Goal: Task Accomplishment & Management: Use online tool/utility

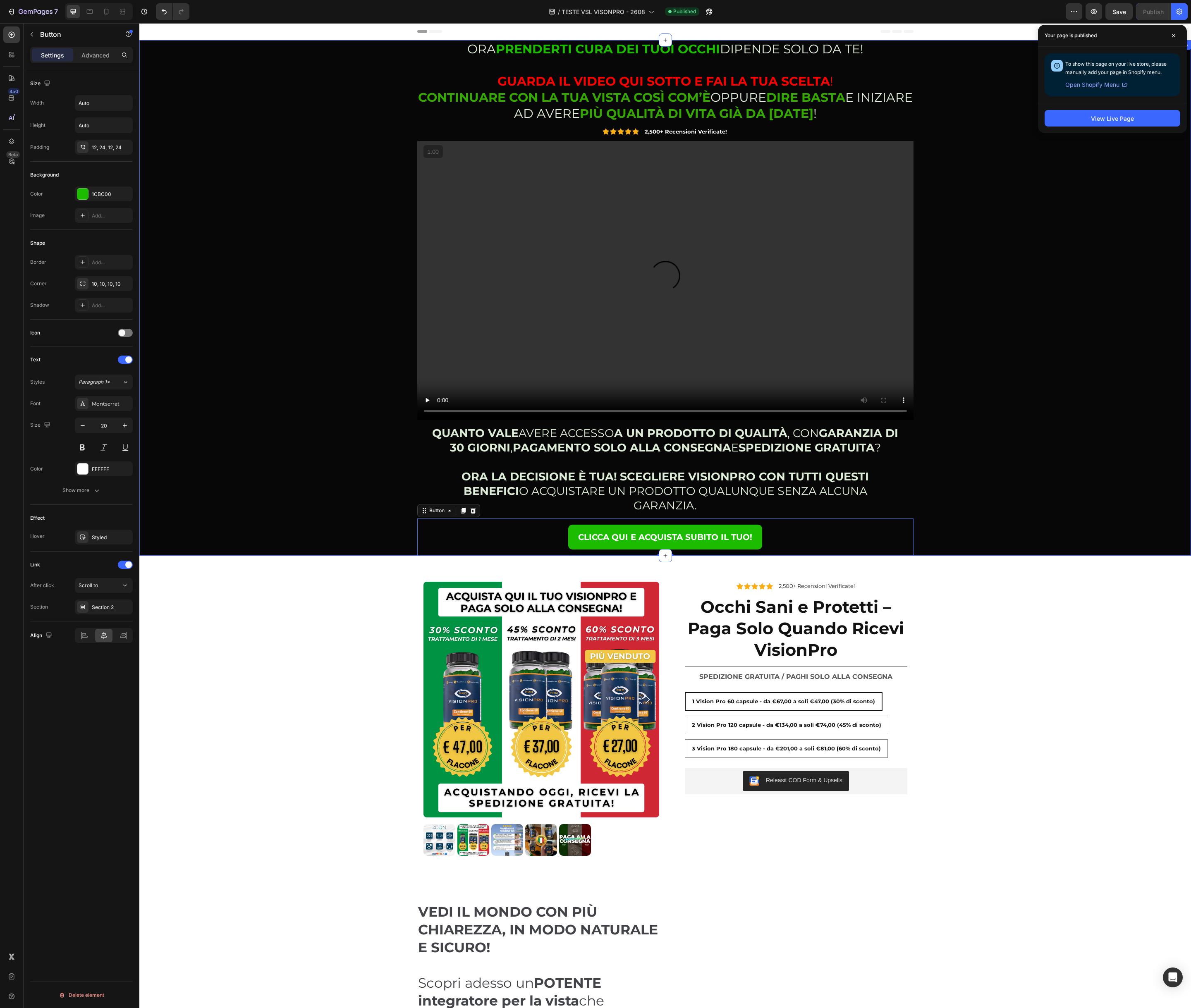
click at [357, 474] on div "ORA PRENDERTI CURA DEI TUOI OCCHI DIPENDE SOLO DA TE! GUARDA IL VIDEO QUI SOTTO…" at bounding box center [665, 298] width 1039 height 515
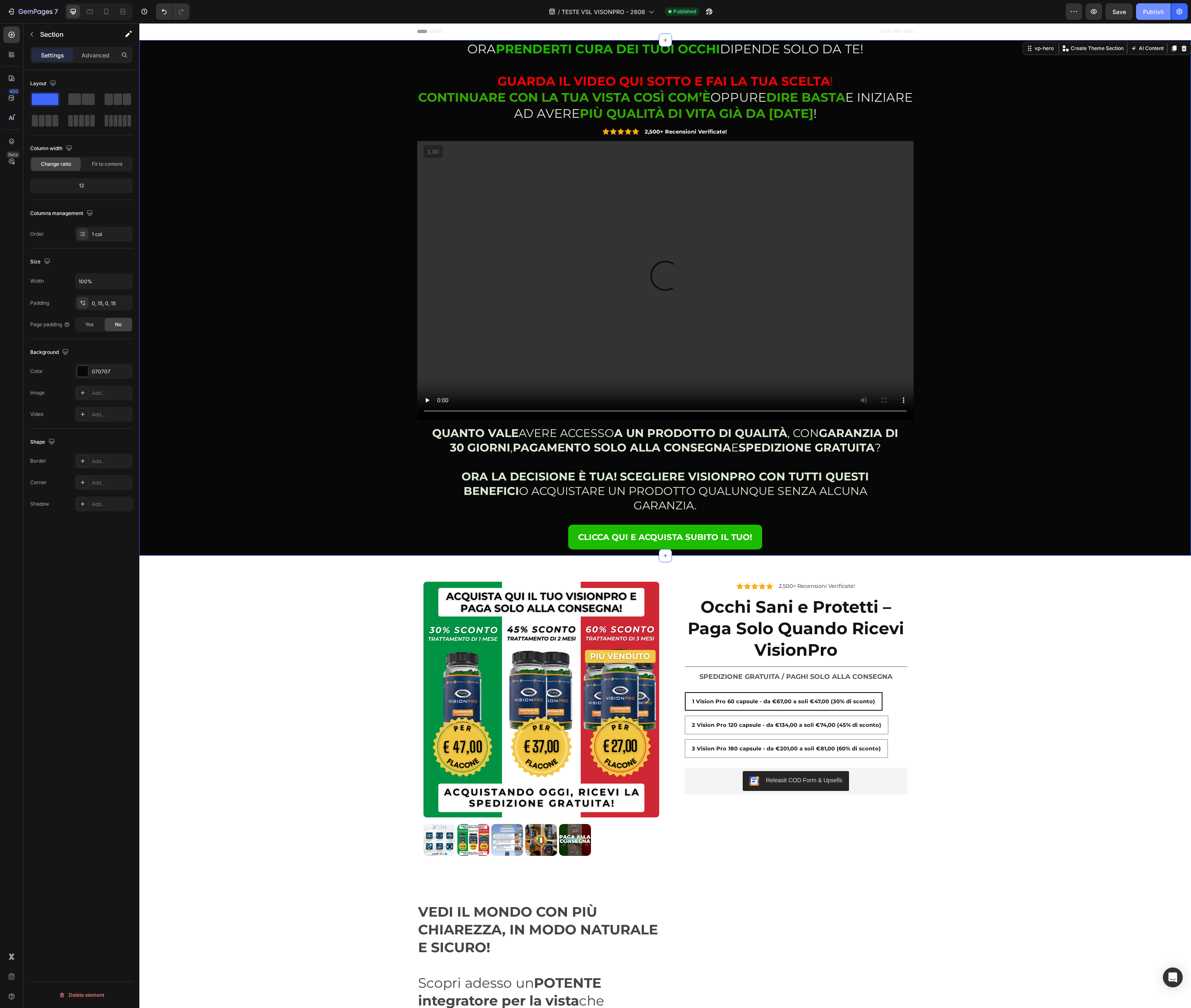
click at [1153, 11] on div "Publish" at bounding box center [1153, 12] width 21 height 9
click at [337, 273] on div "ORA PRENDERTI CURA DEI TUOI OCCHI DIPENDE SOLO DA TE! GUARDA IL VIDEO QUI SOTTO…" at bounding box center [665, 298] width 1039 height 515
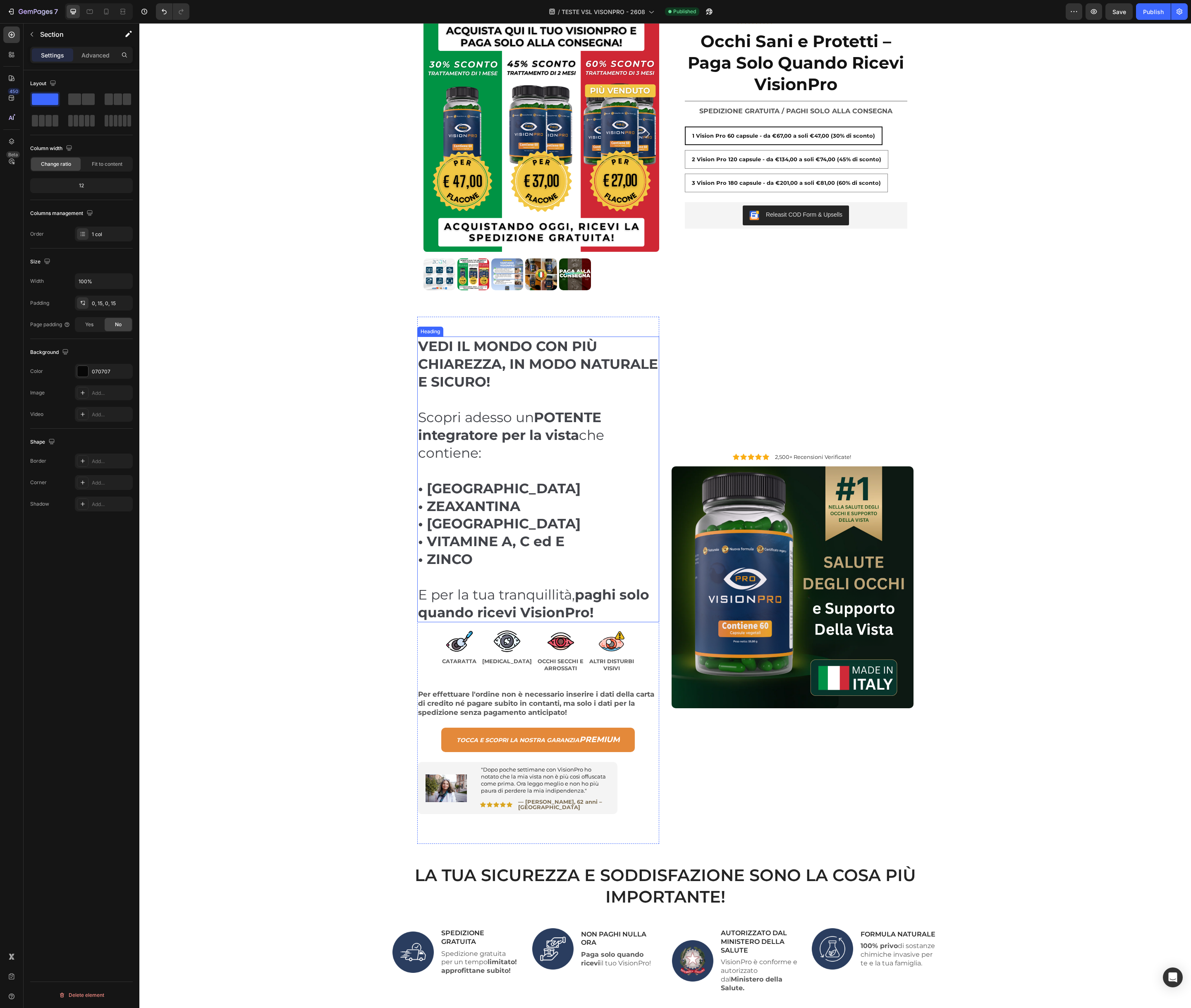
scroll to position [625, 0]
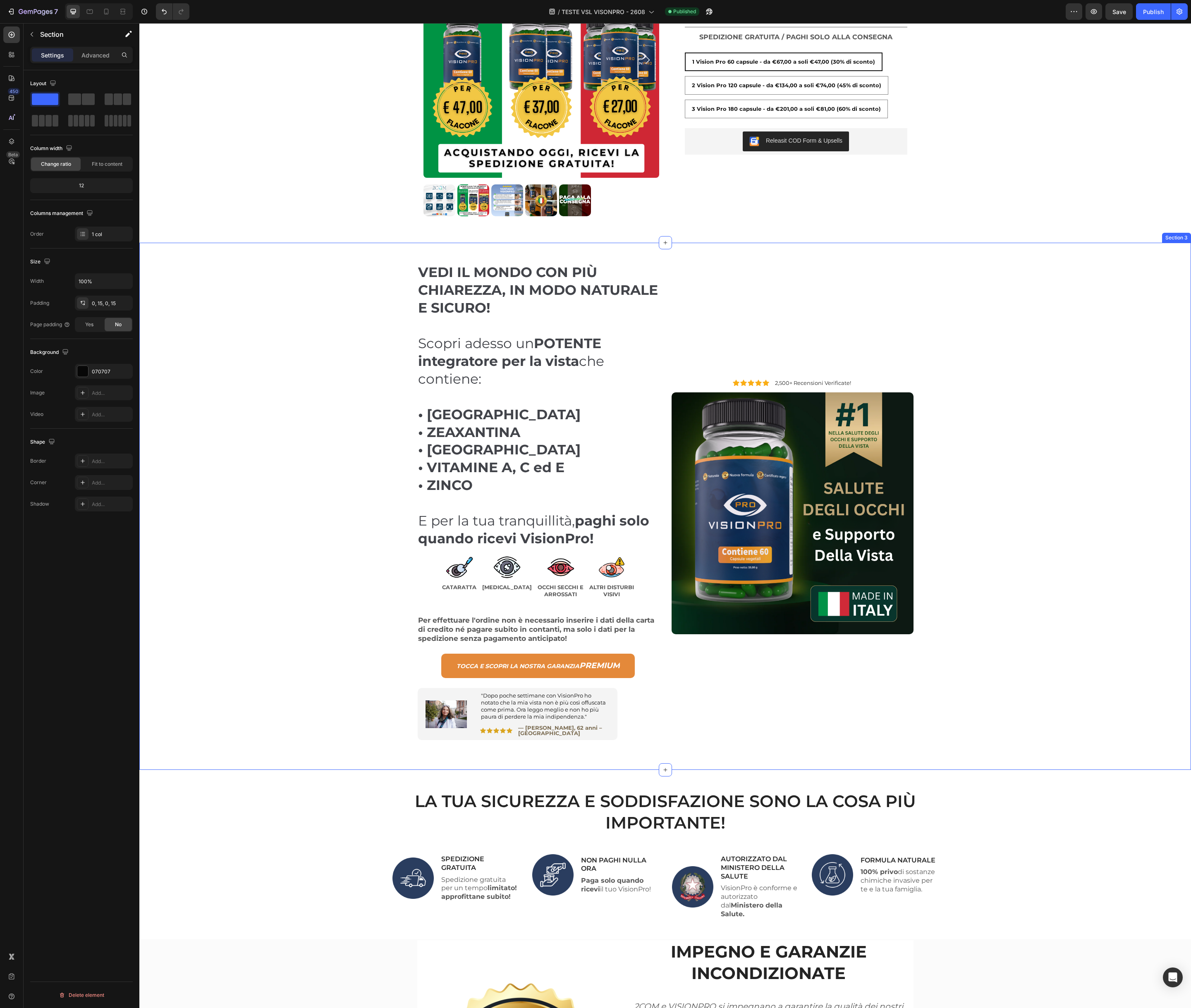
click at [315, 499] on div "VEDI IL MONDO CON PIÙ CHIAREZZA, IN MODO NATURALE E SICURO! Scopri adesso un PO…" at bounding box center [665, 506] width 1039 height 527
click at [108, 14] on icon at bounding box center [106, 12] width 5 height 6
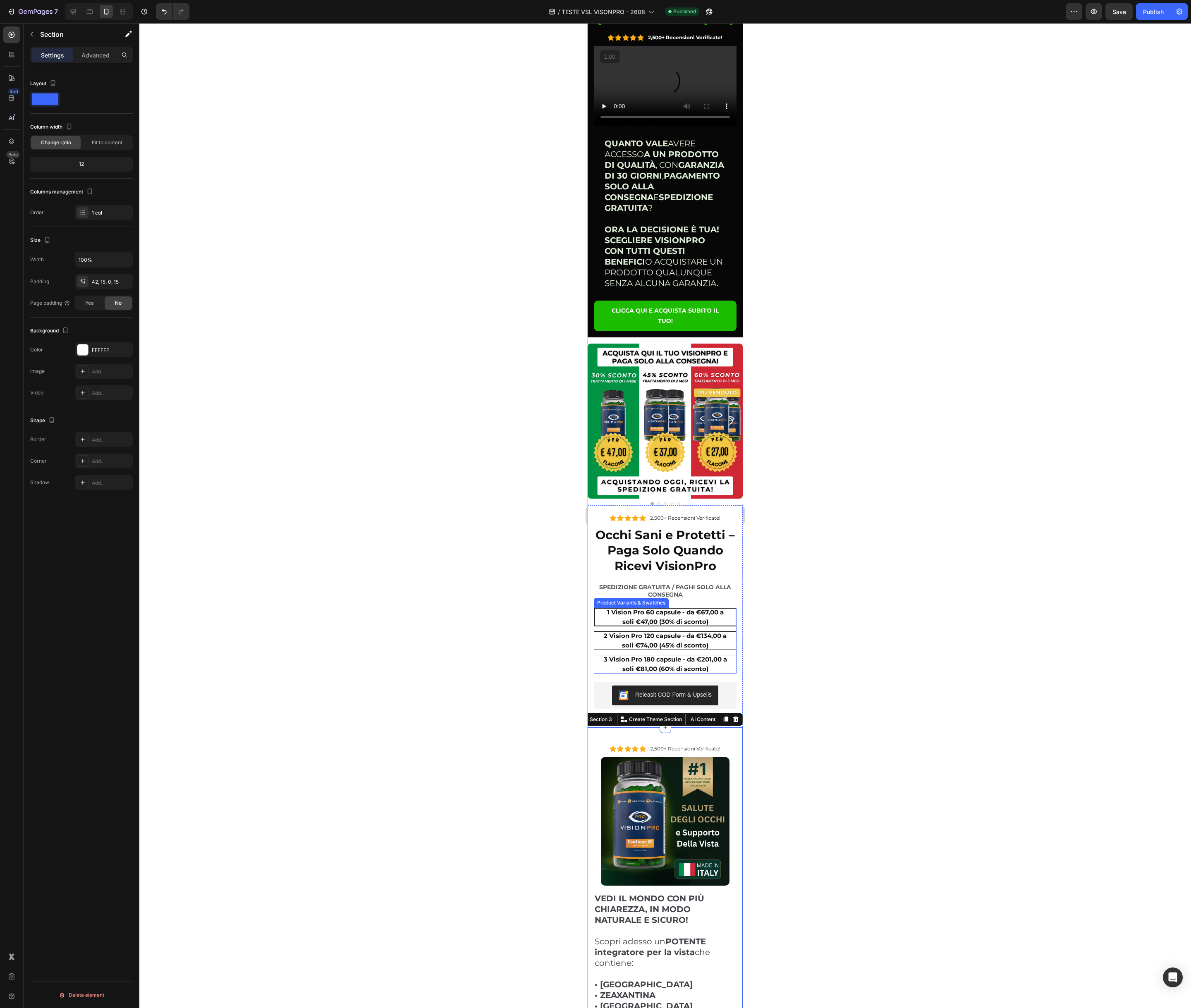
scroll to position [124, 0]
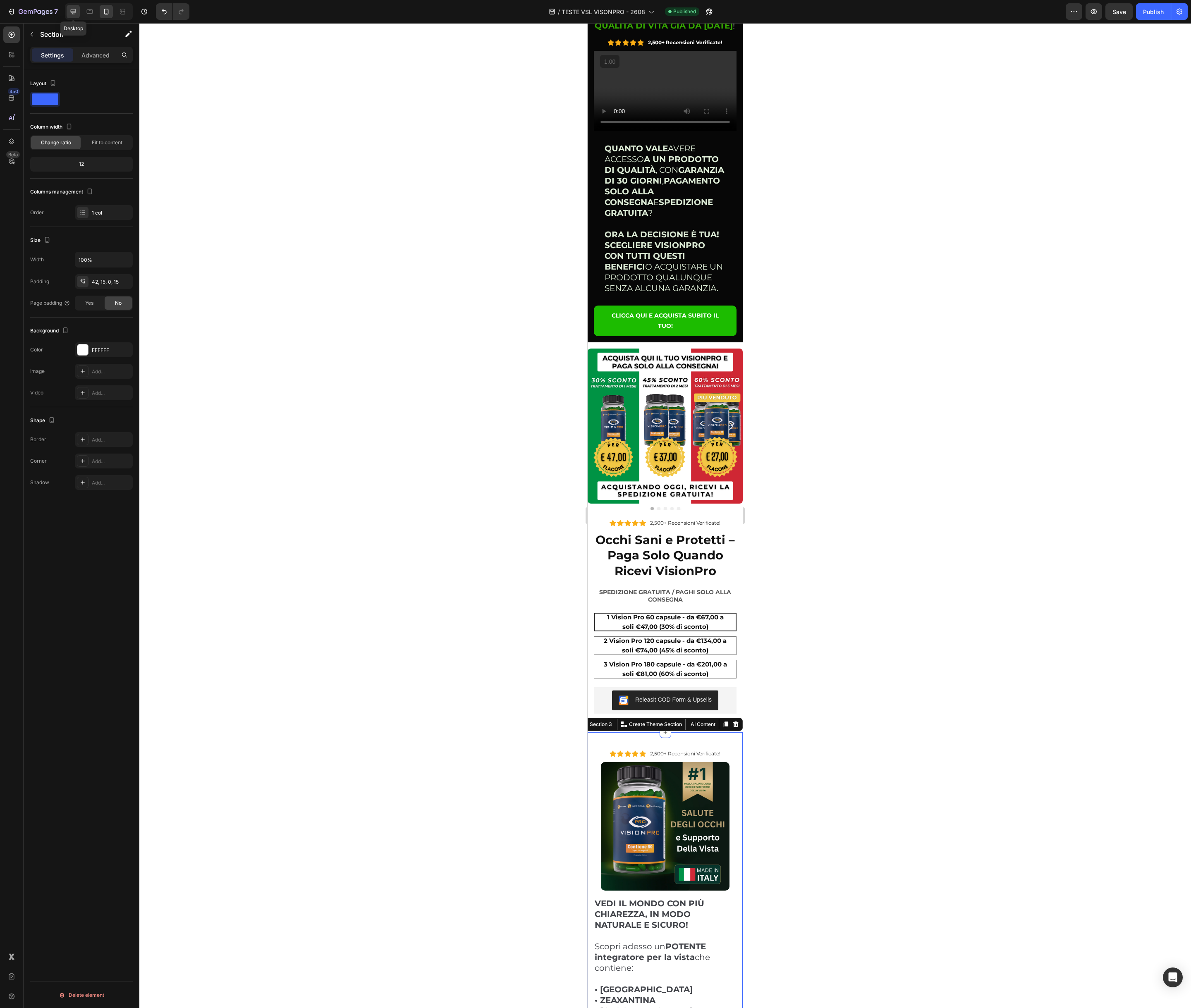
click at [71, 12] on icon at bounding box center [72, 11] width 5 height 5
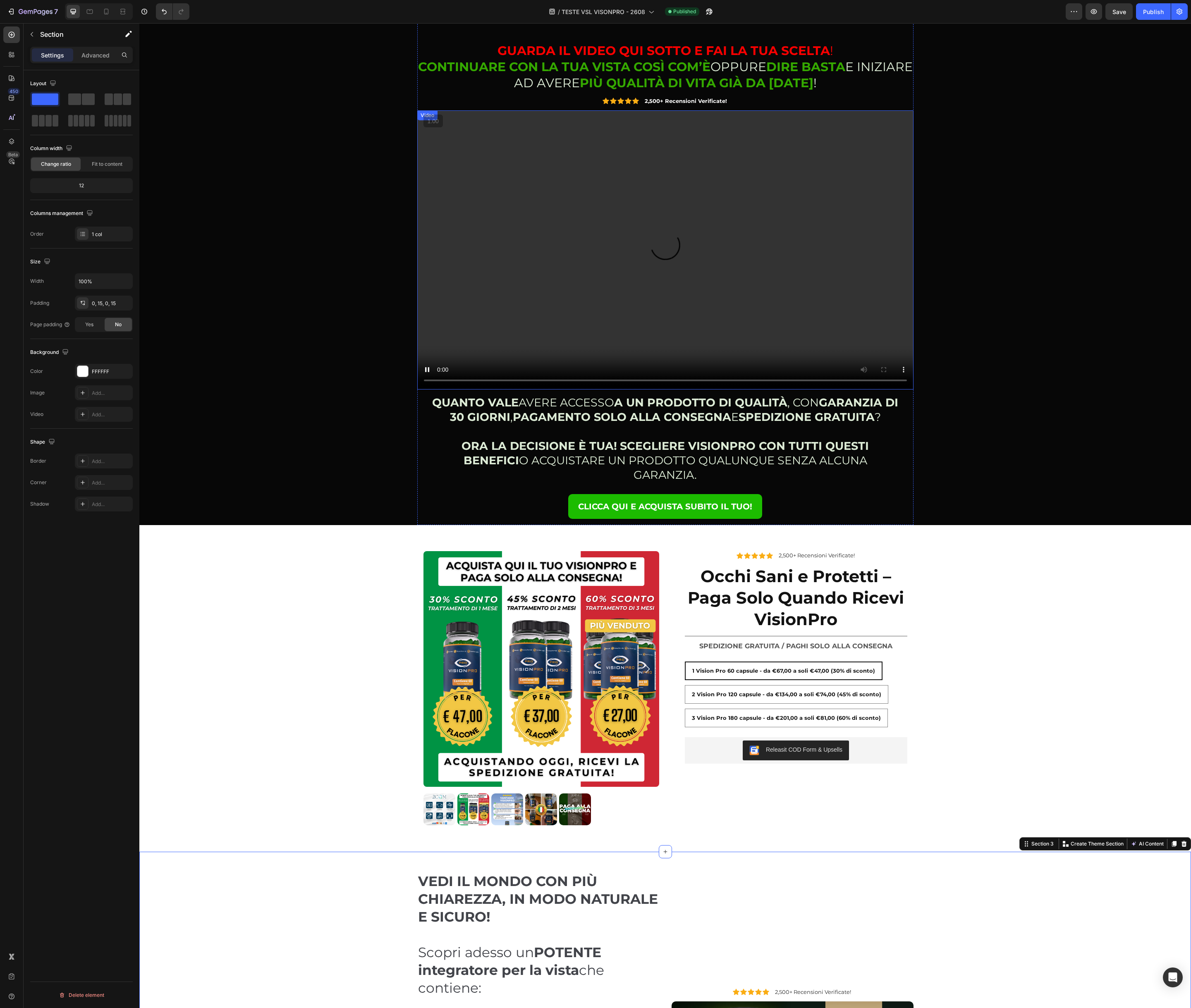
scroll to position [14, 0]
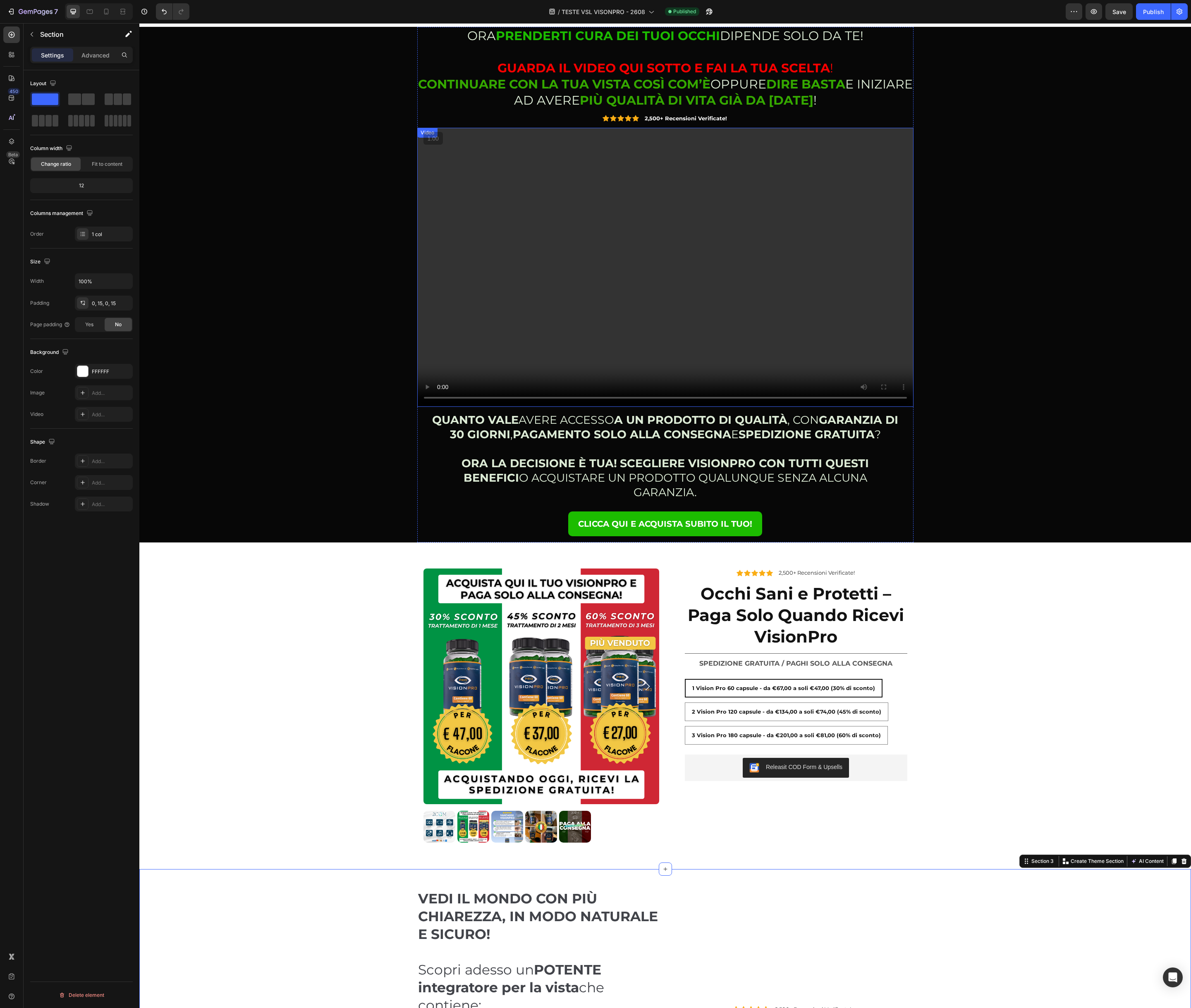
click at [580, 262] on video at bounding box center [665, 266] width 496 height 279
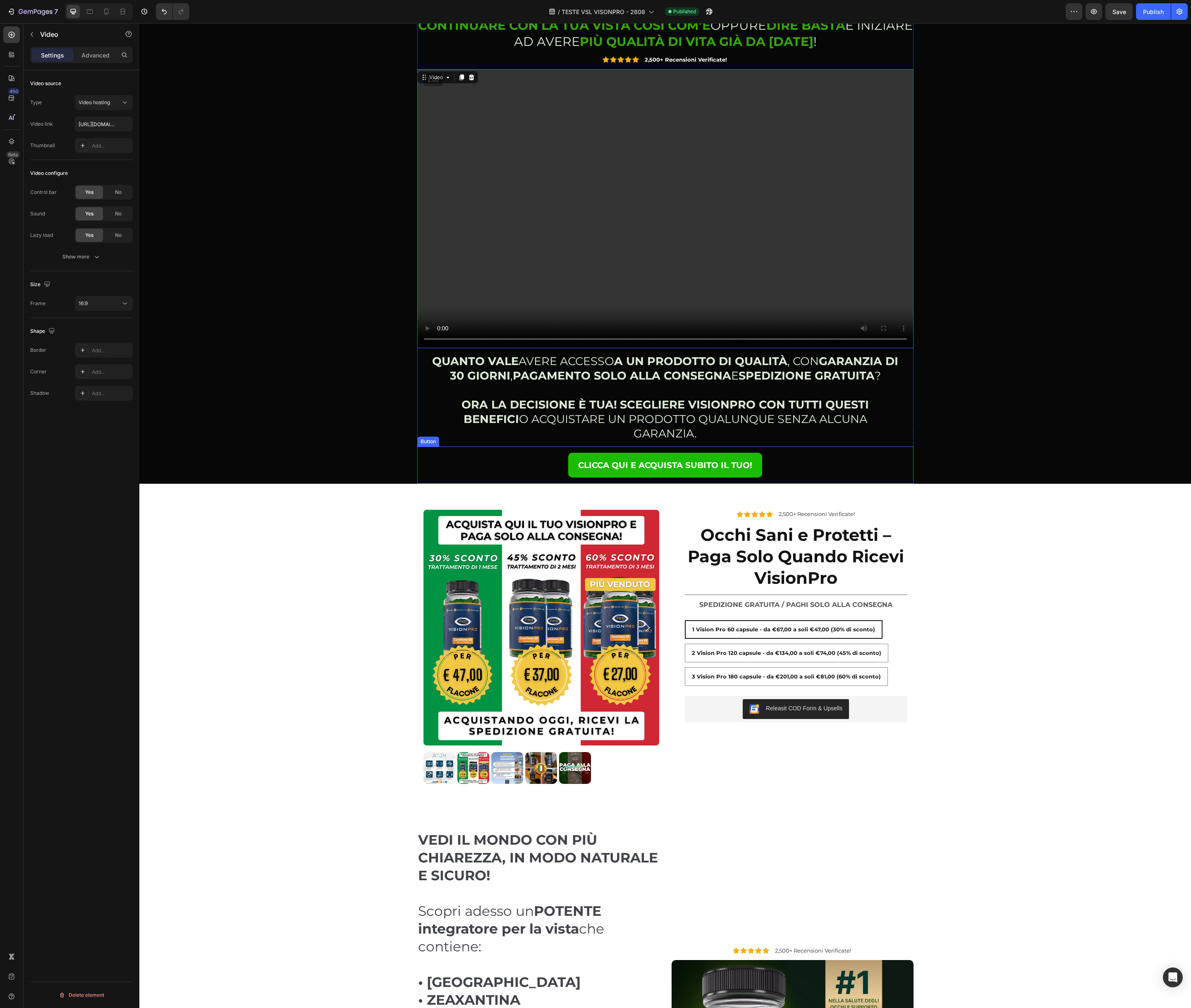
scroll to position [78, 0]
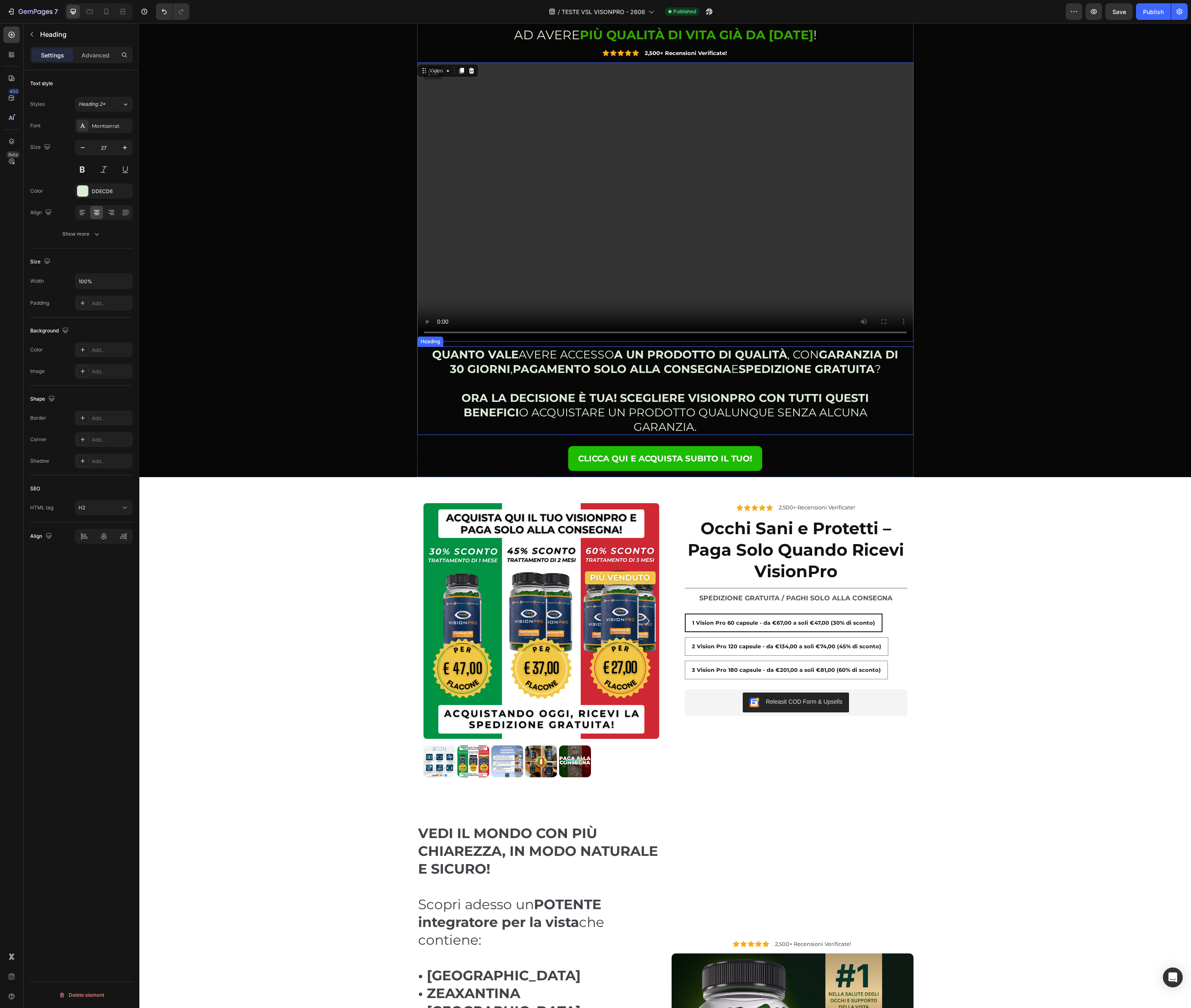
click at [596, 374] on strong "PAGAMENTO SOLO ALLA CONSEGNA" at bounding box center [621, 369] width 218 height 14
click at [467, 338] on icon at bounding box center [466, 339] width 5 height 6
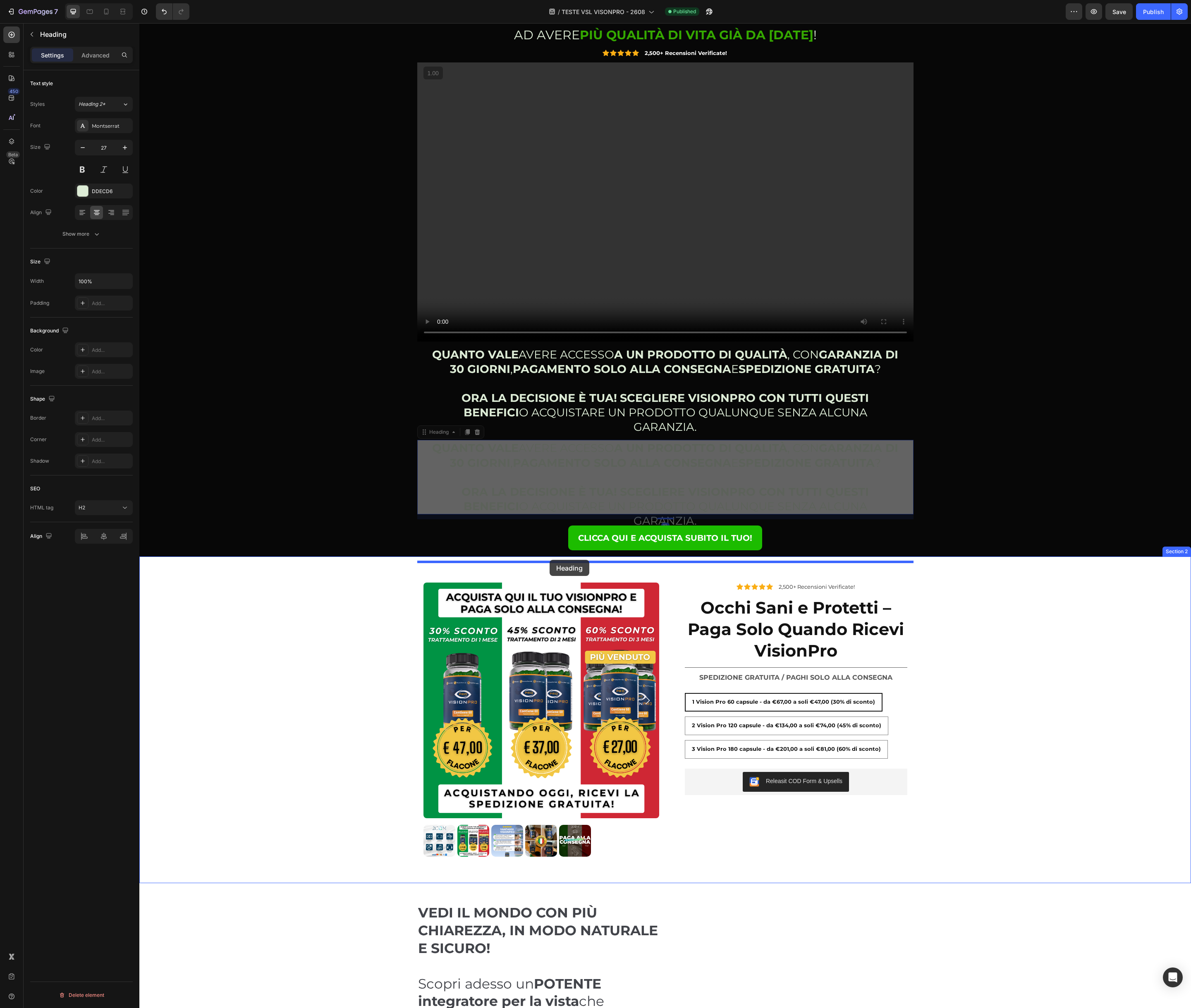
drag, startPoint x: 566, startPoint y: 437, endPoint x: 549, endPoint y: 559, distance: 123.2
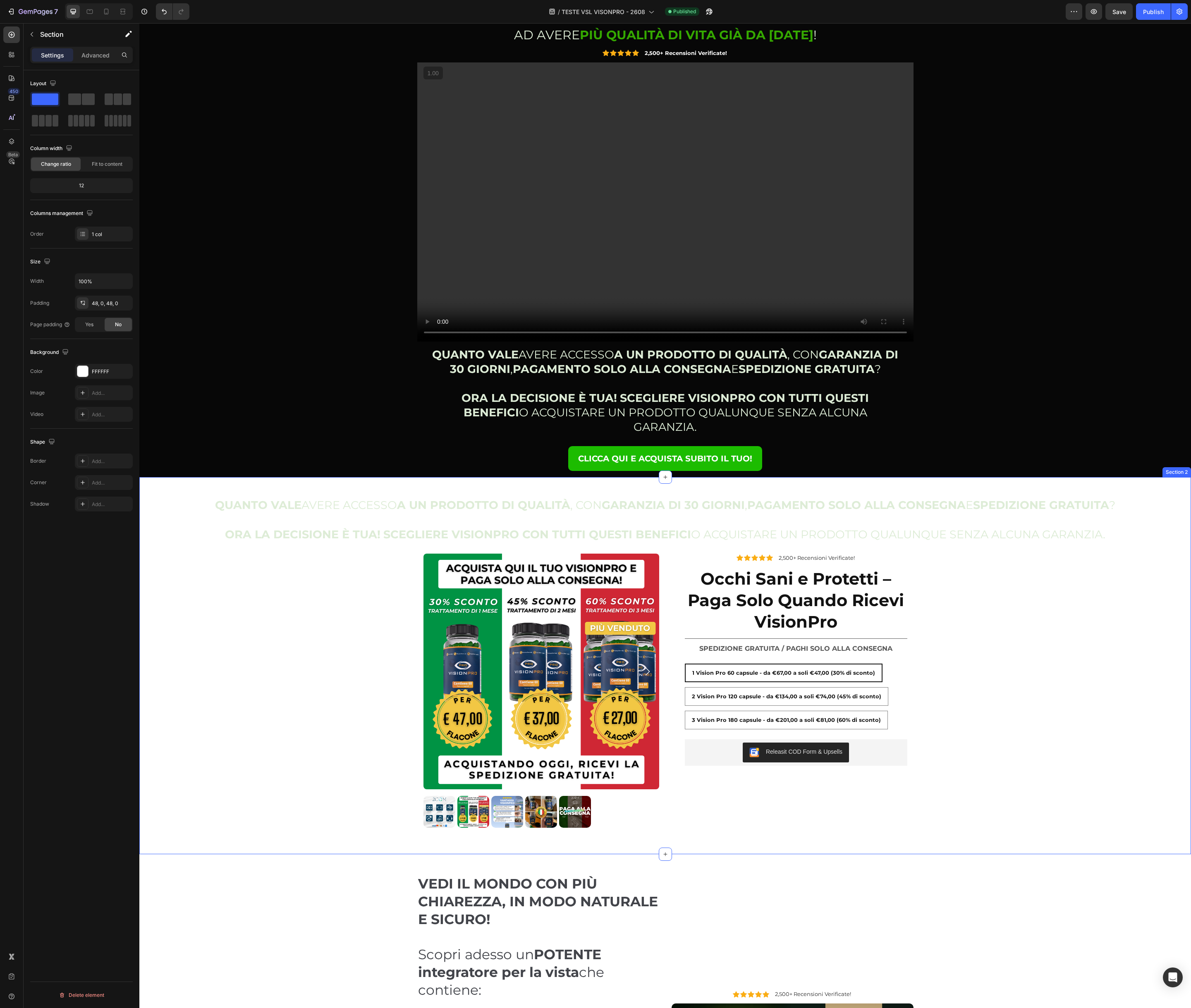
click at [358, 584] on div "QUANTO VALE AVERE ACCESSO A UN PRODOTTO DI QUALITÀ , CON GARANZIA DI 30 GIORNI …" at bounding box center [664, 665] width 1051 height 337
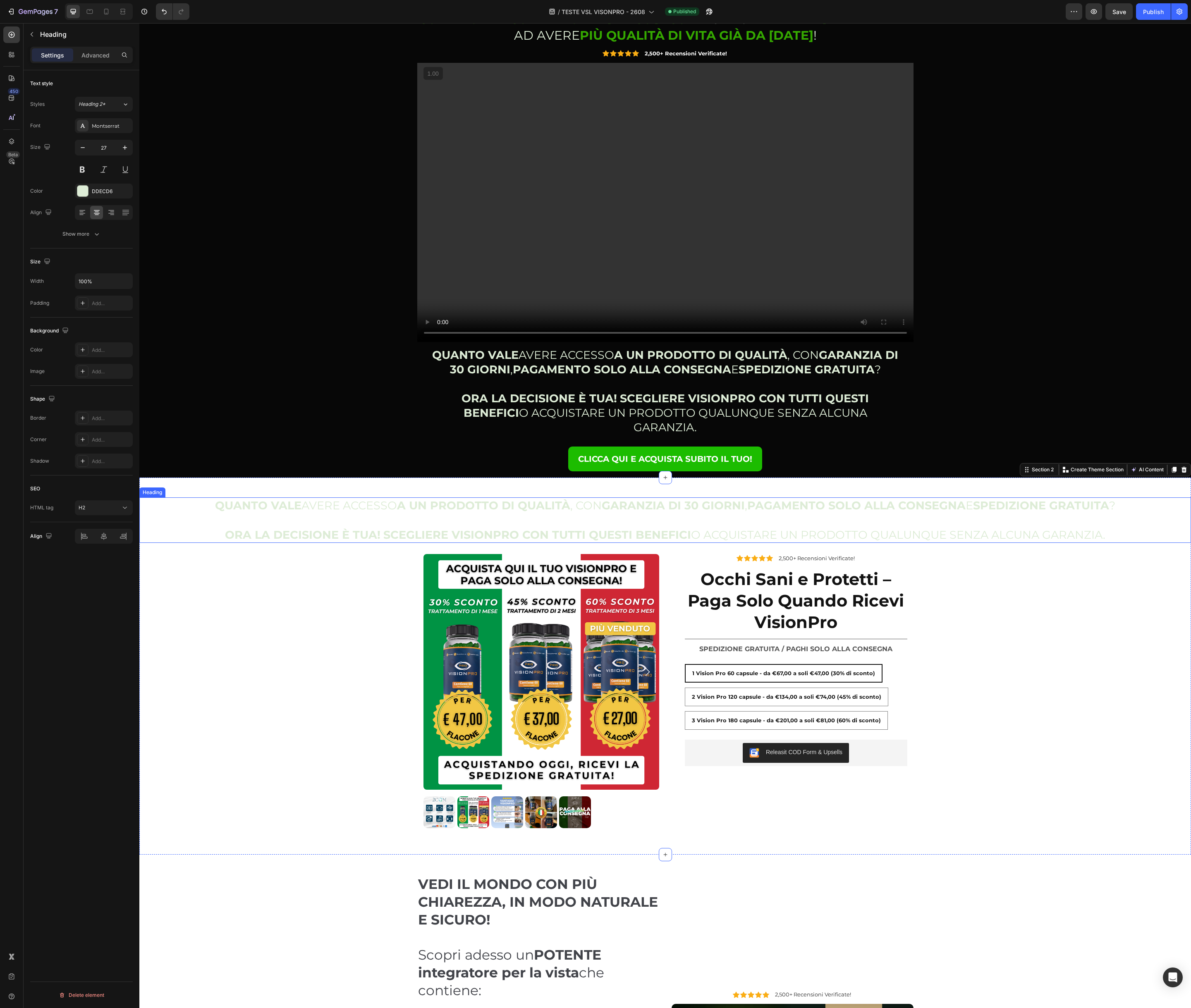
click at [345, 528] on strong "ORA LA DECISIONE È TUA!" at bounding box center [303, 535] width 156 height 14
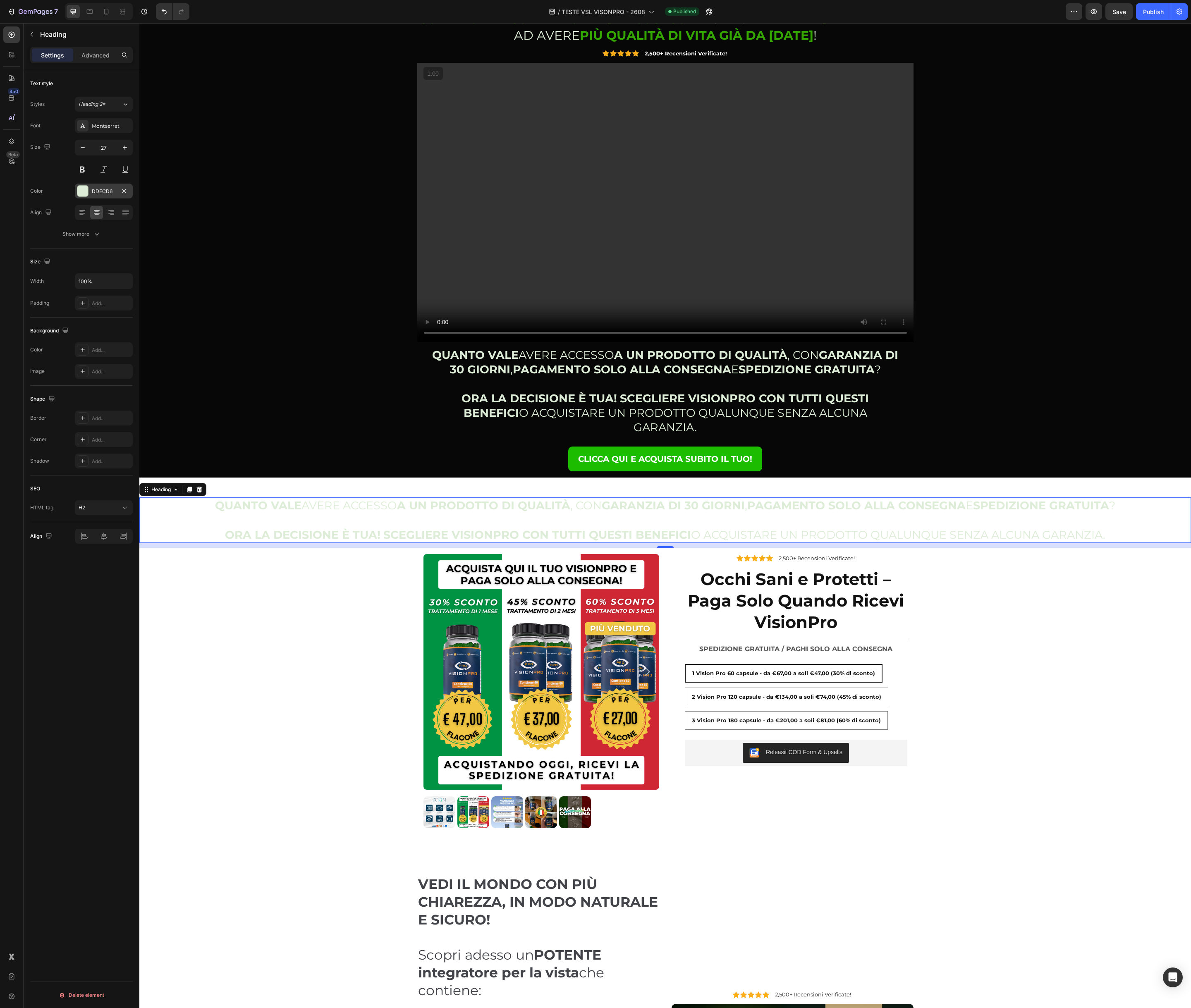
click at [80, 194] on div at bounding box center [82, 191] width 11 height 11
click at [210, 245] on div at bounding box center [213, 247] width 8 height 8
type input "000000"
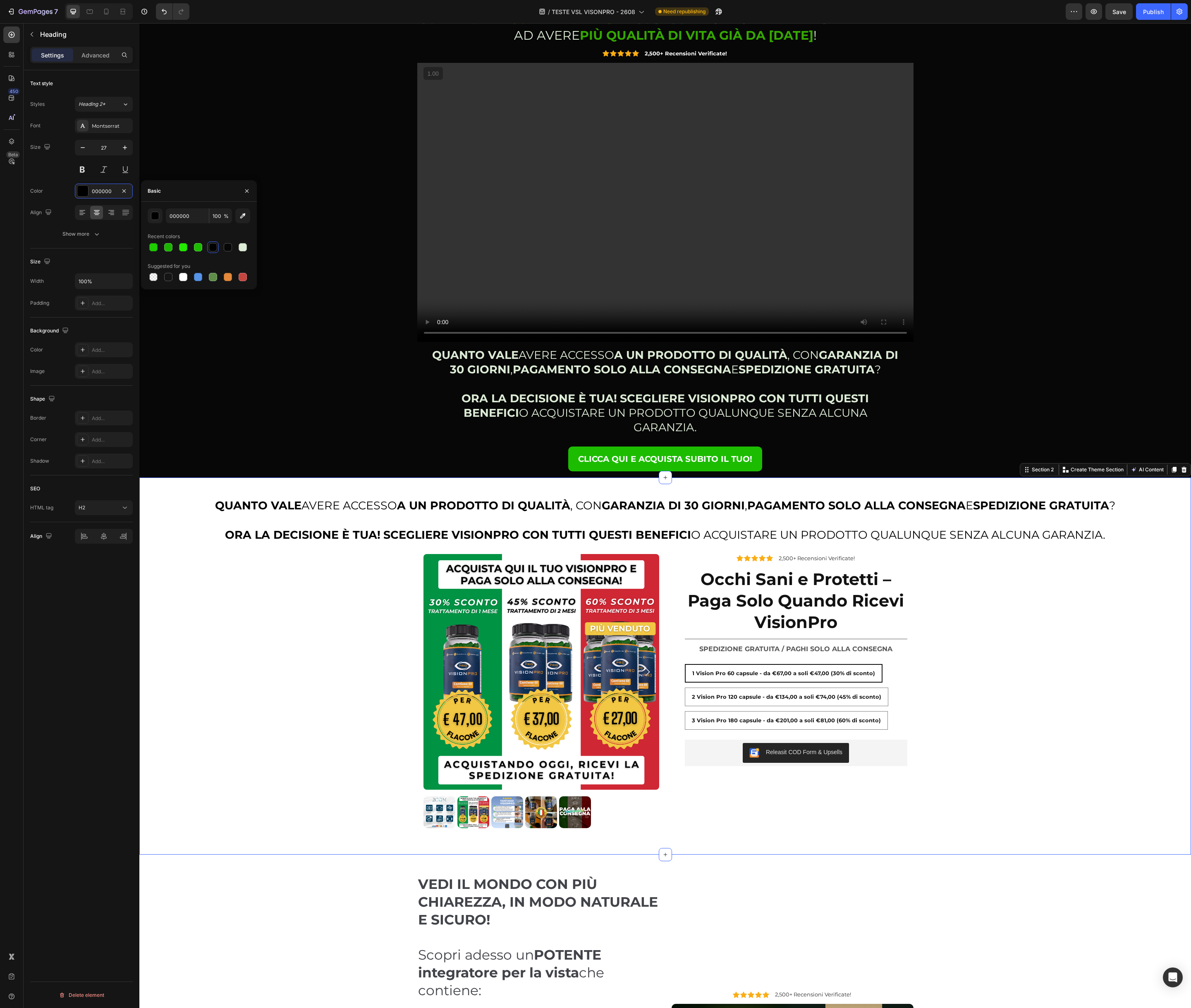
click at [277, 579] on div "QUANTO VALE AVERE ACCESSO A UN PRODOTTO DI QUALITÀ , CON GARANZIA DI 30 GIORNI …" at bounding box center [664, 666] width 1051 height 337
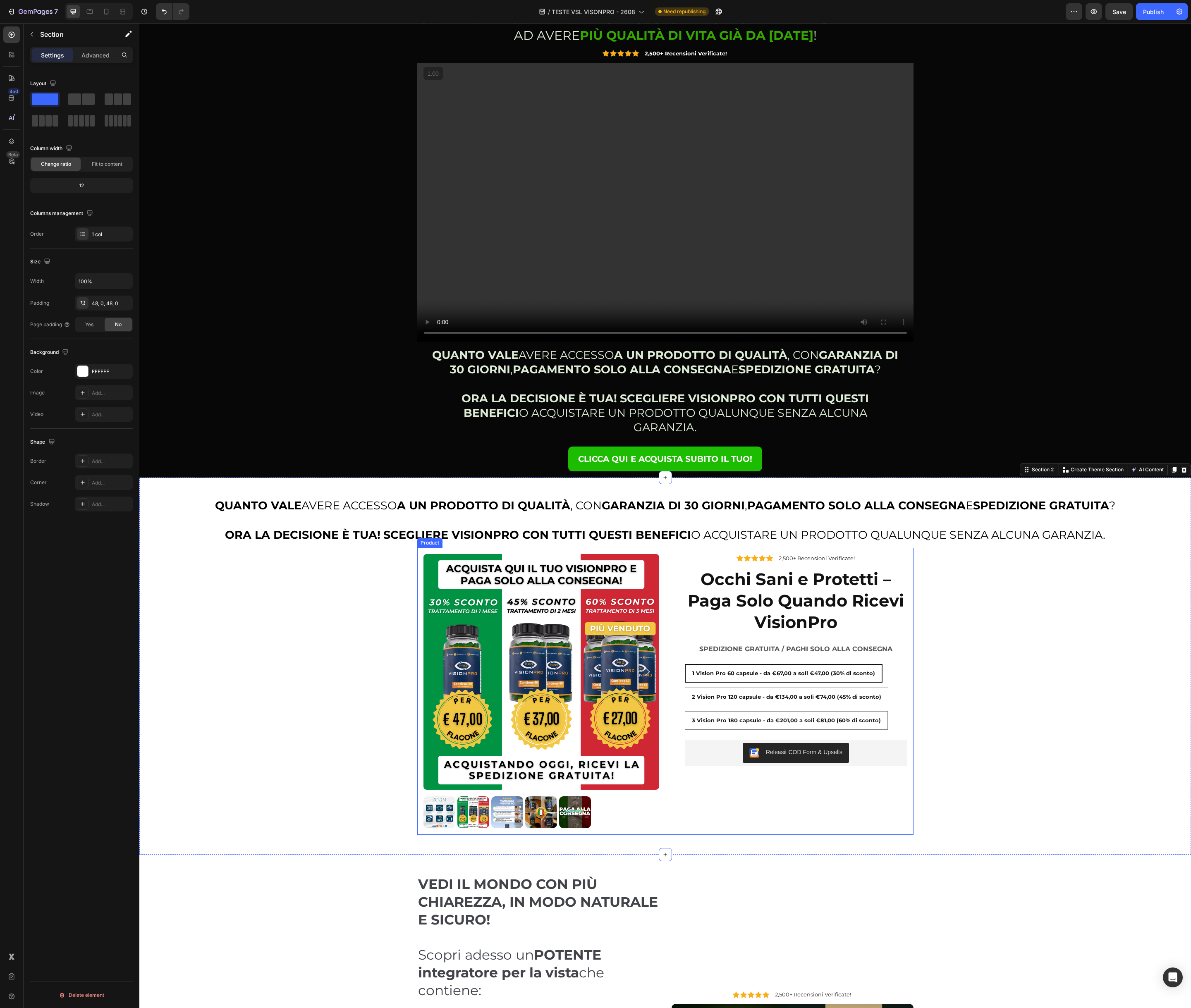
click at [481, 548] on div "Product Images Icon Icon Icon Icon Icon Icon List 2,500+ Recensioni Verificate!…" at bounding box center [665, 691] width 496 height 287
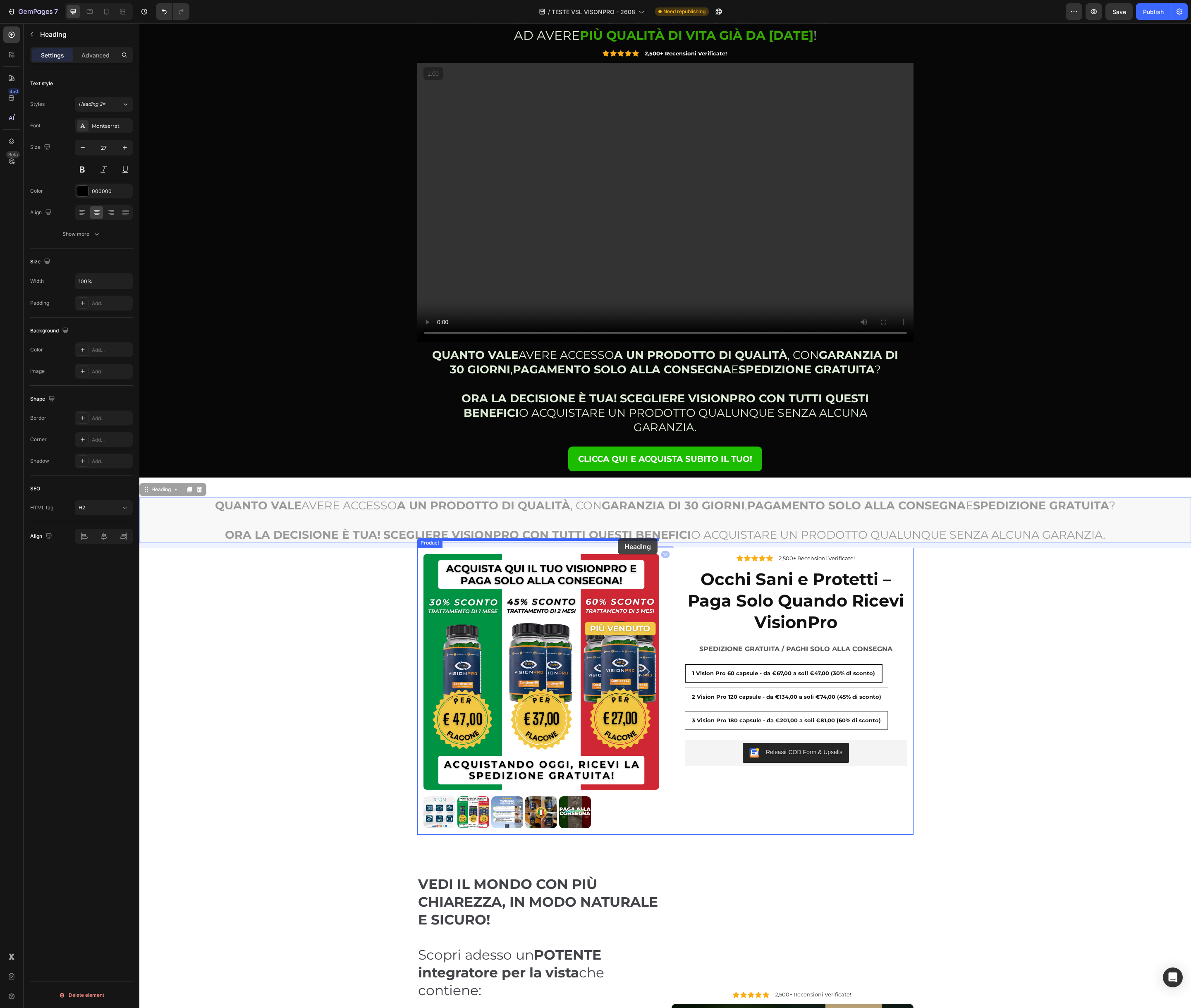
drag, startPoint x: 387, startPoint y: 501, endPoint x: 618, endPoint y: 539, distance: 234.1
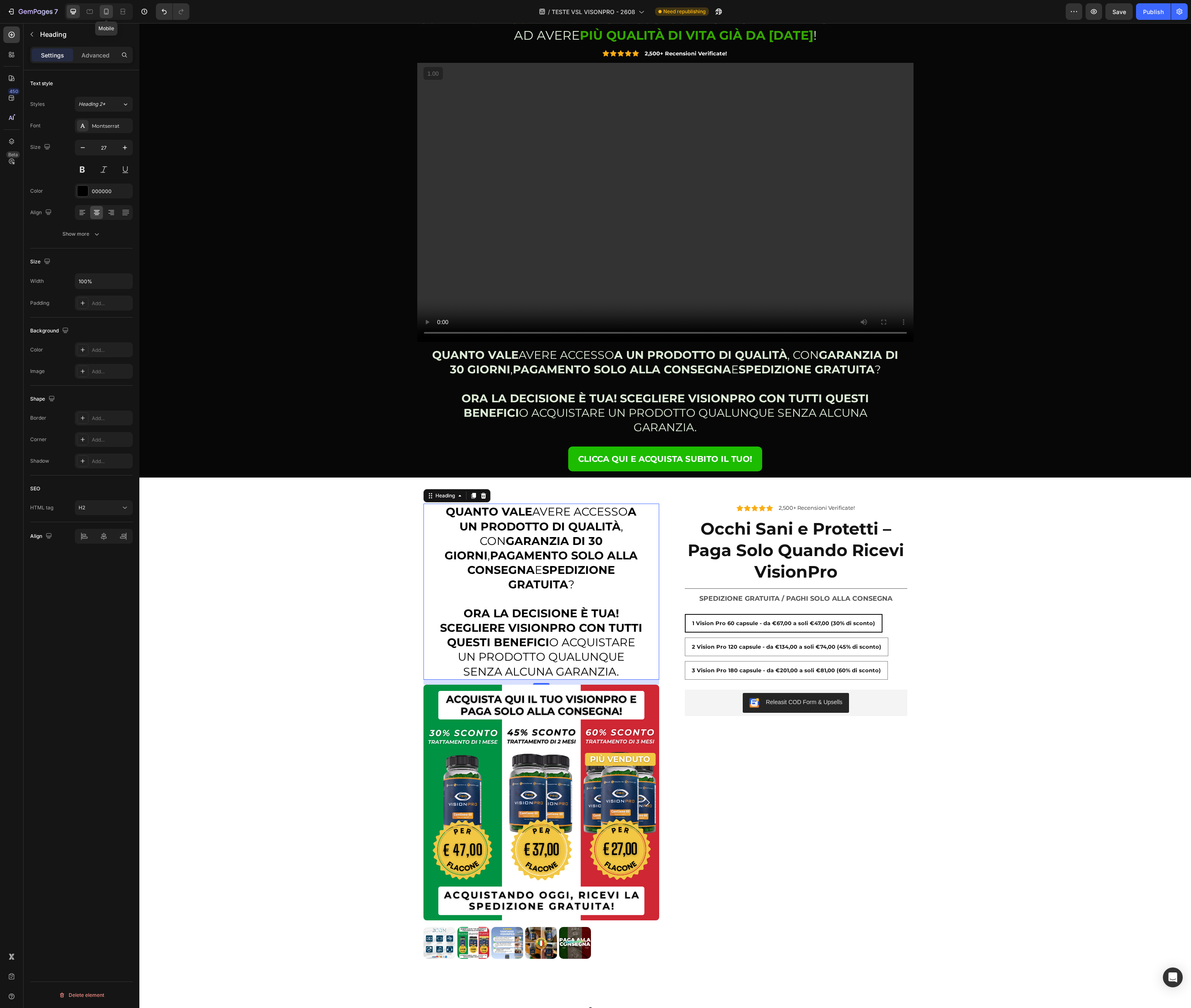
click at [104, 13] on icon at bounding box center [106, 12] width 8 height 8
type input "20"
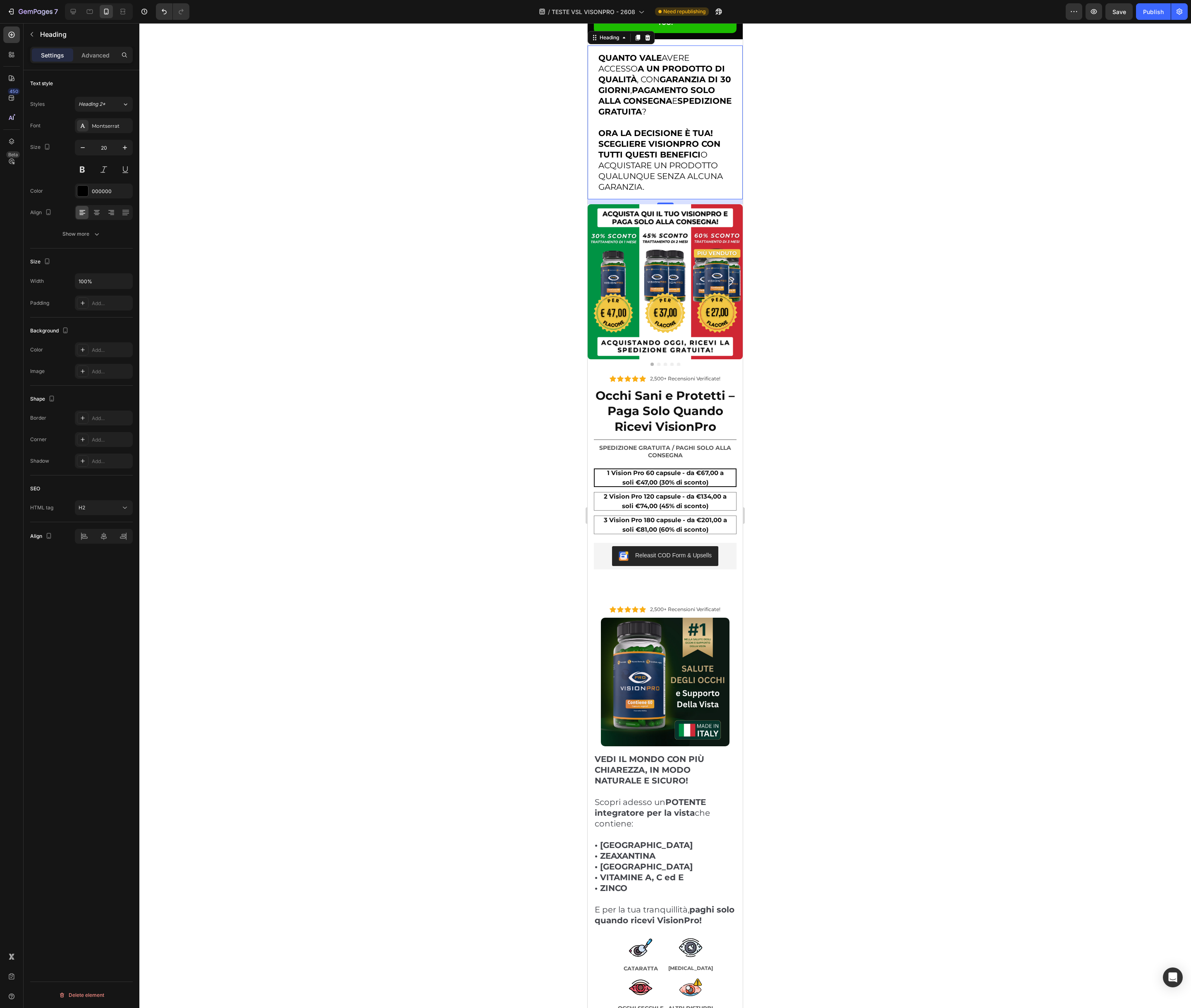
scroll to position [432, 0]
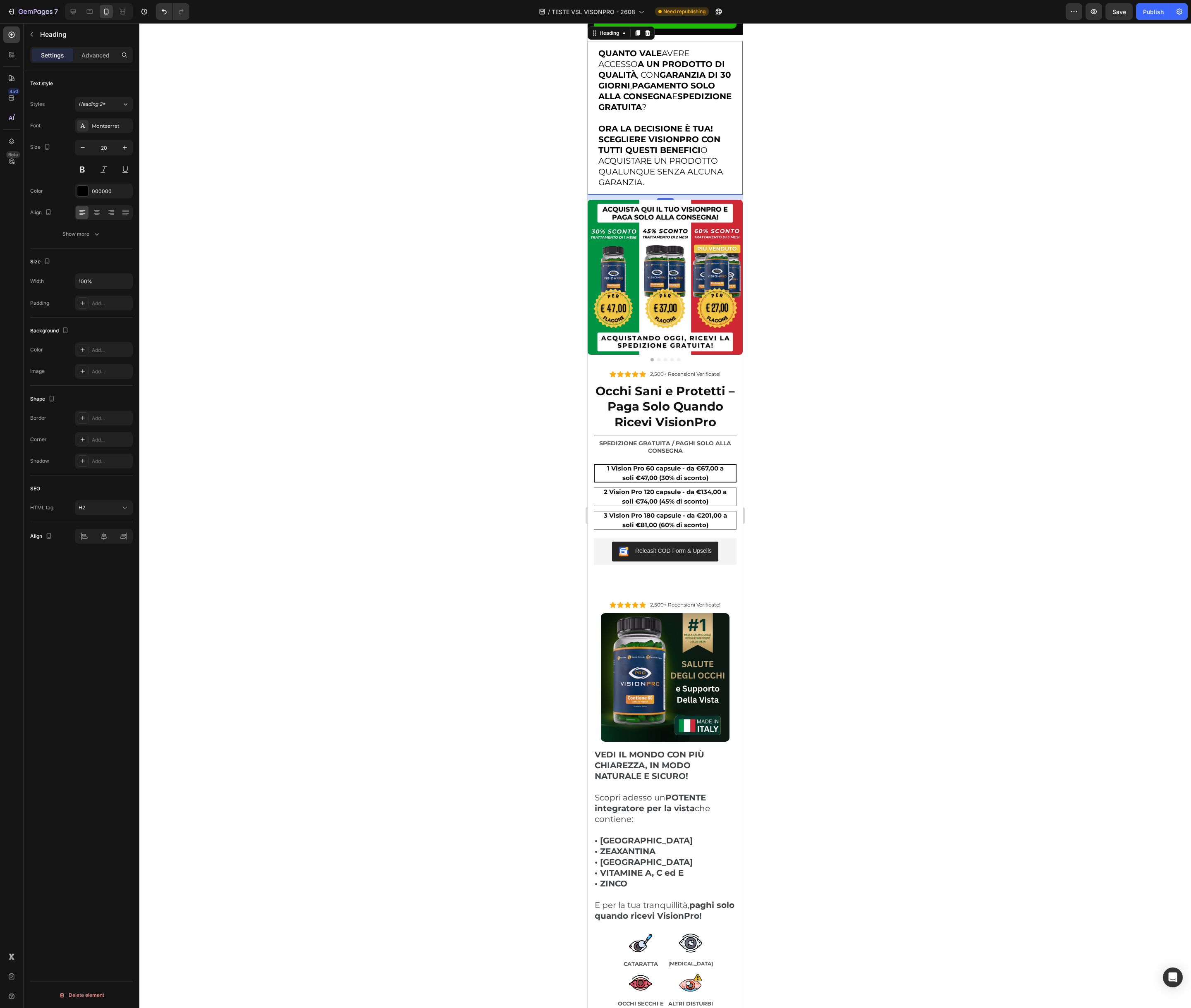
click at [878, 241] on div at bounding box center [664, 515] width 1051 height 984
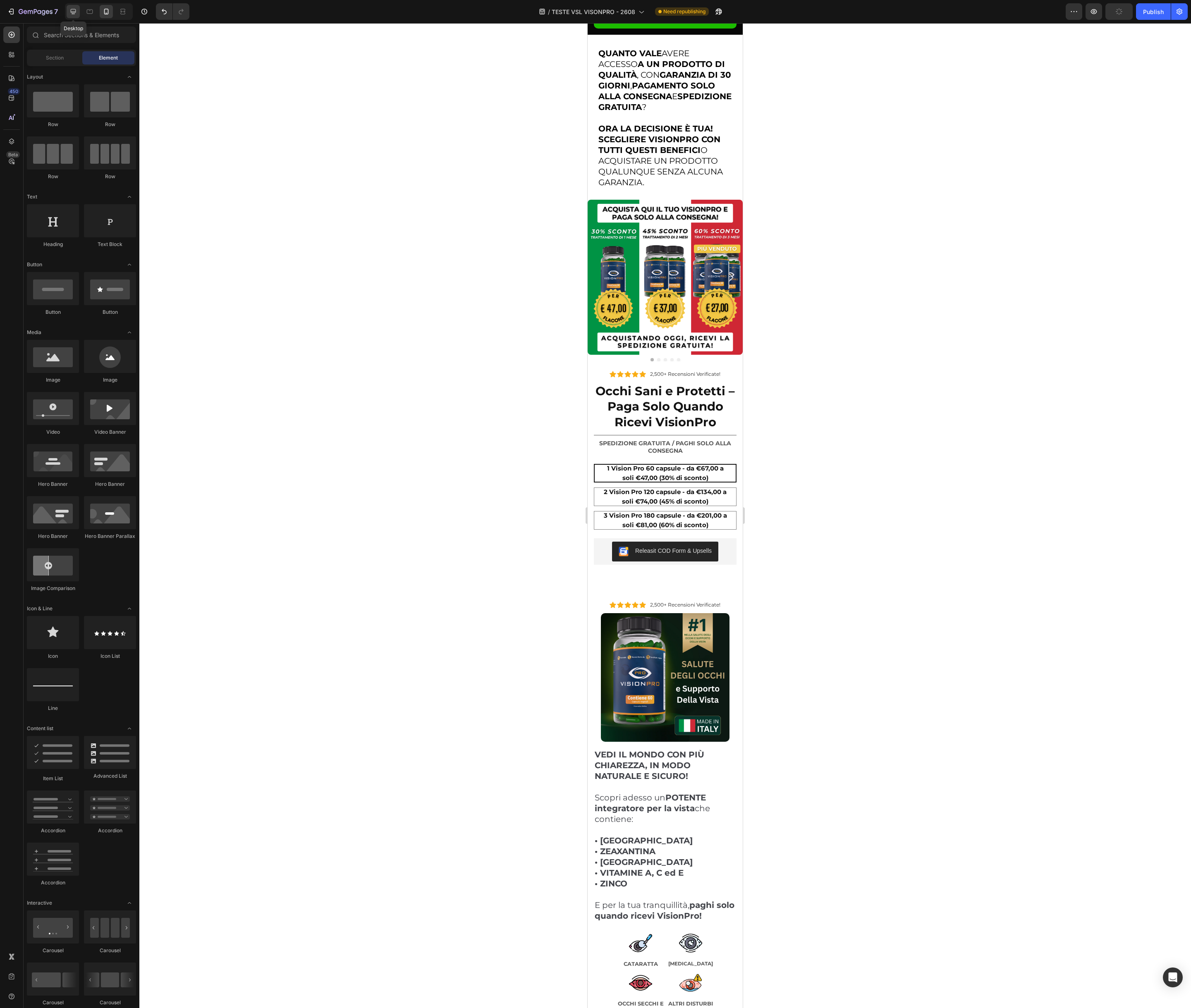
drag, startPoint x: 69, startPoint y: 14, endPoint x: 73, endPoint y: 14, distance: 4.0
click at [69, 14] on icon at bounding box center [72, 12] width 8 height 8
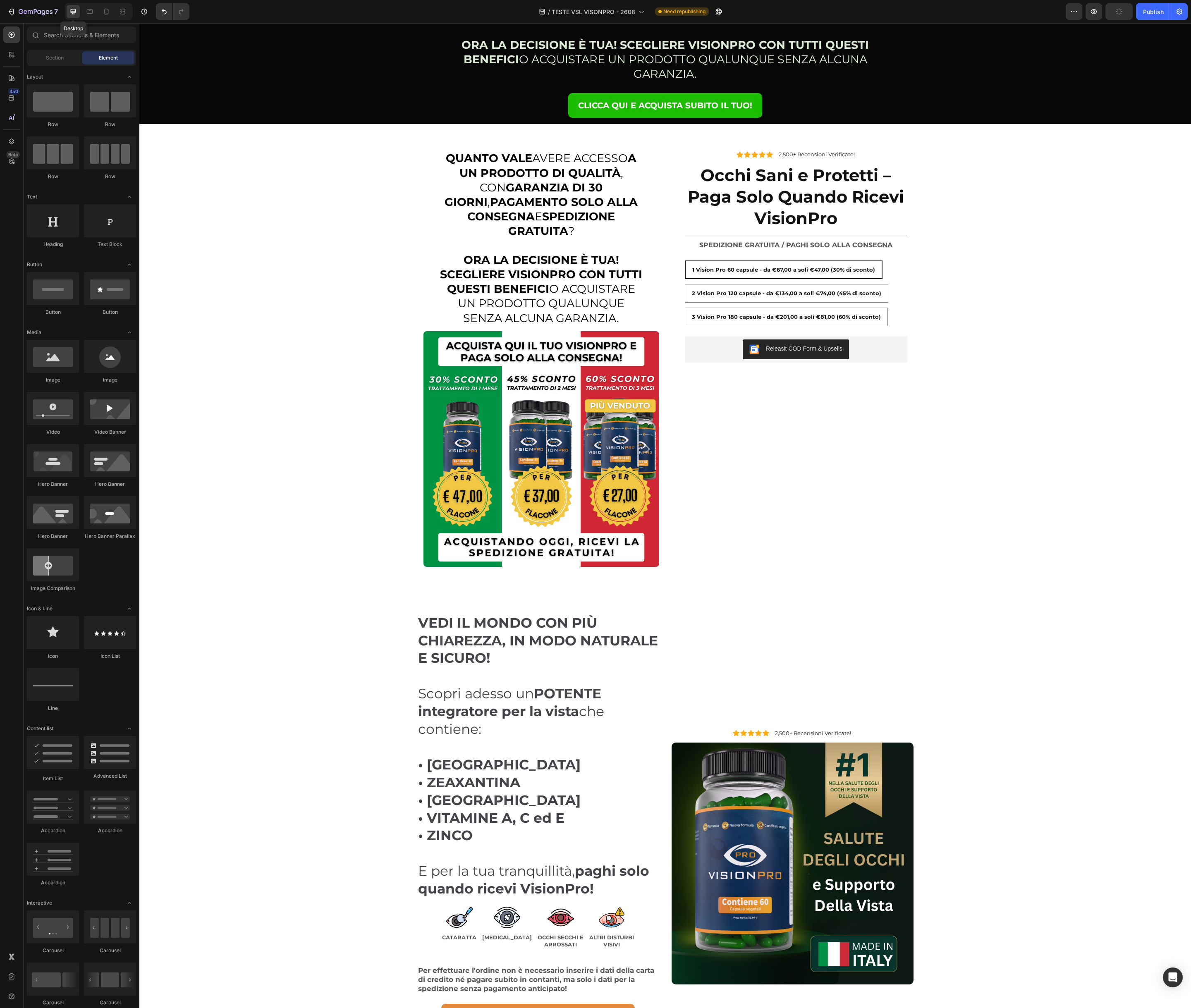
scroll to position [381, 0]
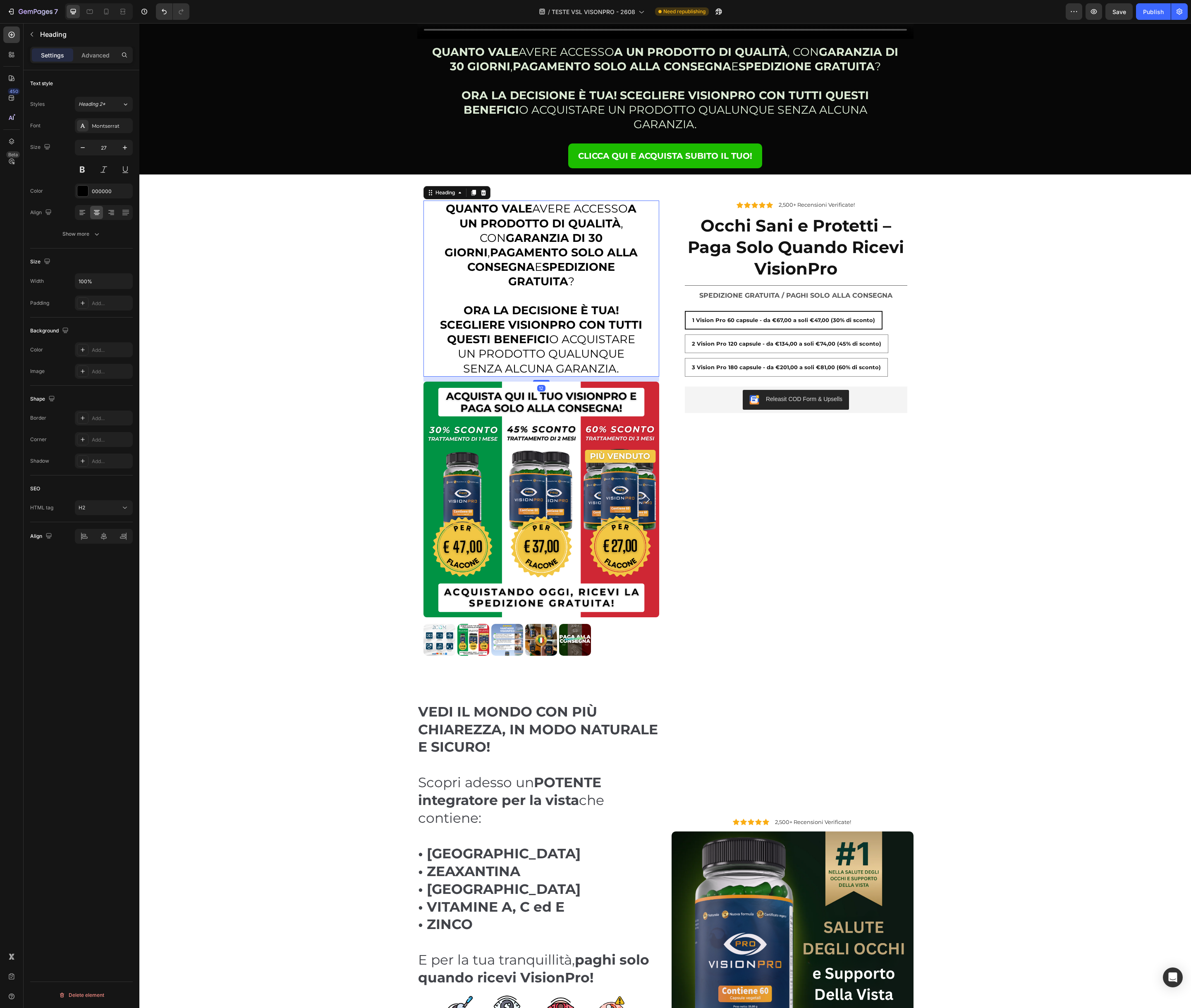
click at [550, 260] on strong "SPEDIZIONE GRATUITA" at bounding box center [561, 273] width 107 height 28
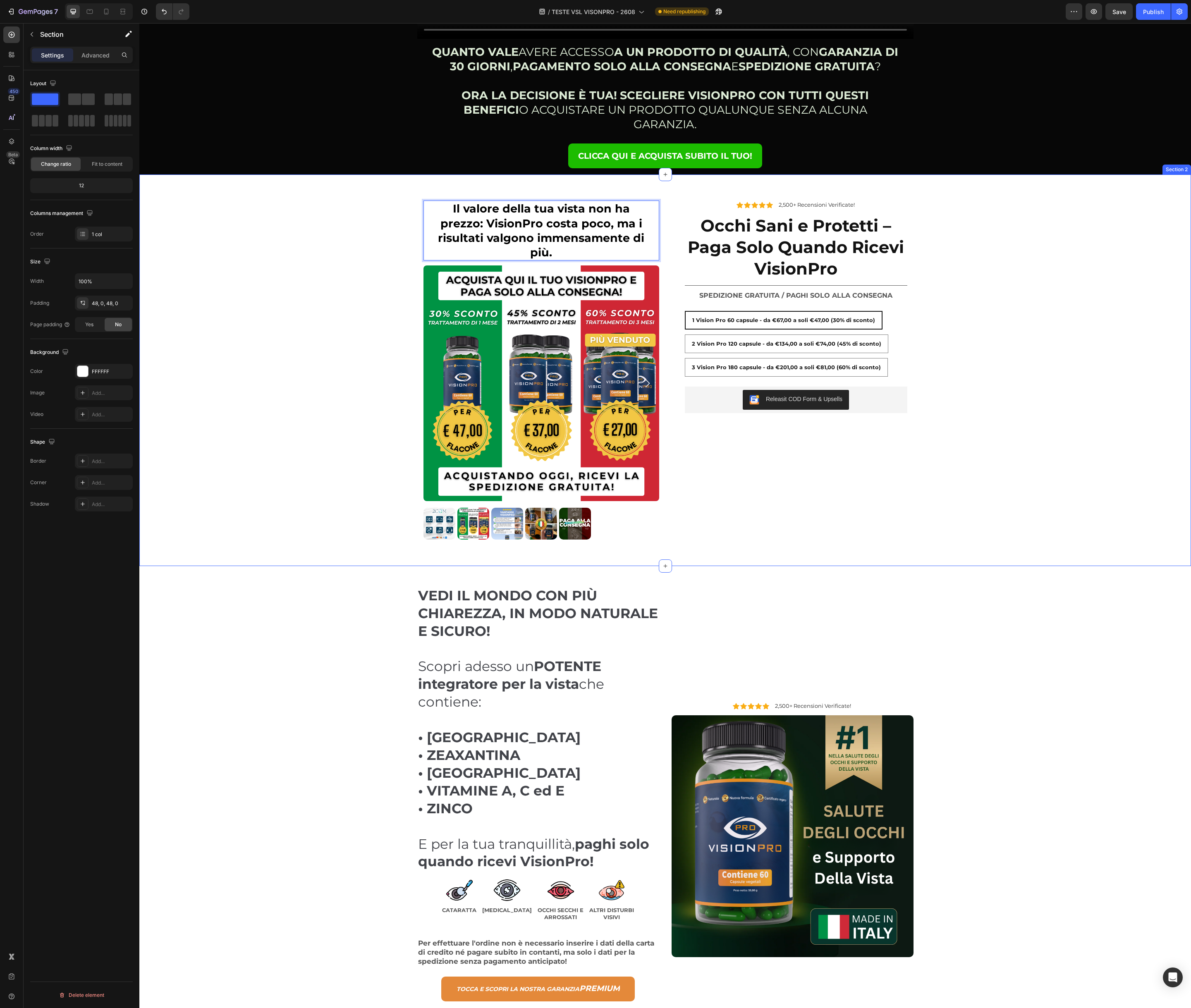
click at [323, 214] on div "Il valore della tua vista non ha prezzo: VisionPro costa poco, ma i risultati v…" at bounding box center [664, 369] width 1051 height 352
click at [500, 224] on strong "Il valore della tua vista non ha prezzo: VisionPro costa poco, ma i risultati v…" at bounding box center [541, 230] width 207 height 57
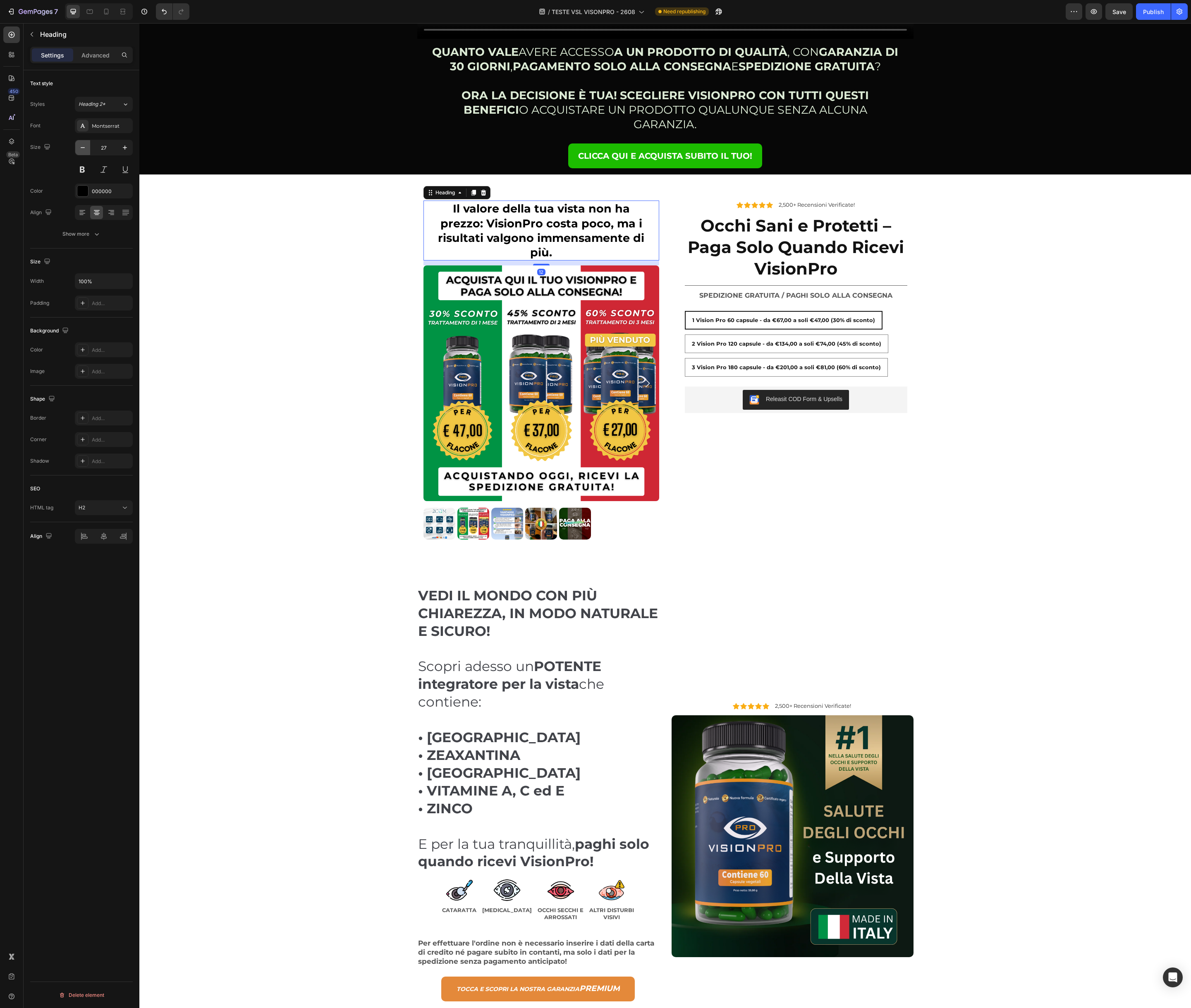
click at [78, 145] on icon "button" at bounding box center [82, 147] width 8 height 8
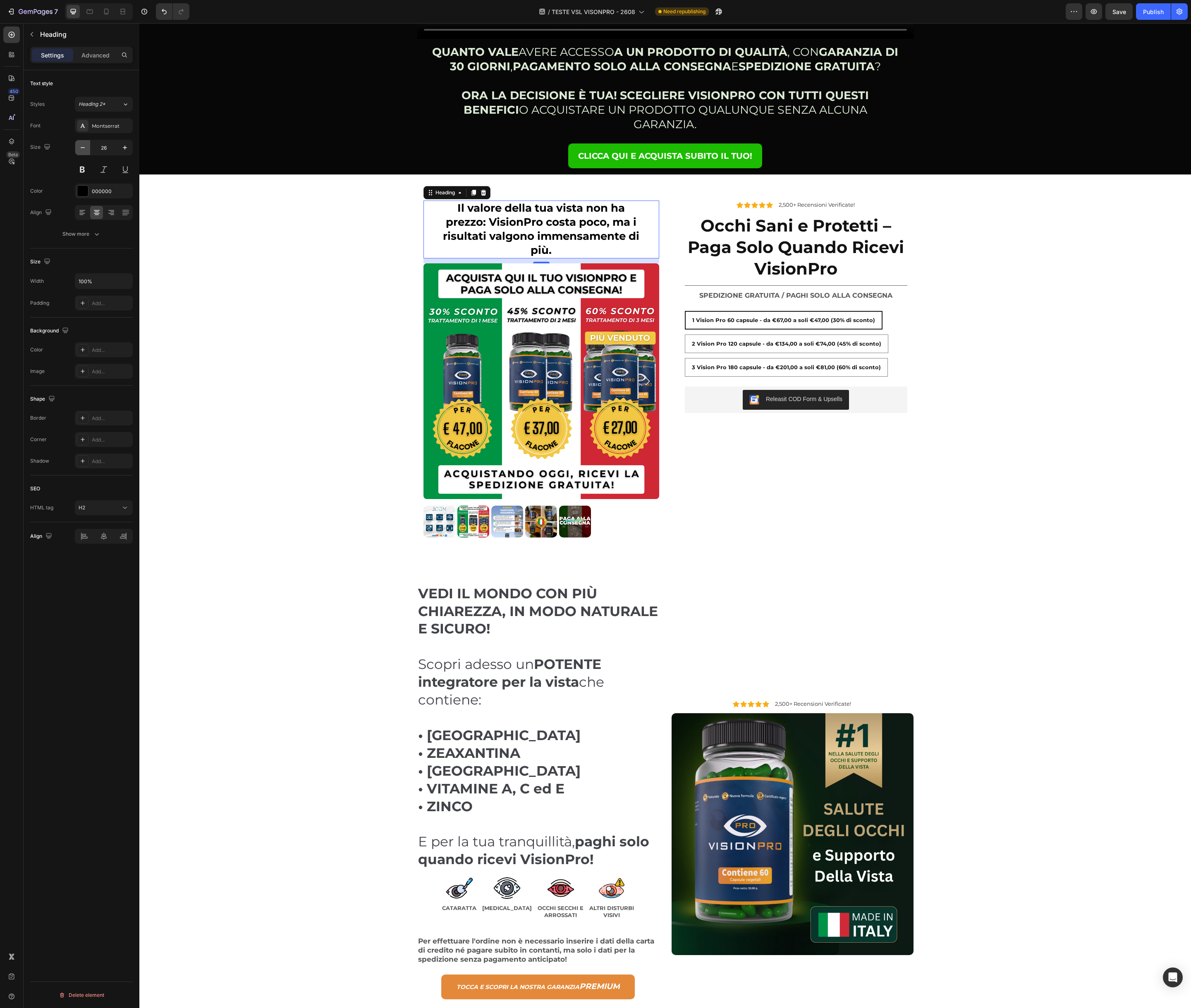
click at [78, 145] on icon "button" at bounding box center [82, 147] width 8 height 8
type input "25"
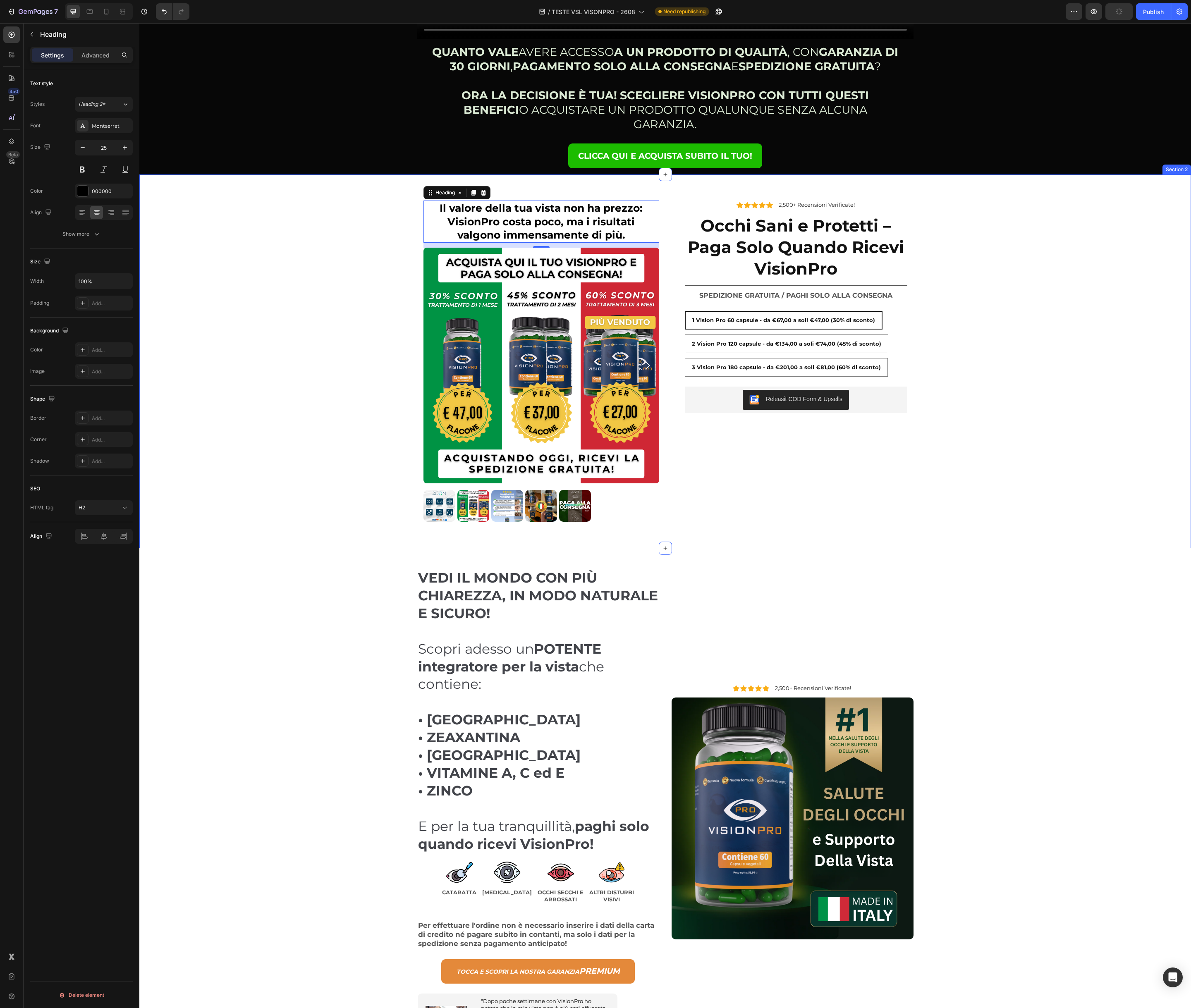
click at [293, 226] on div "⁠⁠⁠⁠⁠⁠⁠ Il valore della tua vista non ha prezzo: VisionPro costa poco, ma i ris…" at bounding box center [664, 360] width 1051 height 334
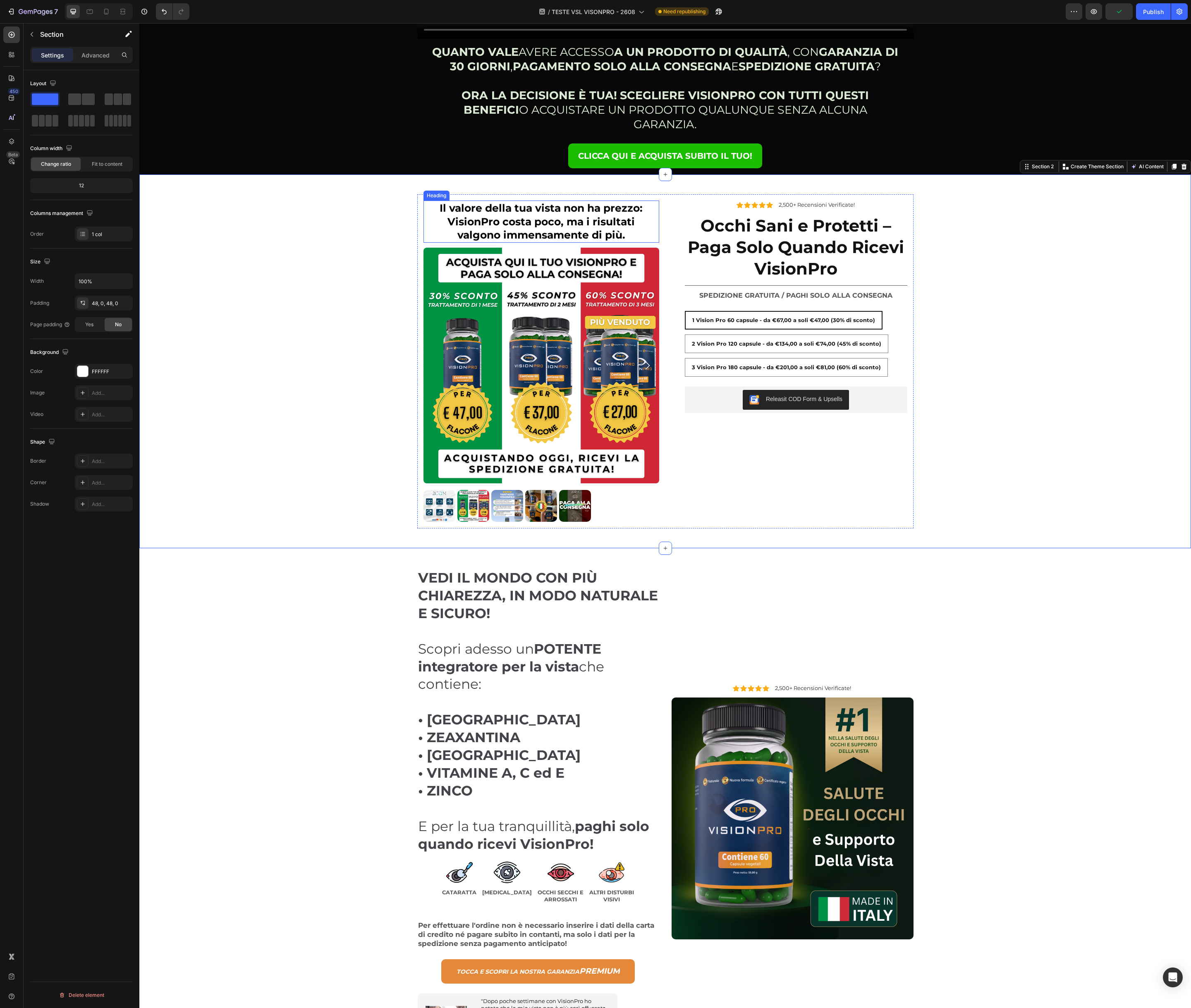
click at [525, 202] on strong "Il valore della tua vista non ha prezzo: VisionPro costa poco, ma i risultati v…" at bounding box center [541, 221] width 203 height 39
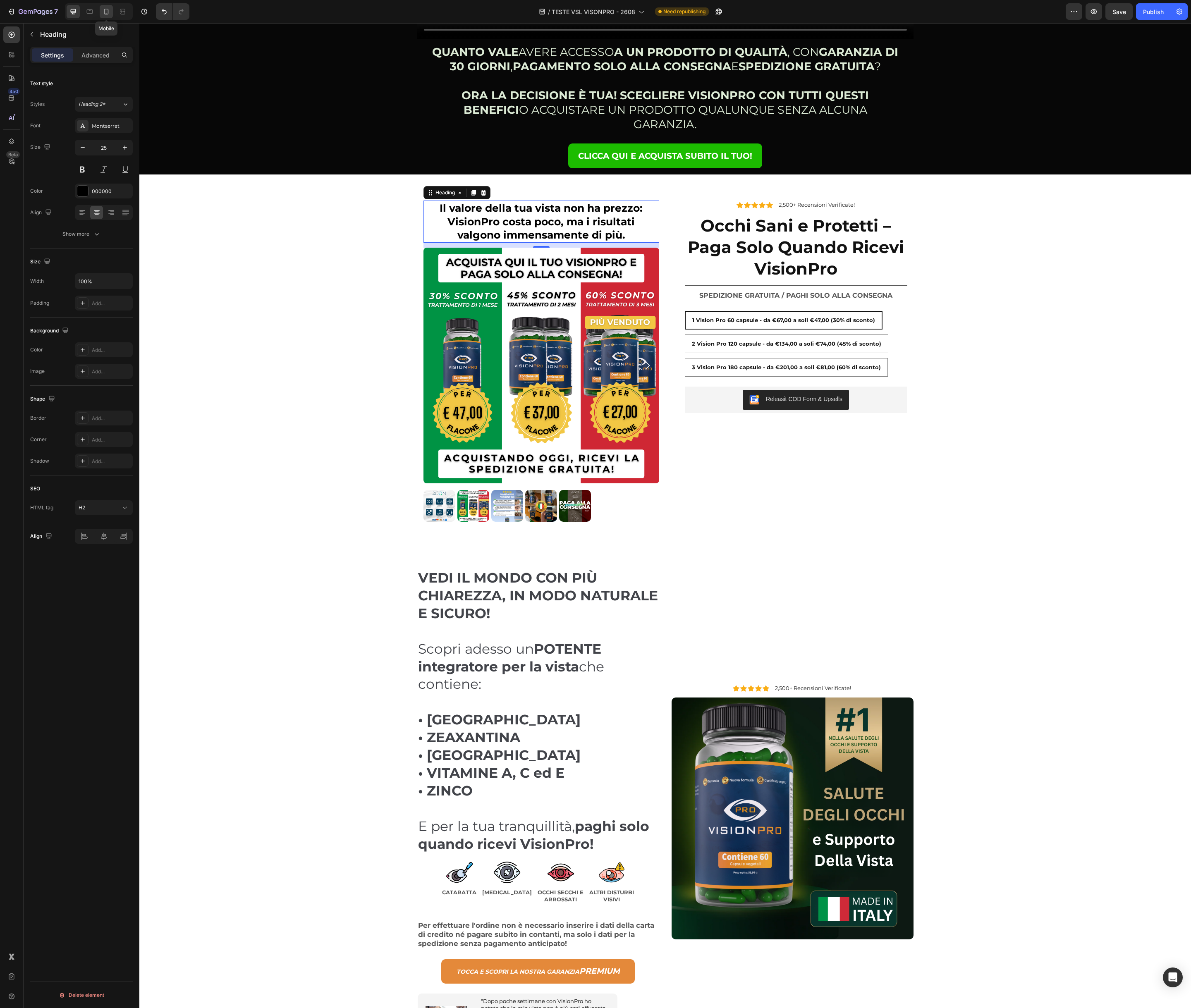
click at [102, 14] on icon at bounding box center [106, 12] width 8 height 8
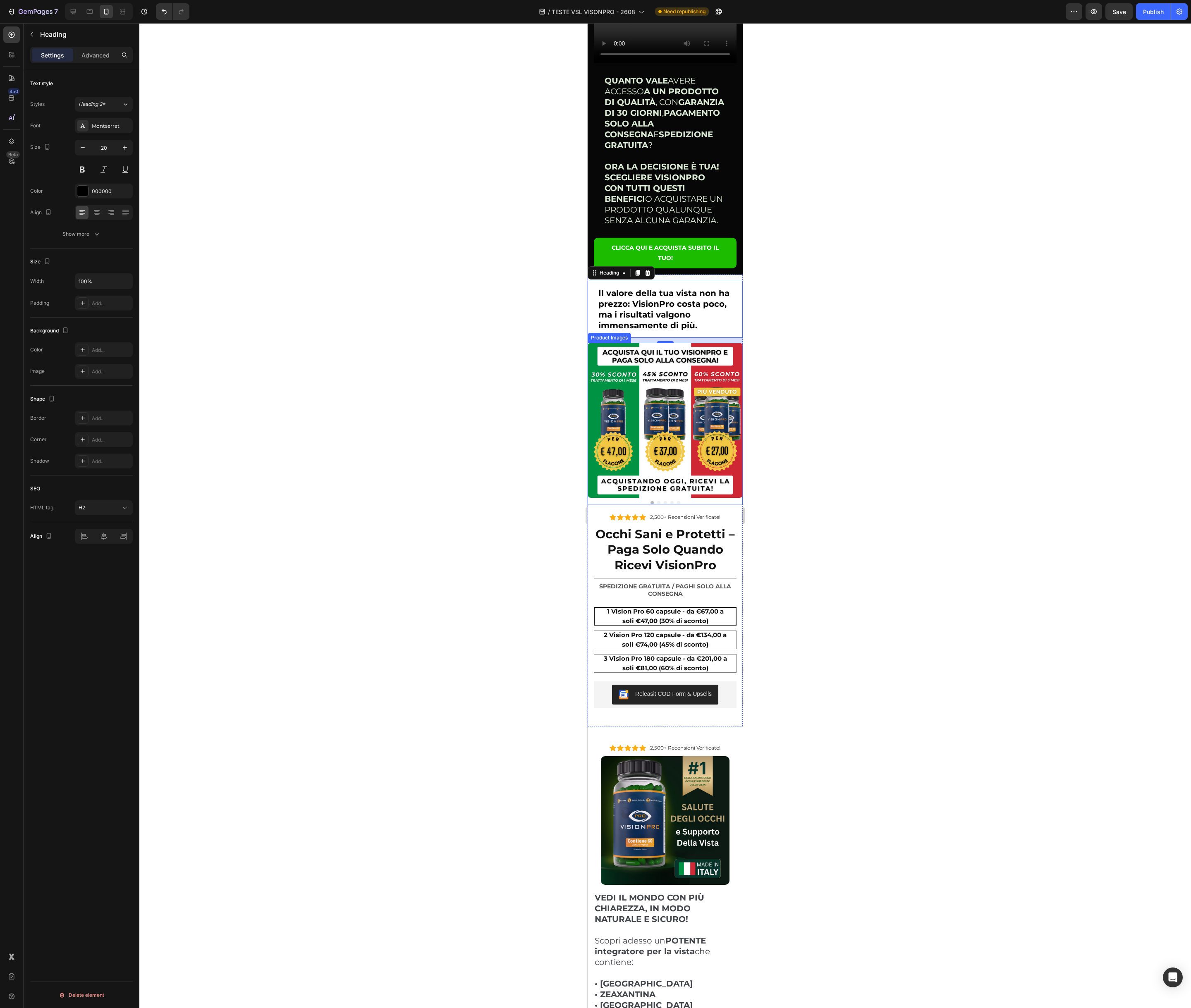
scroll to position [191, 0]
click at [71, 16] on icon at bounding box center [72, 12] width 8 height 8
type input "25"
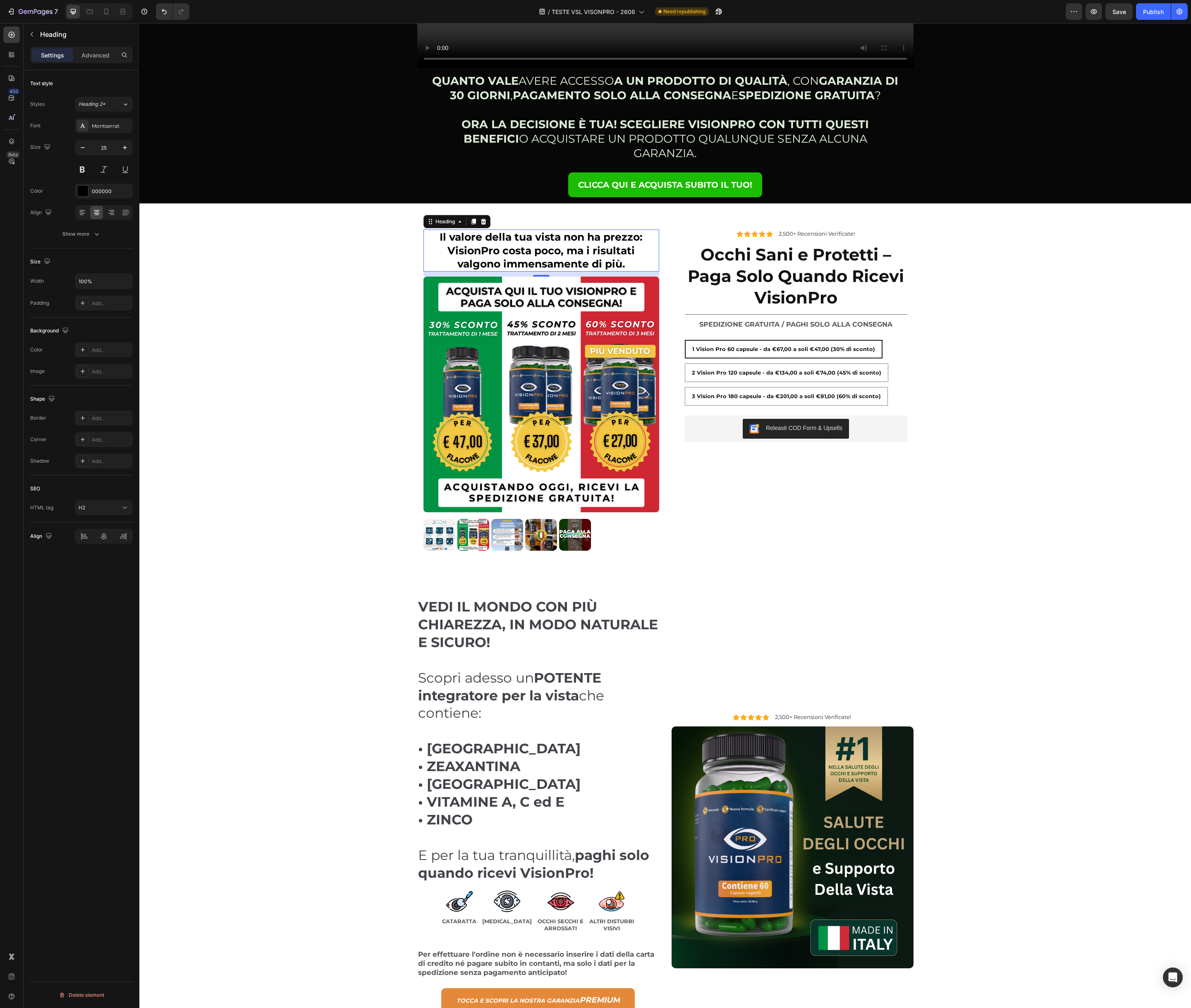
scroll to position [299, 0]
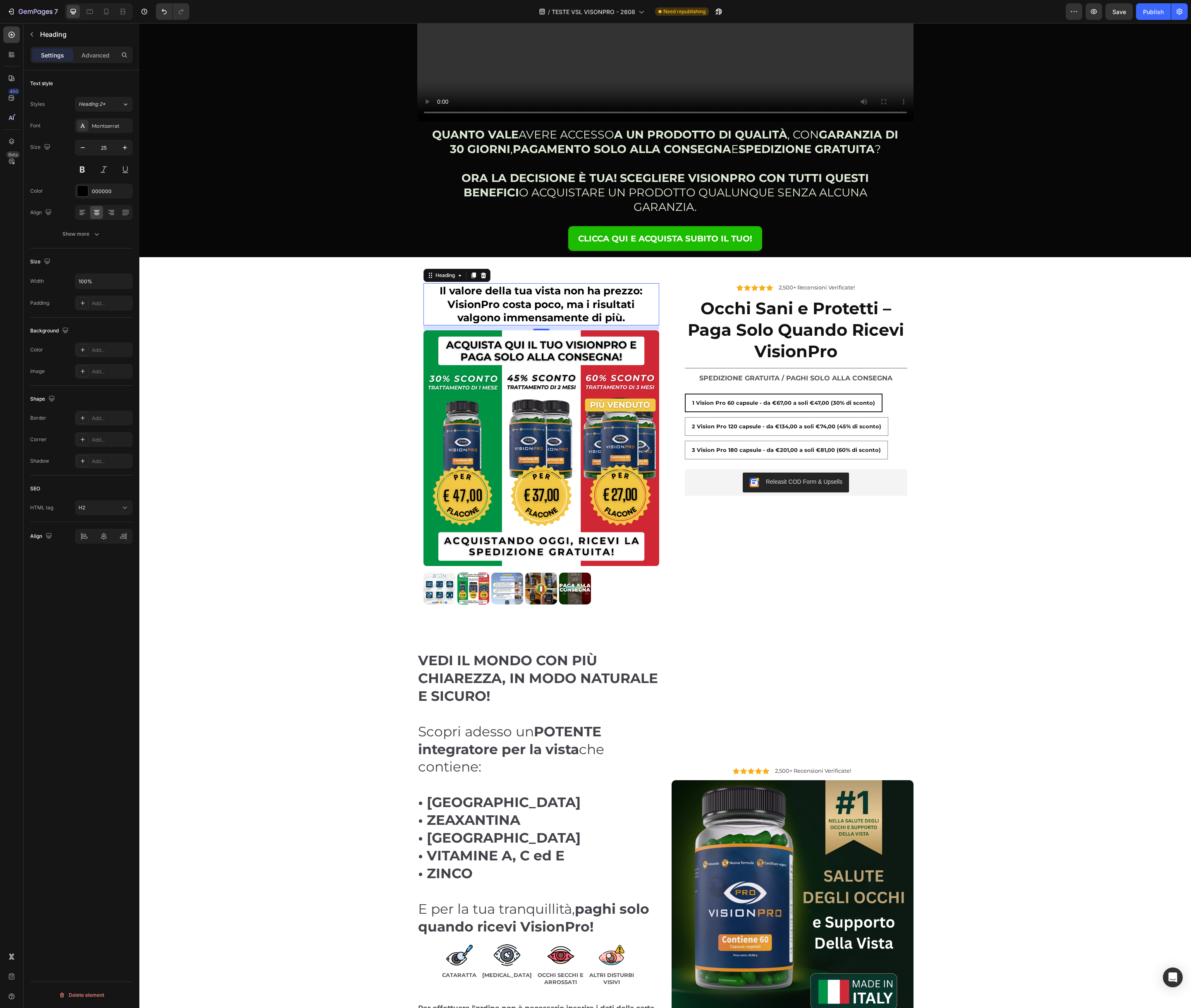
click at [427, 283] on div "⁠⁠⁠⁠⁠⁠⁠ Il valore della tua vista non ha prezzo: VisionPro costa poco, ma i ris…" at bounding box center [541, 304] width 236 height 42
click at [84, 61] on div "Advanced" at bounding box center [95, 55] width 41 height 14
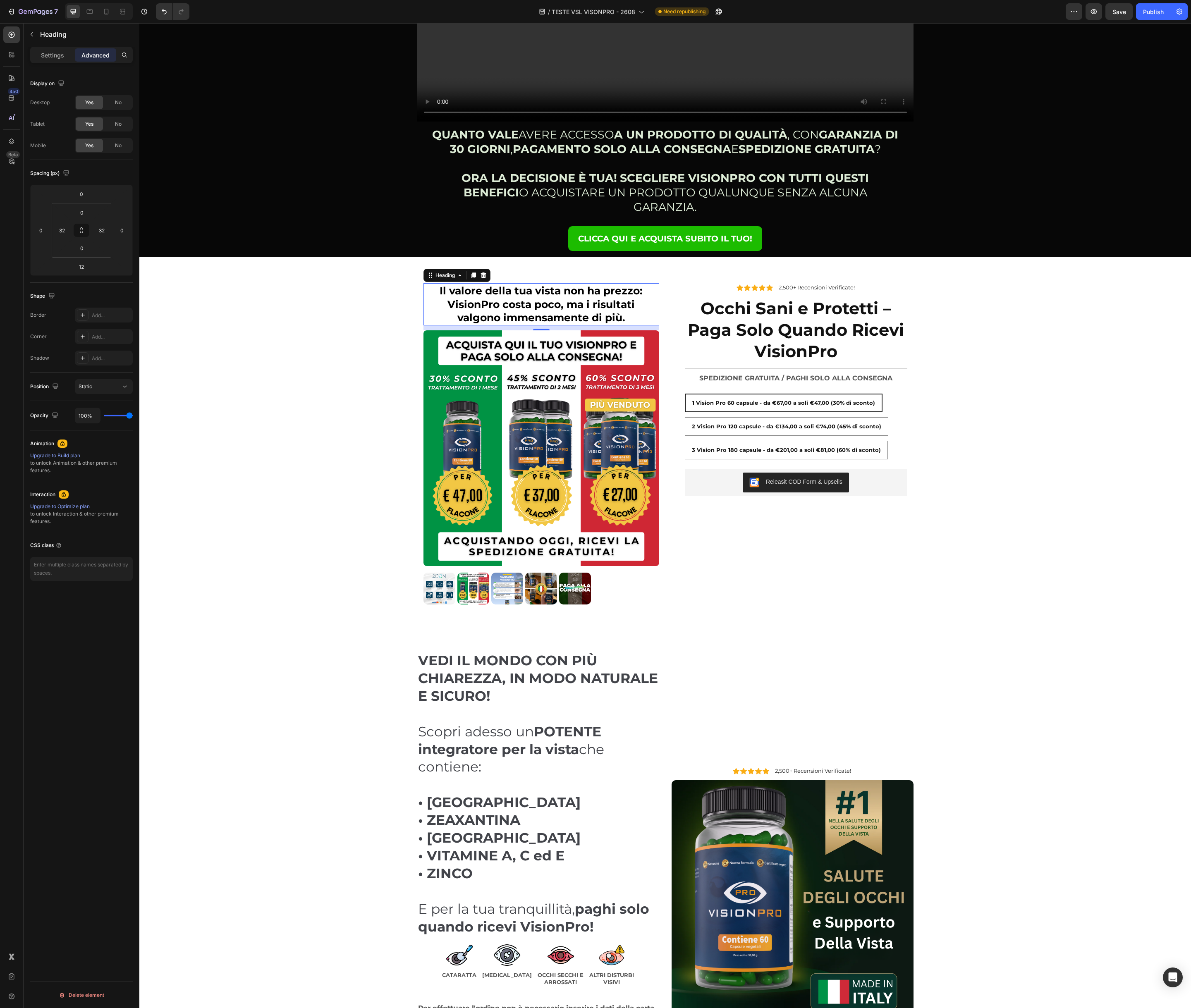
click at [653, 292] on div "⁠⁠⁠⁠⁠⁠⁠ Il valore della tua vista non ha prezzo: VisionPro costa poco, ma i ris…" at bounding box center [541, 304] width 236 height 42
click at [438, 271] on div "Heading" at bounding box center [445, 275] width 23 height 8
click at [440, 271] on div "Heading" at bounding box center [445, 275] width 23 height 8
click at [441, 271] on div "Heading" at bounding box center [445, 275] width 23 height 8
click at [429, 283] on div "⁠⁠⁠⁠⁠⁠⁠ Il valore della tua vista non ha prezzo: VisionPro costa poco, ma i ris…" at bounding box center [541, 304] width 236 height 42
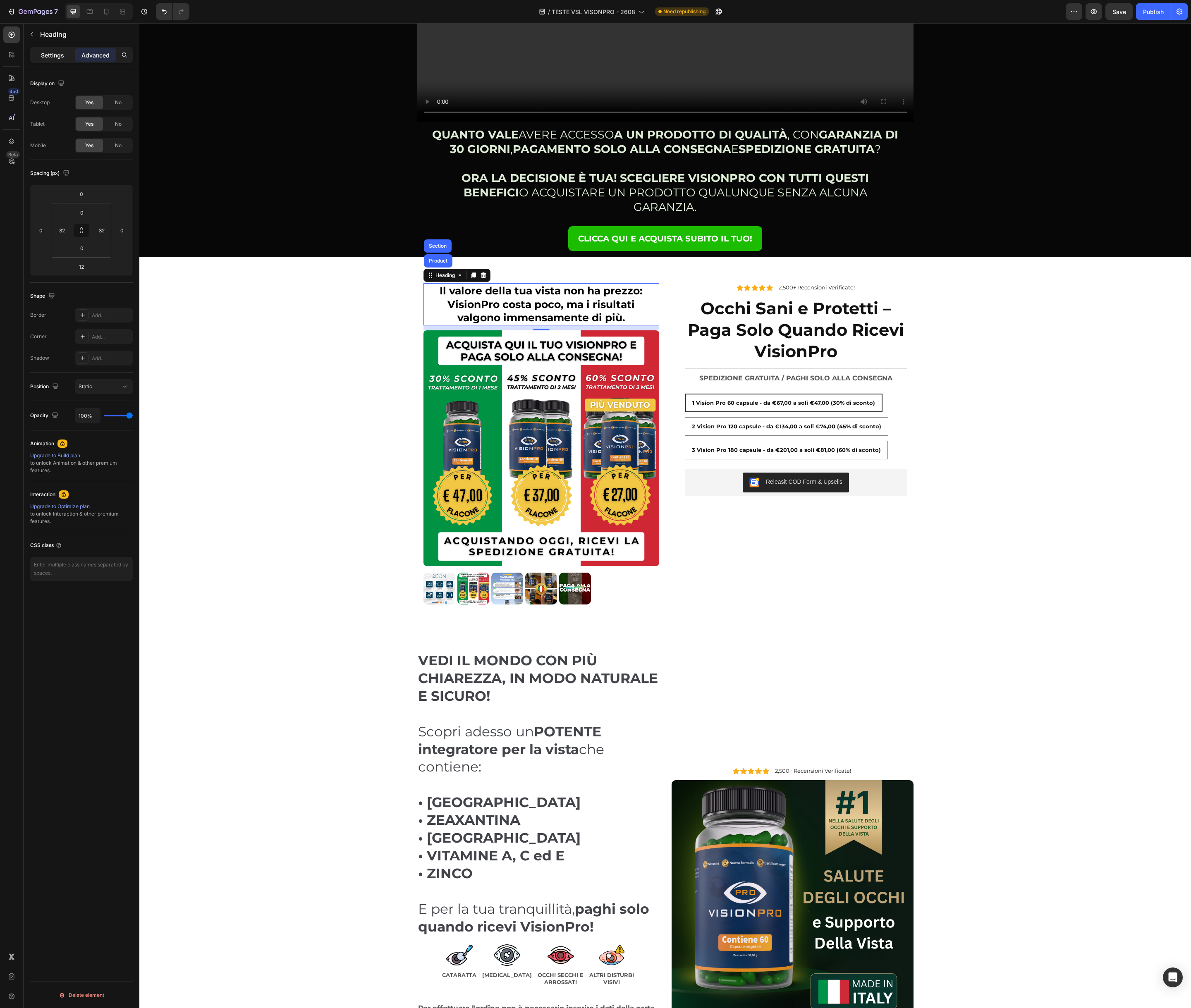
click at [51, 56] on p "Settings" at bounding box center [53, 55] width 24 height 9
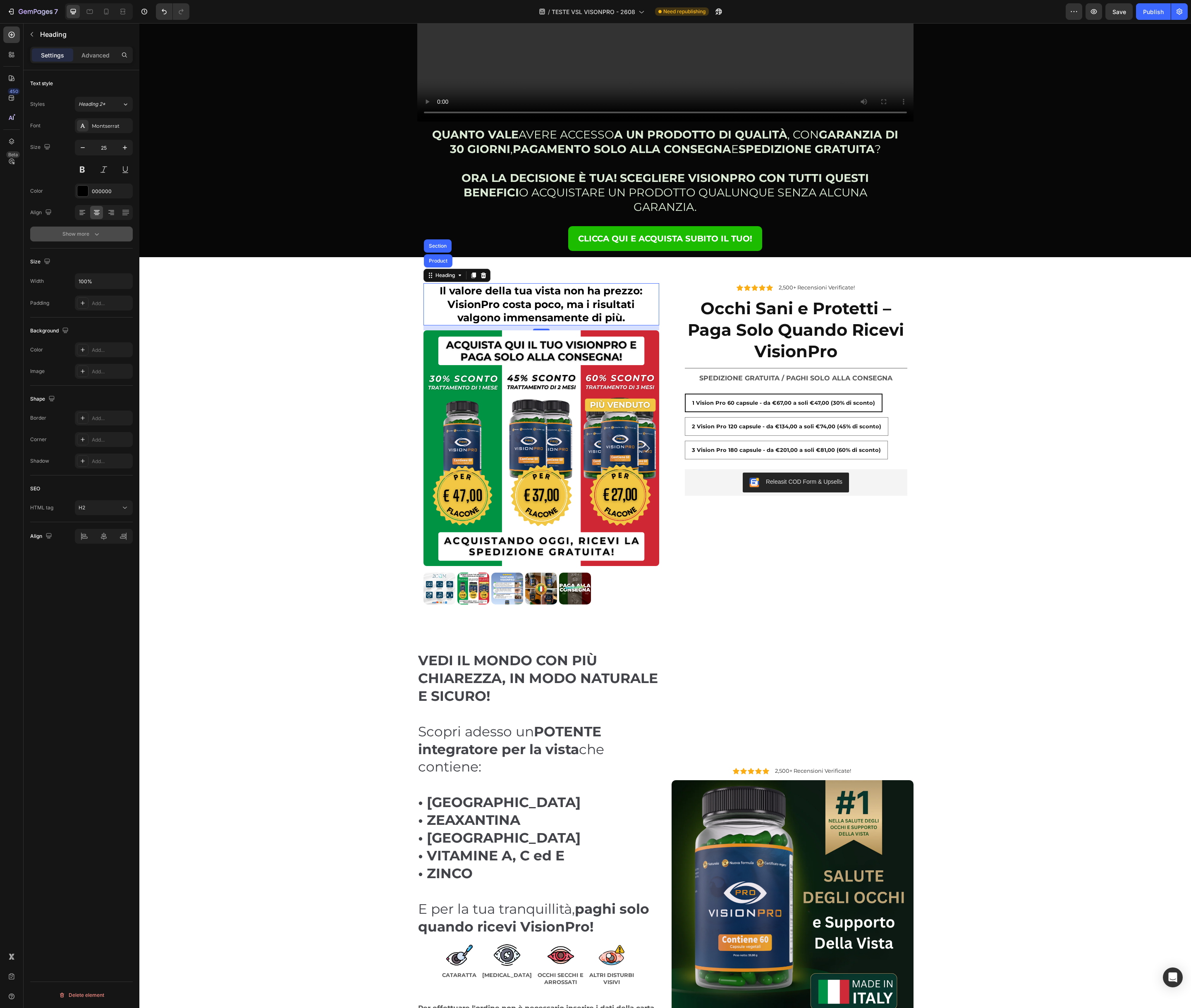
click at [82, 235] on div "Show more" at bounding box center [81, 234] width 38 height 8
click at [94, 345] on icon "button" at bounding box center [95, 343] width 8 height 8
click at [112, 351] on div "Add..." at bounding box center [112, 351] width 39 height 8
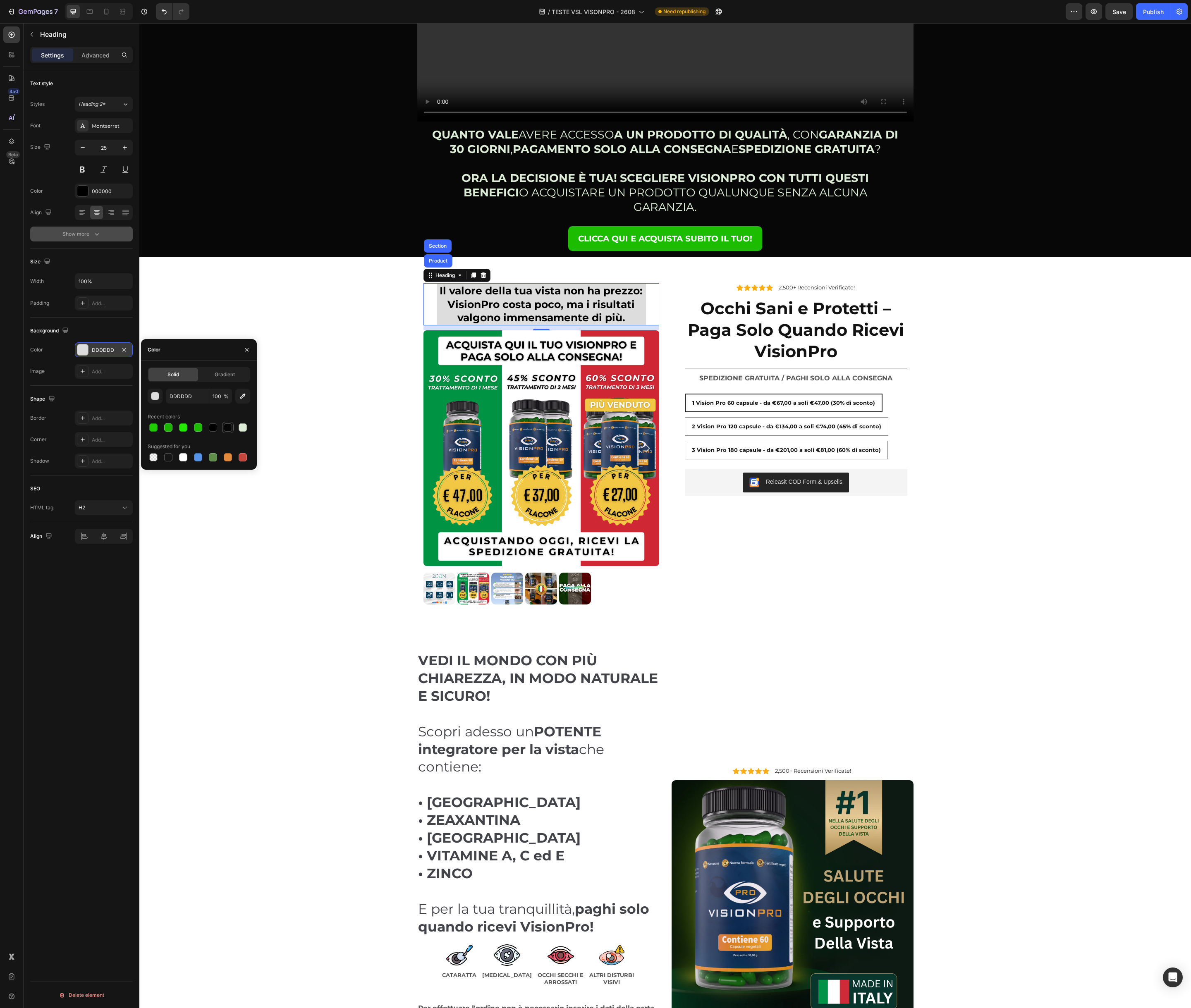
click at [229, 428] on div at bounding box center [227, 427] width 8 height 8
click at [244, 458] on div at bounding box center [243, 457] width 8 height 8
type input "C5453F"
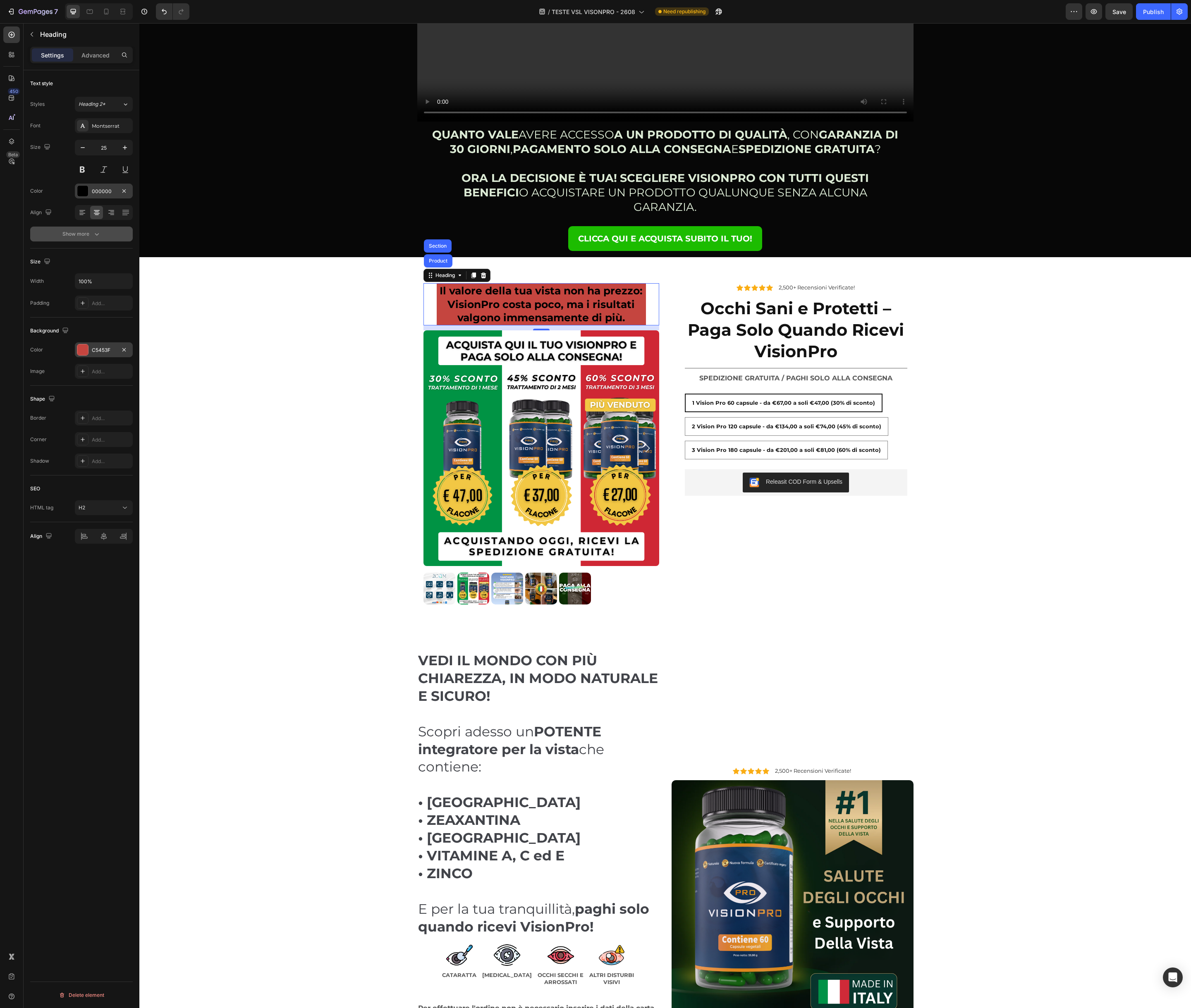
click at [81, 191] on div at bounding box center [82, 191] width 11 height 11
click at [243, 247] on div at bounding box center [243, 247] width 8 height 8
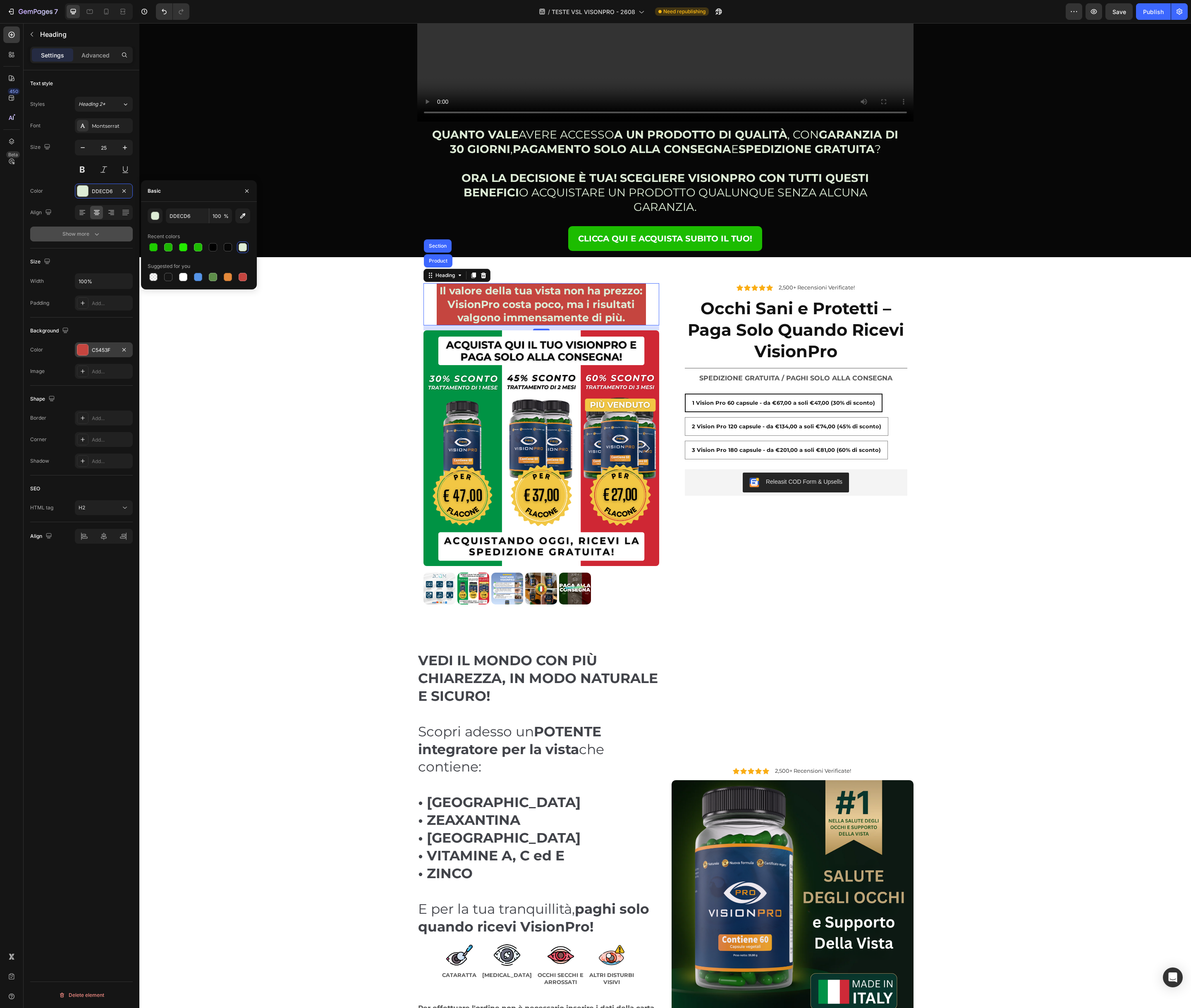
drag, startPoint x: 154, startPoint y: 215, endPoint x: 154, endPoint y: 223, distance: 8.0
click at [154, 215] on div "button" at bounding box center [155, 216] width 8 height 8
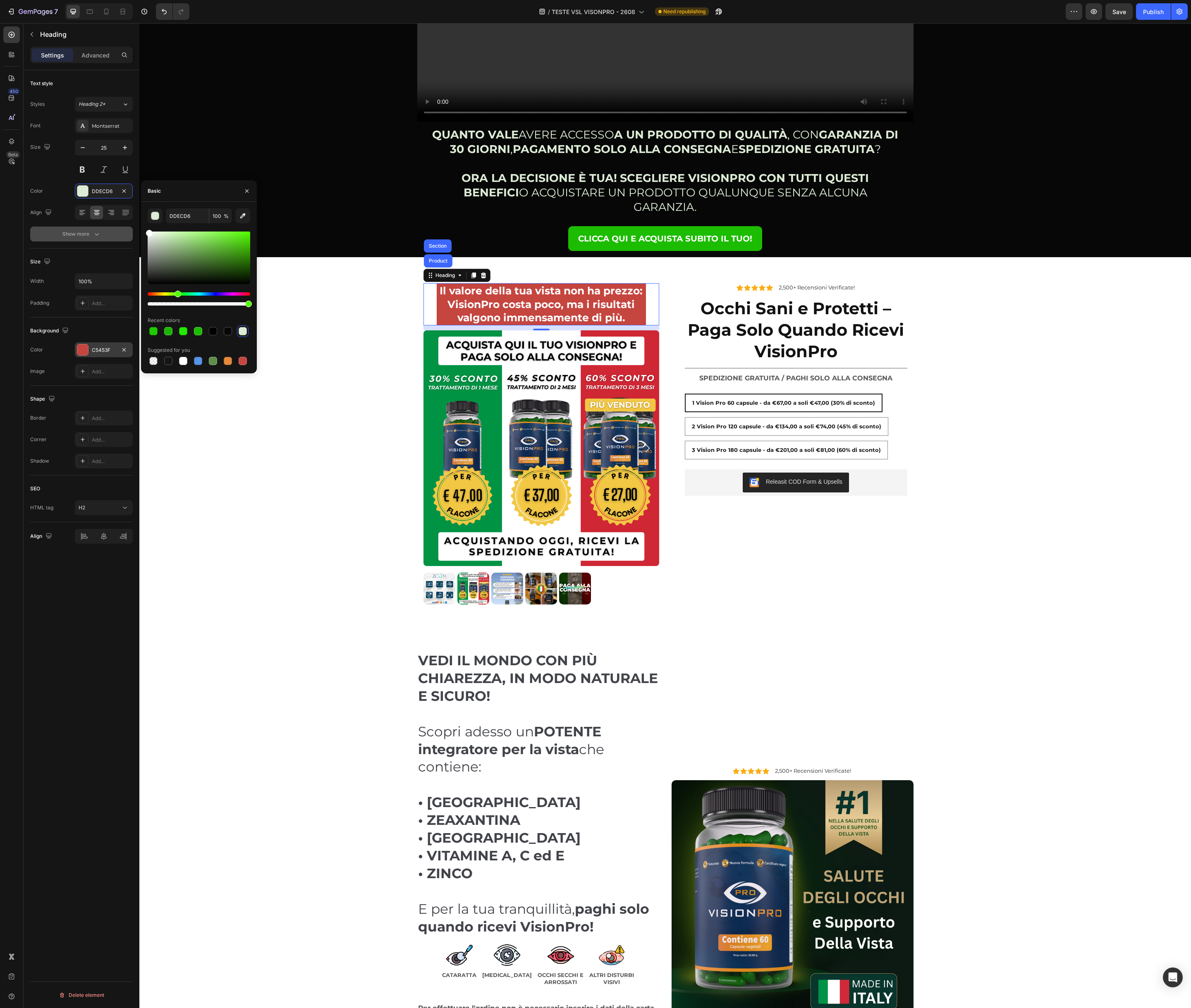
drag, startPoint x: 159, startPoint y: 237, endPoint x: 136, endPoint y: 225, distance: 25.9
click at [136, 225] on div "450 Beta Sections(18) Elements(83) Section Element Hero Section Product Detail …" at bounding box center [70, 515] width 139 height 984
type input "FFFFFF"
click at [539, 188] on h2 "QUANTO VALE AVERE ACCESSO A UN PRODOTTO DI QUALITÀ , CON GARANZIA DI 30 GIORNI …" at bounding box center [664, 170] width 469 height 89
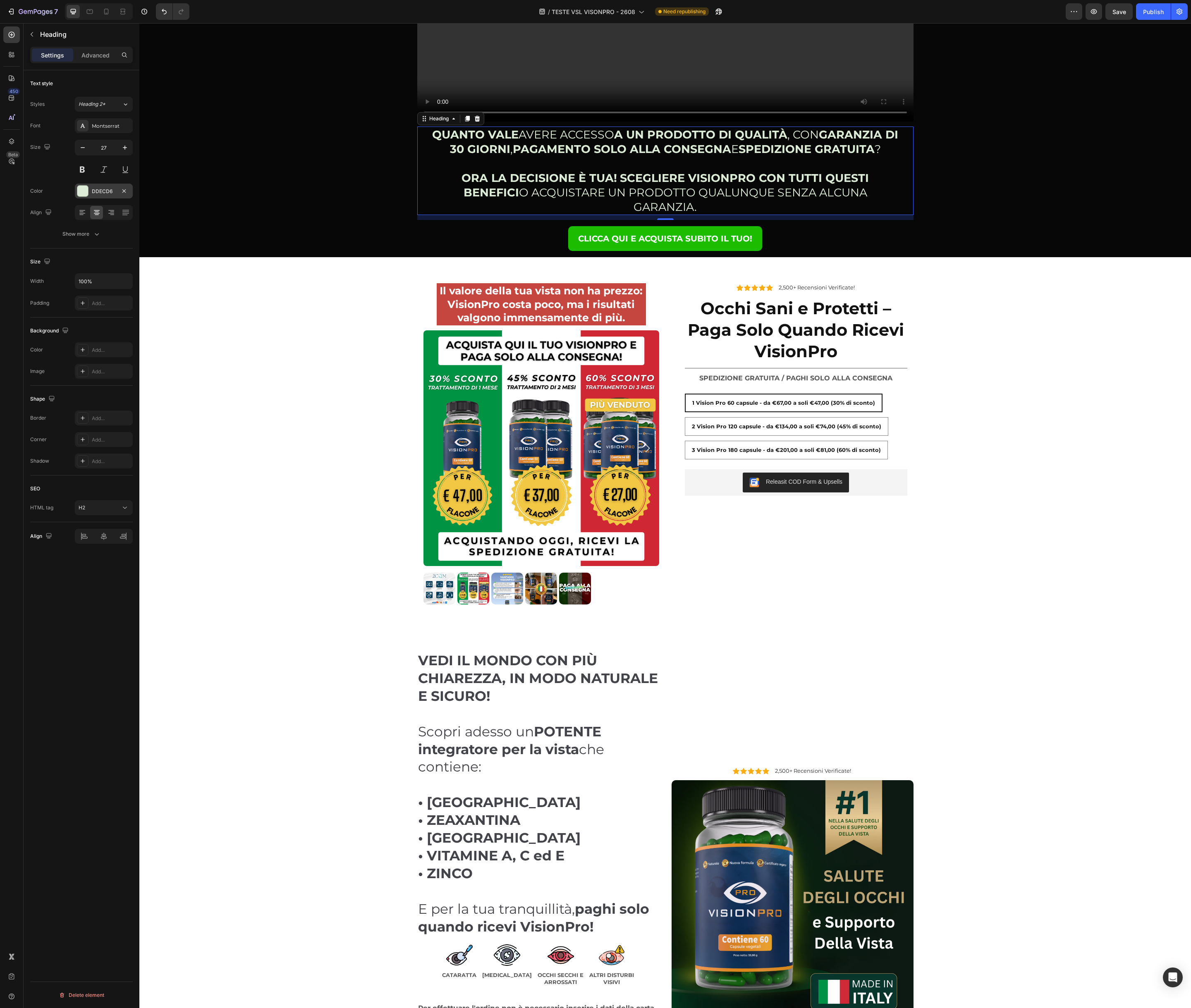
click at [77, 189] on div at bounding box center [82, 191] width 11 height 11
click at [158, 215] on div "button" at bounding box center [155, 216] width 8 height 8
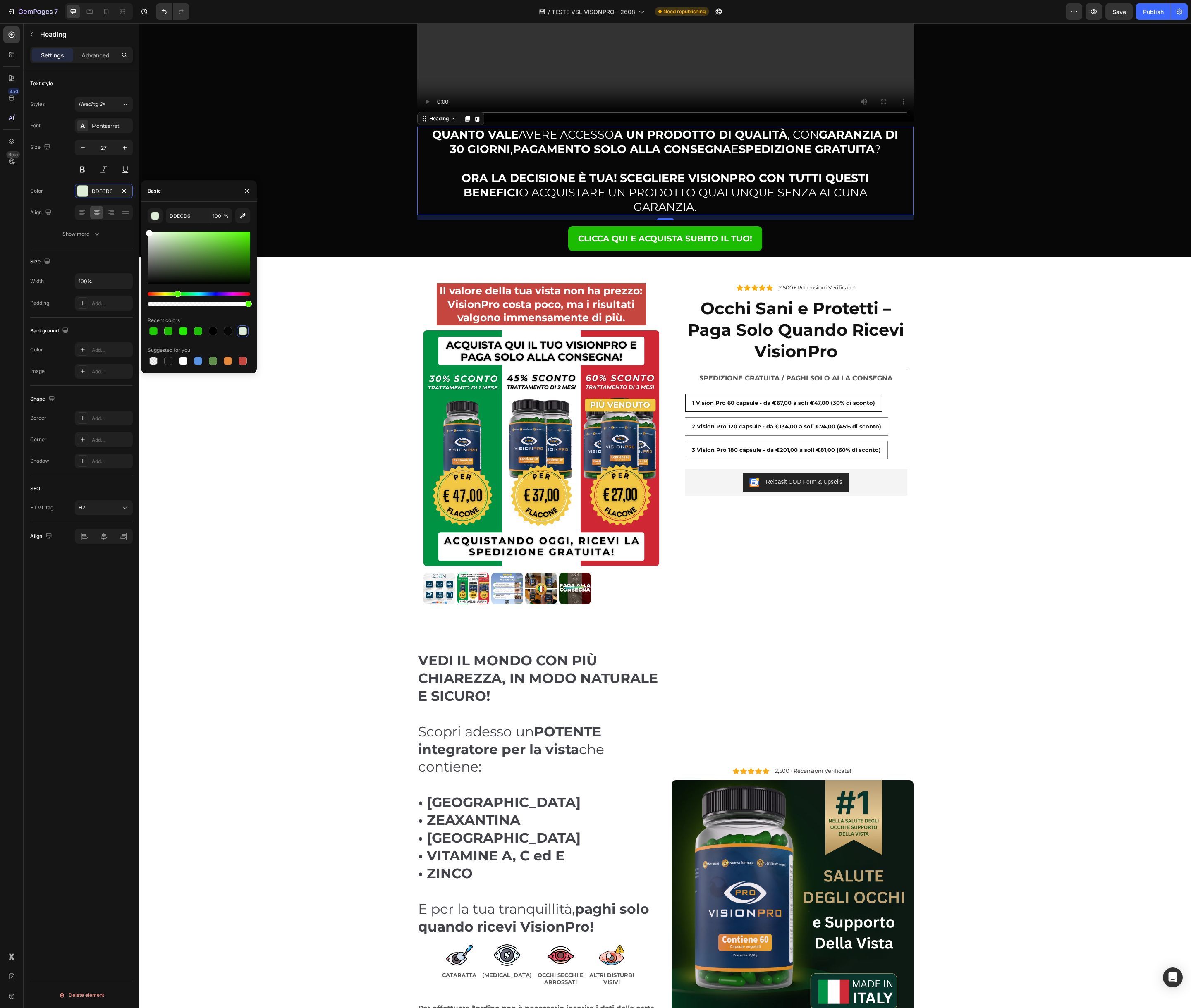
drag, startPoint x: 161, startPoint y: 237, endPoint x: 132, endPoint y: 225, distance: 31.4
click at [132, 225] on div "450 Beta Sections(18) Elements(83) Section Element Hero Section Product Detail …" at bounding box center [70, 515] width 139 height 984
type input "FFFFFF"
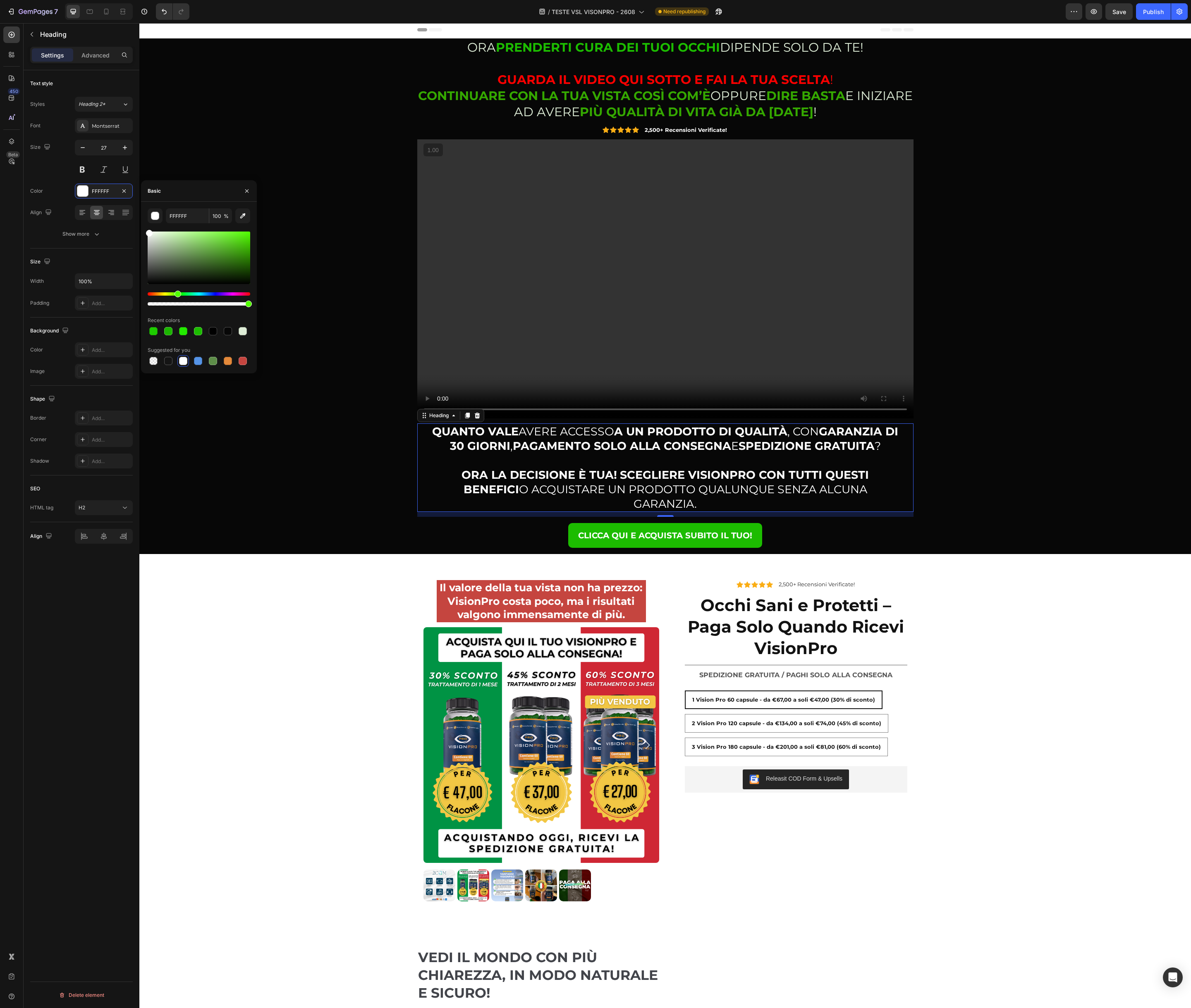
scroll to position [0, 0]
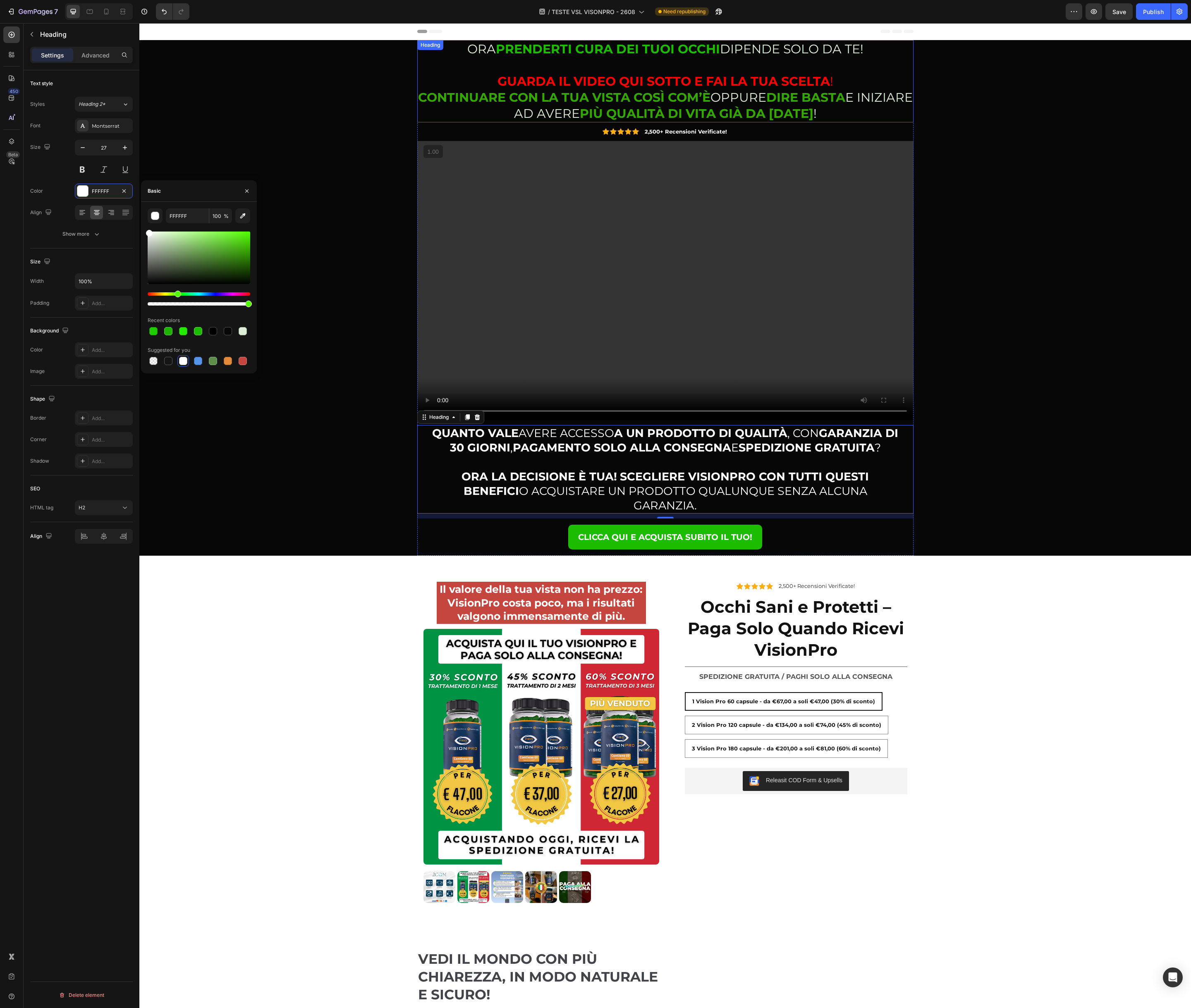
click at [532, 117] on h2 "ORA PRENDERTI CURA DEI TUOI OCCHI DIPENDE SOLO DA TE! GUARDA IL VIDEO QUI SOTTO…" at bounding box center [665, 81] width 496 height 82
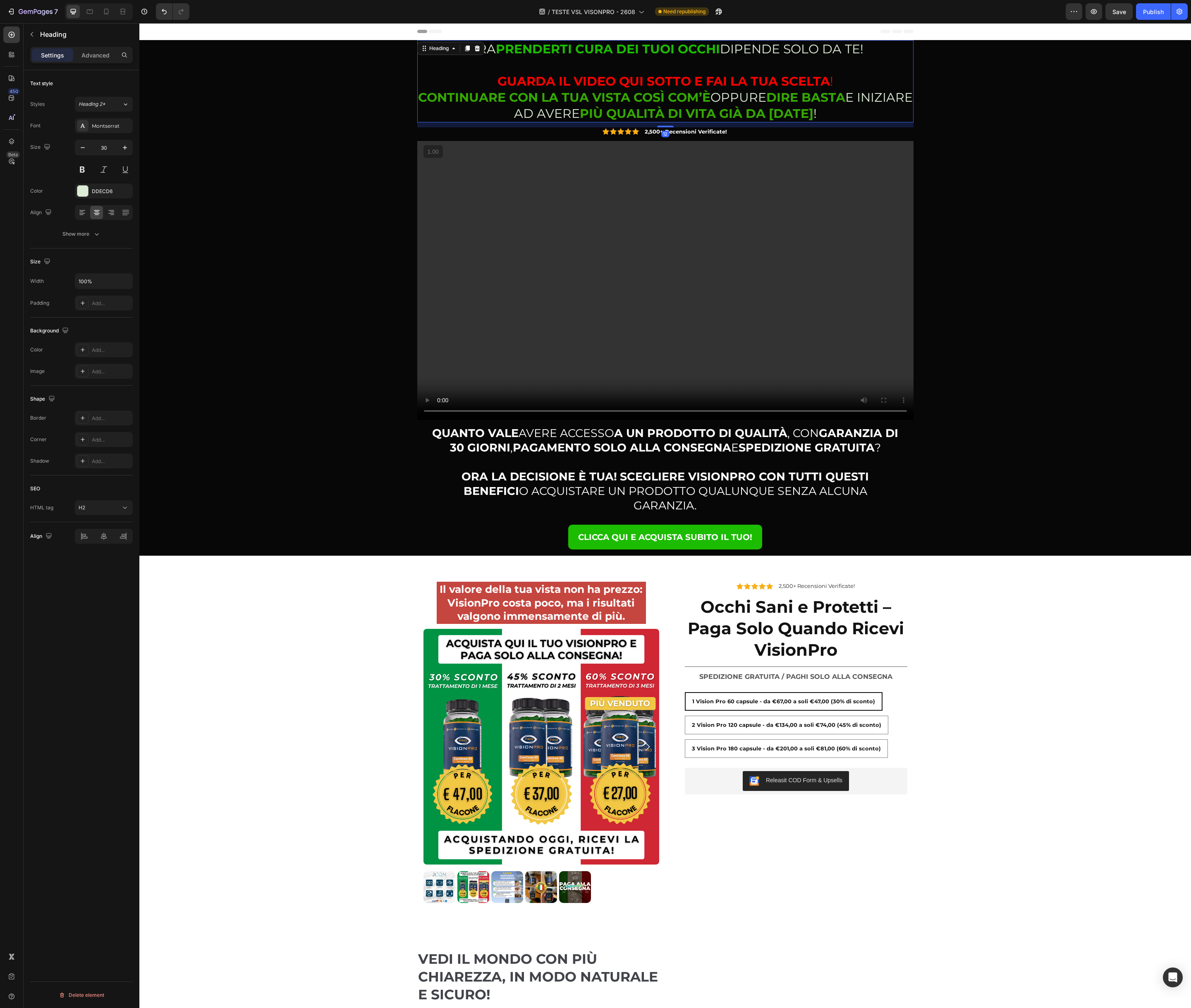
click at [532, 117] on h2 "ORA PRENDERTI CURA DEI TUOI OCCHI DIPENDE SOLO DA TE! GUARDA IL VIDEO QUI SOTTO…" at bounding box center [665, 81] width 496 height 82
click at [532, 117] on p "ORA PRENDERTI CURA DEI TUOI OCCHI DIPENDE SOLO DA TE! GUARDA IL VIDEO QUI SOTTO…" at bounding box center [665, 81] width 495 height 80
click at [540, 114] on p "ORA PRENDERTI CURA DEI TUOI OCCHI DIPENDE SOLO DA TE! GUARDA IL VIDEO QUI SOTTO…" at bounding box center [665, 81] width 495 height 80
drag, startPoint x: 489, startPoint y: 114, endPoint x: 612, endPoint y: 112, distance: 123.0
click at [612, 112] on p "ORA PRENDERTI CURA DEI TUOI OCCHI DIPENDE SOLO DA TE! GUARDA IL VIDEO QUI SOTTO…" at bounding box center [665, 81] width 495 height 80
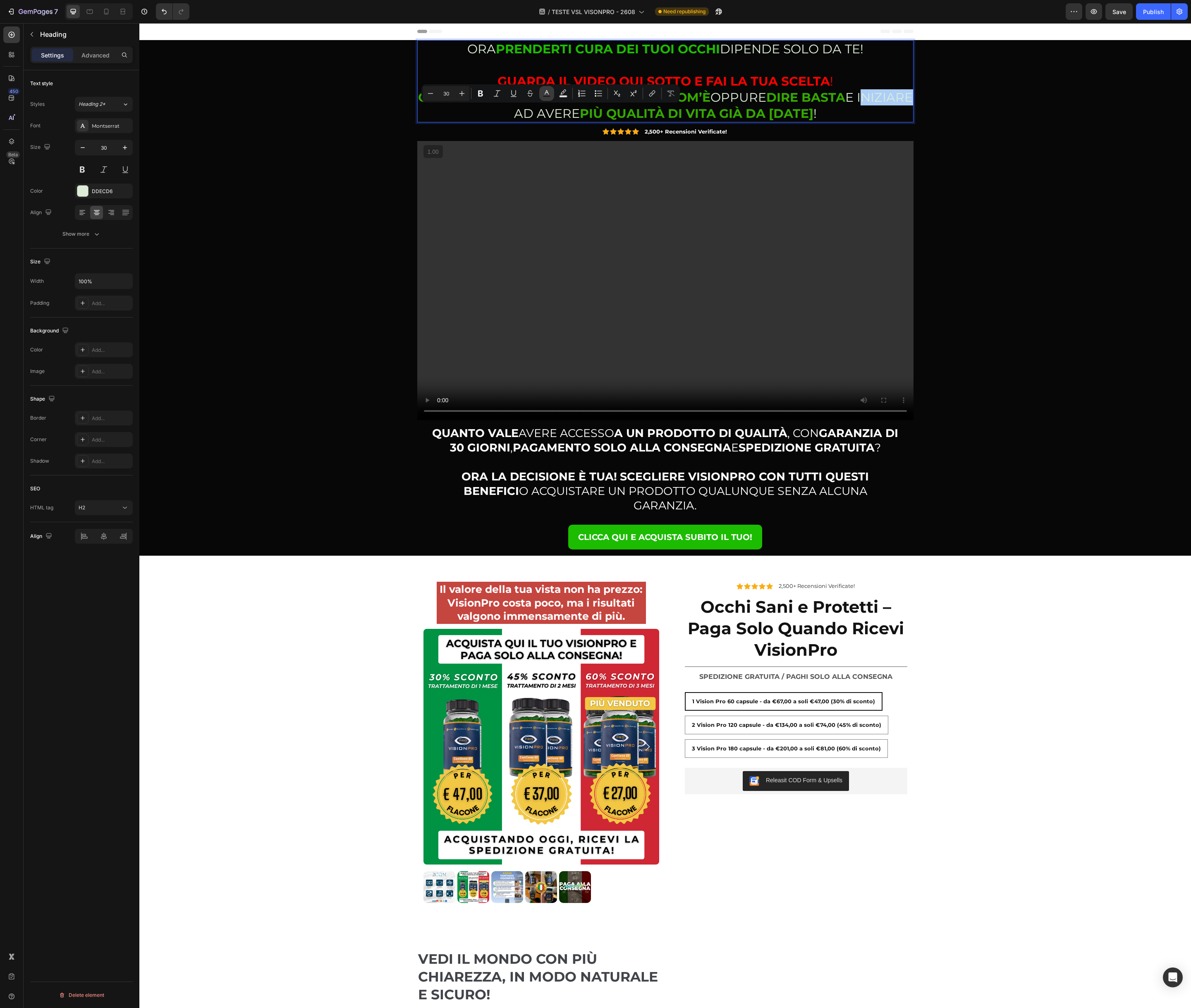
click at [549, 92] on icon "Editor contextual toolbar" at bounding box center [547, 93] width 8 height 8
type input "DDECD6"
type input "FFFFFF"
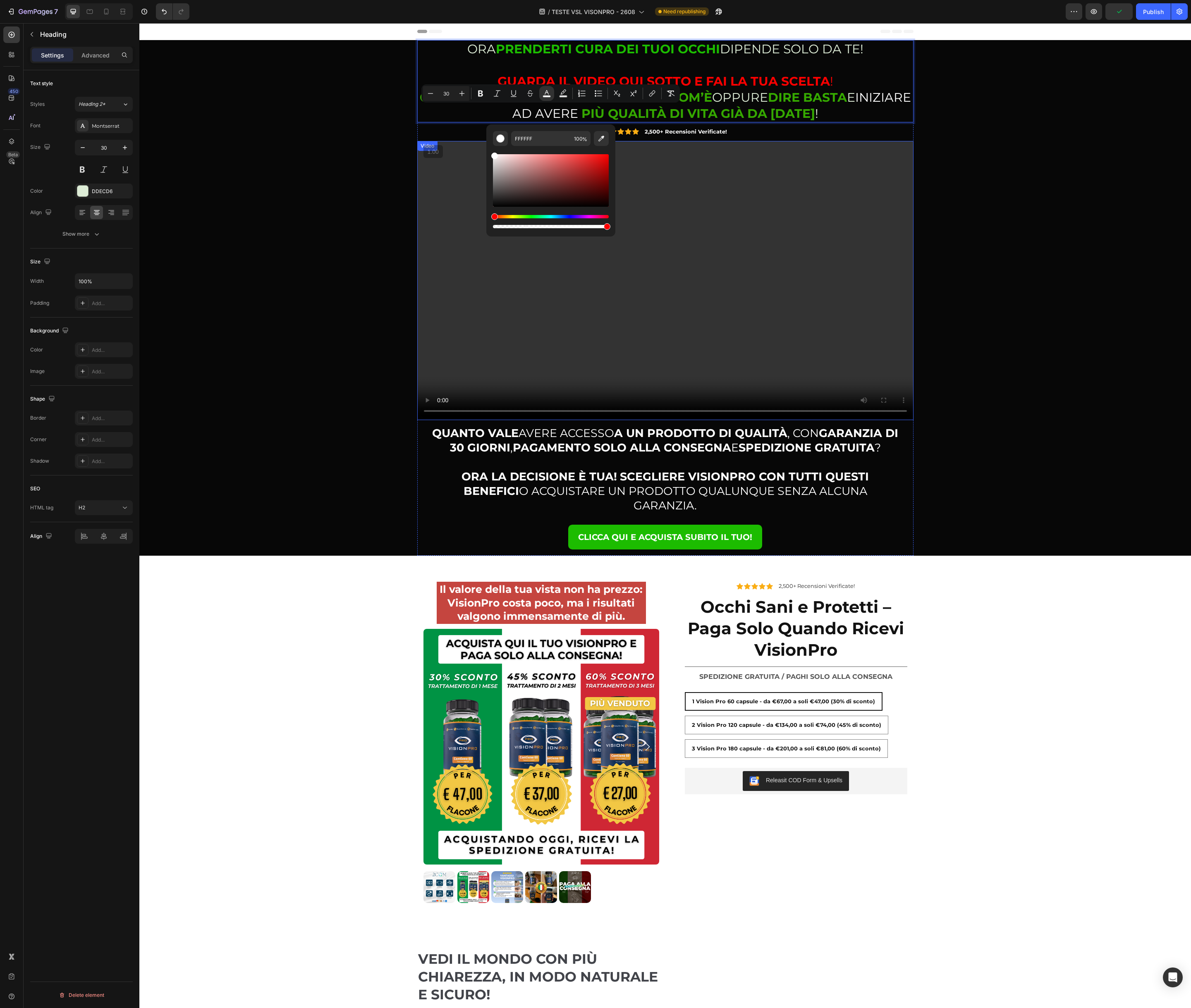
drag, startPoint x: 643, startPoint y: 180, endPoint x: 471, endPoint y: 148, distance: 175.0
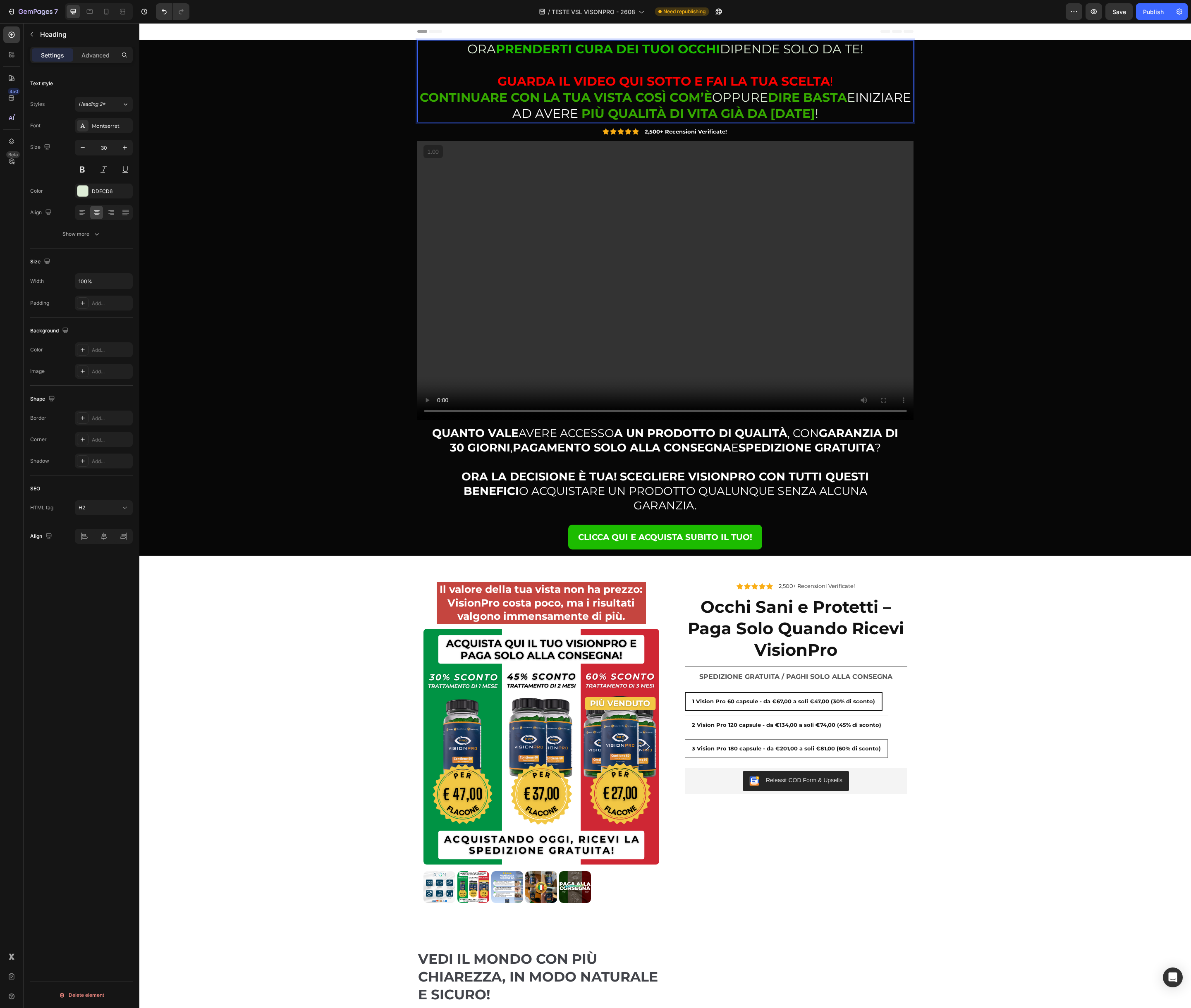
click at [750, 95] on p "ORA PRENDERTI CURA DEI TUOI OCCHI DIPENDE SOLO DA TE! GUARDA IL VIDEO QUI SOTTO…" at bounding box center [665, 81] width 495 height 80
click at [764, 98] on p "ORA PRENDERTI CURA DEI TUOI OCCHI DIPENDE SOLO DA TE! GUARDA IL VIDEO QUI SOTTO…" at bounding box center [665, 81] width 495 height 80
click at [759, 76] on icon "Editor contextual toolbar" at bounding box center [762, 77] width 8 height 8
type input "DDECD6"
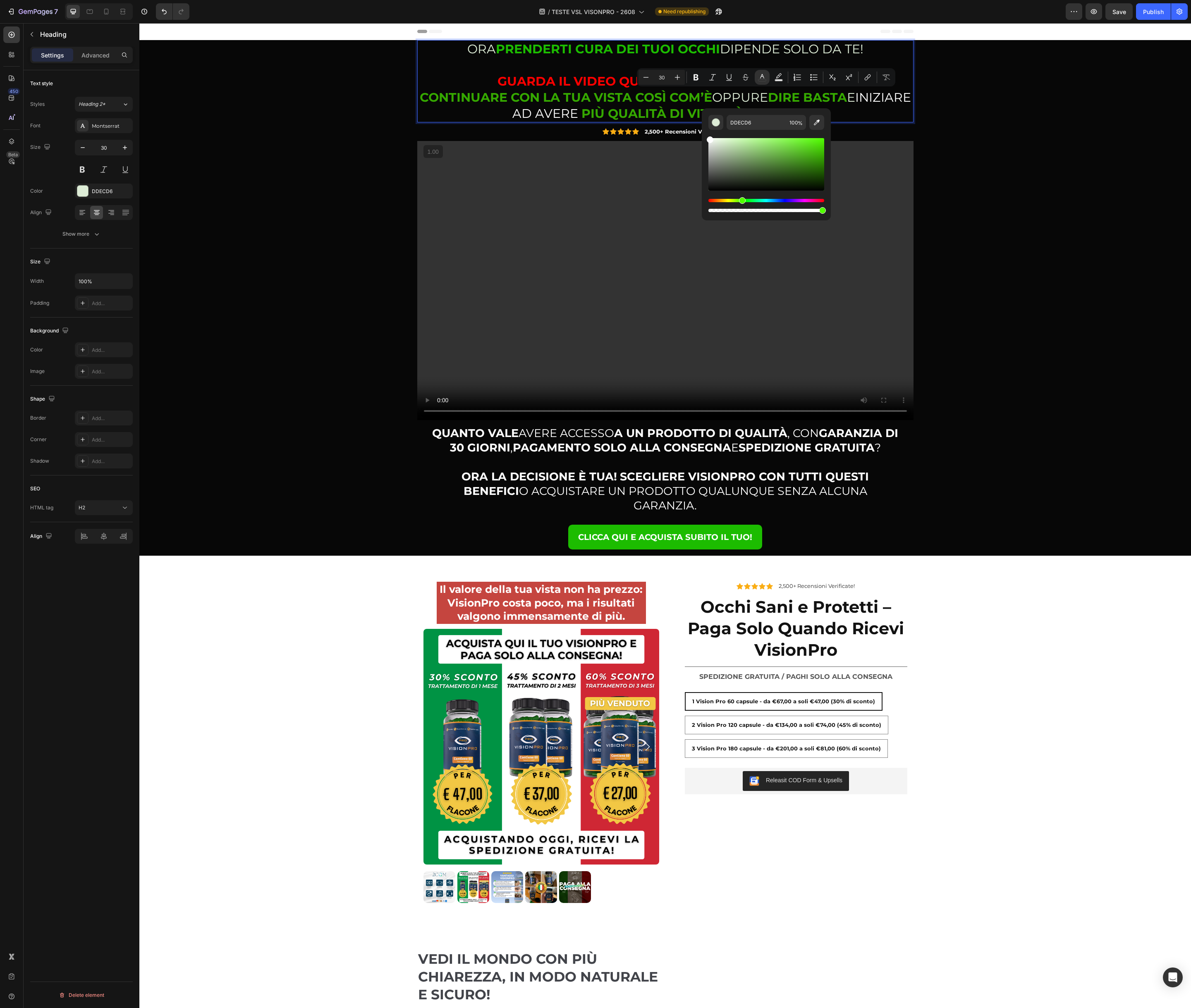
type input "FFFFFF"
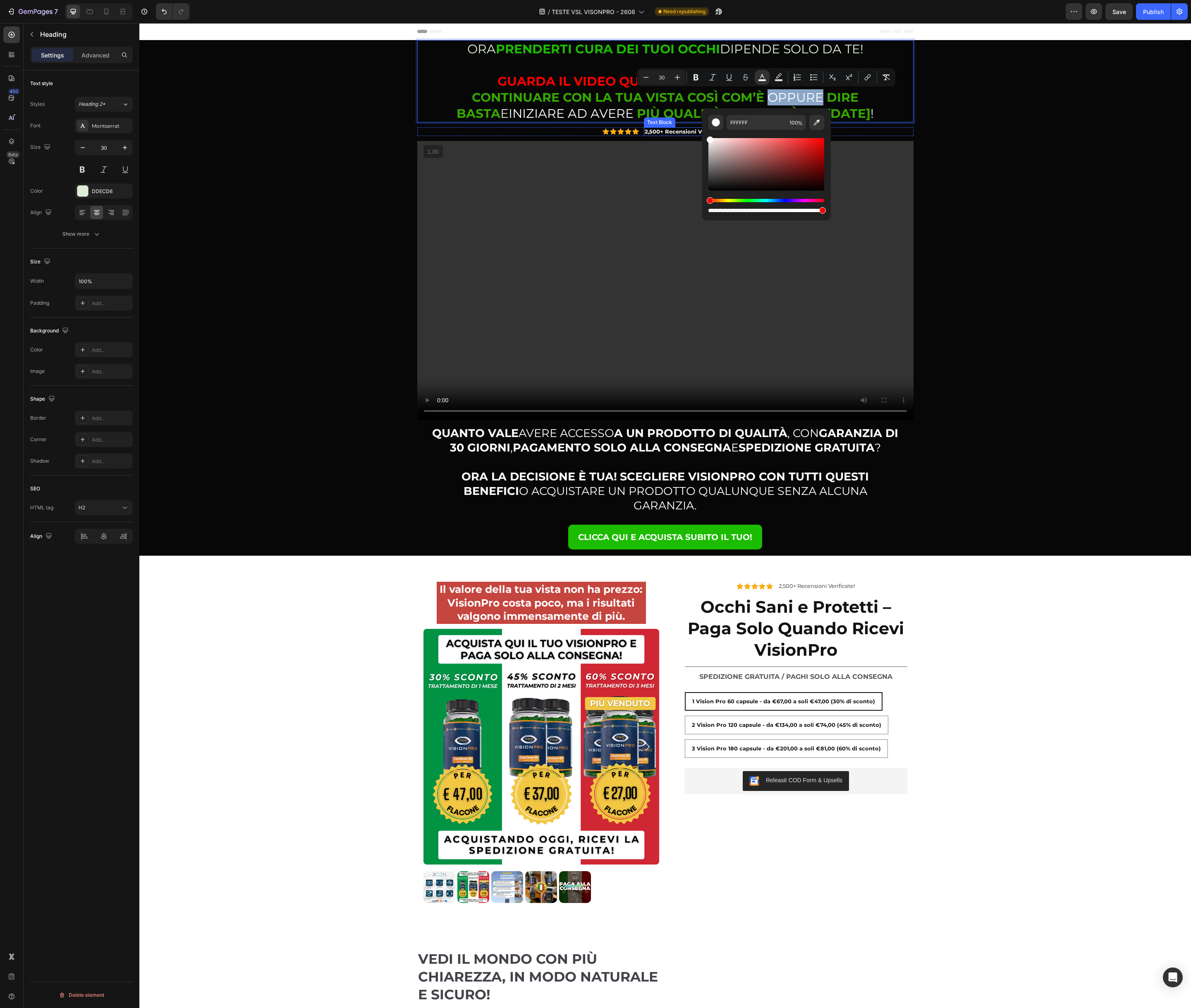
drag, startPoint x: 859, startPoint y: 165, endPoint x: 697, endPoint y: 134, distance: 164.9
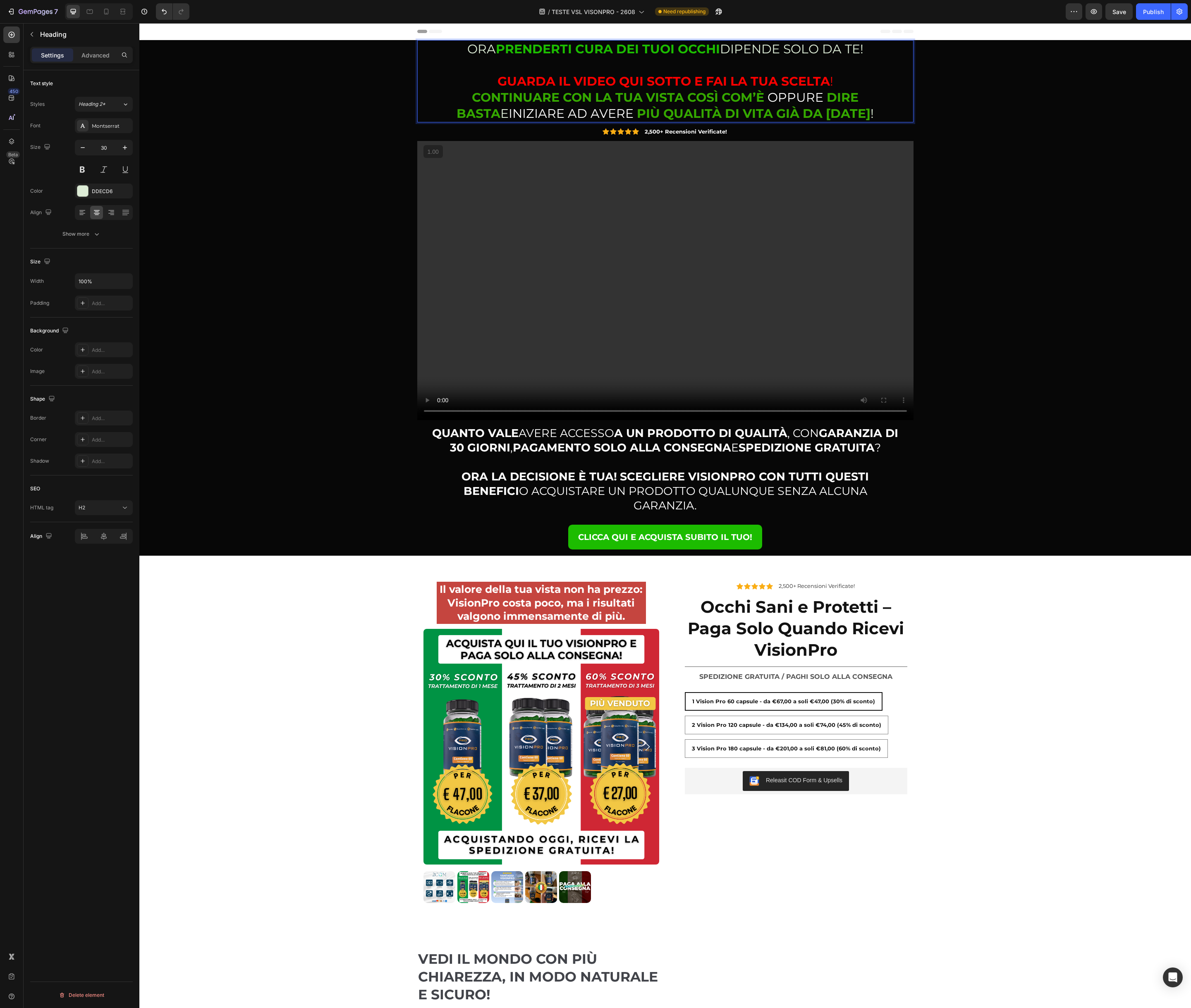
click at [881, 96] on p "ORA PRENDERTI CURA DEI TUOI OCCHI DIPENDE SOLO DA TE! GUARDA IL VIDEO QUI SOTTO…" at bounding box center [665, 81] width 495 height 80
click at [884, 77] on button "color" at bounding box center [879, 76] width 15 height 15
type input "DDECD6"
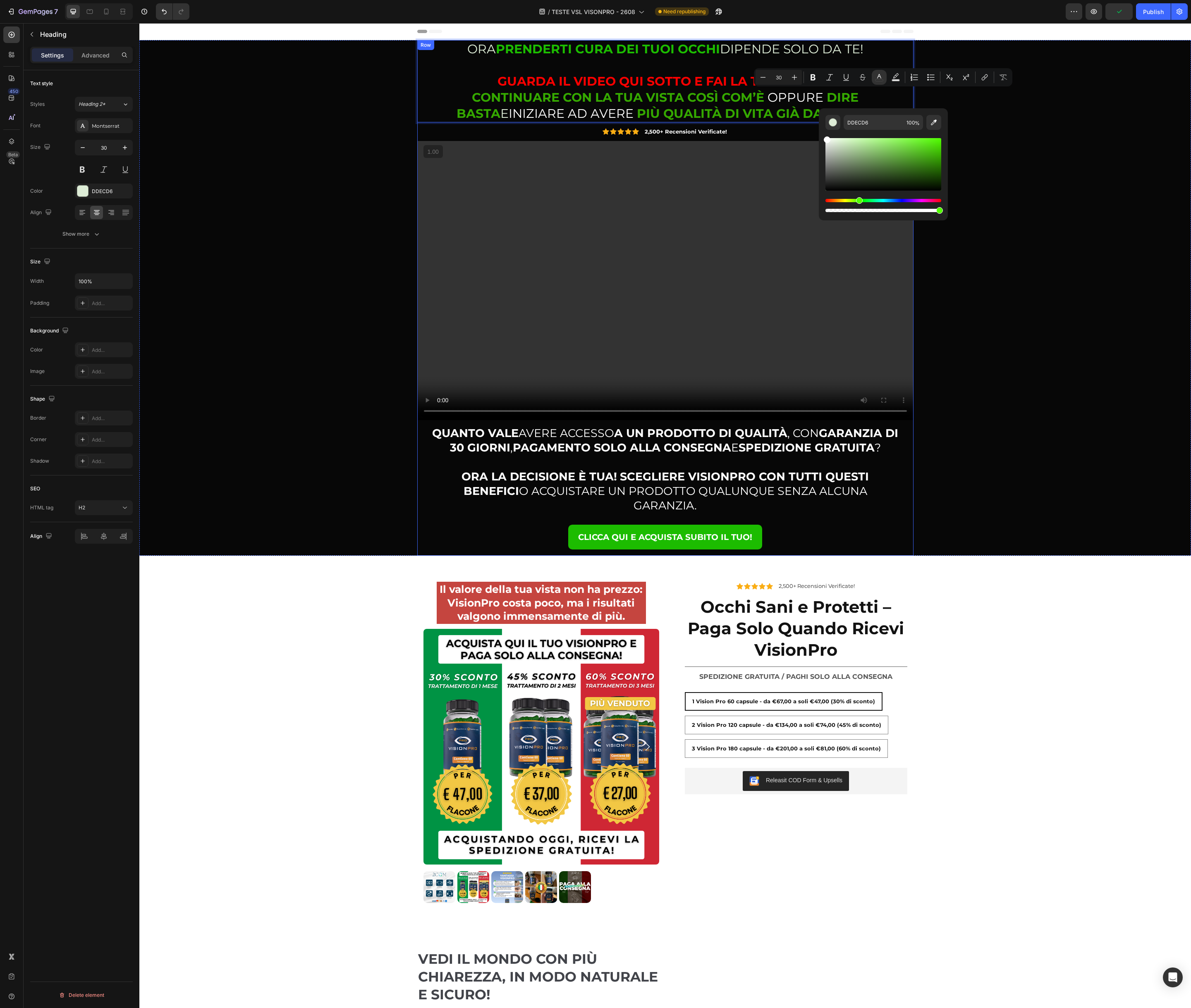
type input "FFFFFF"
drag, startPoint x: 977, startPoint y: 164, endPoint x: 817, endPoint y: 136, distance: 162.4
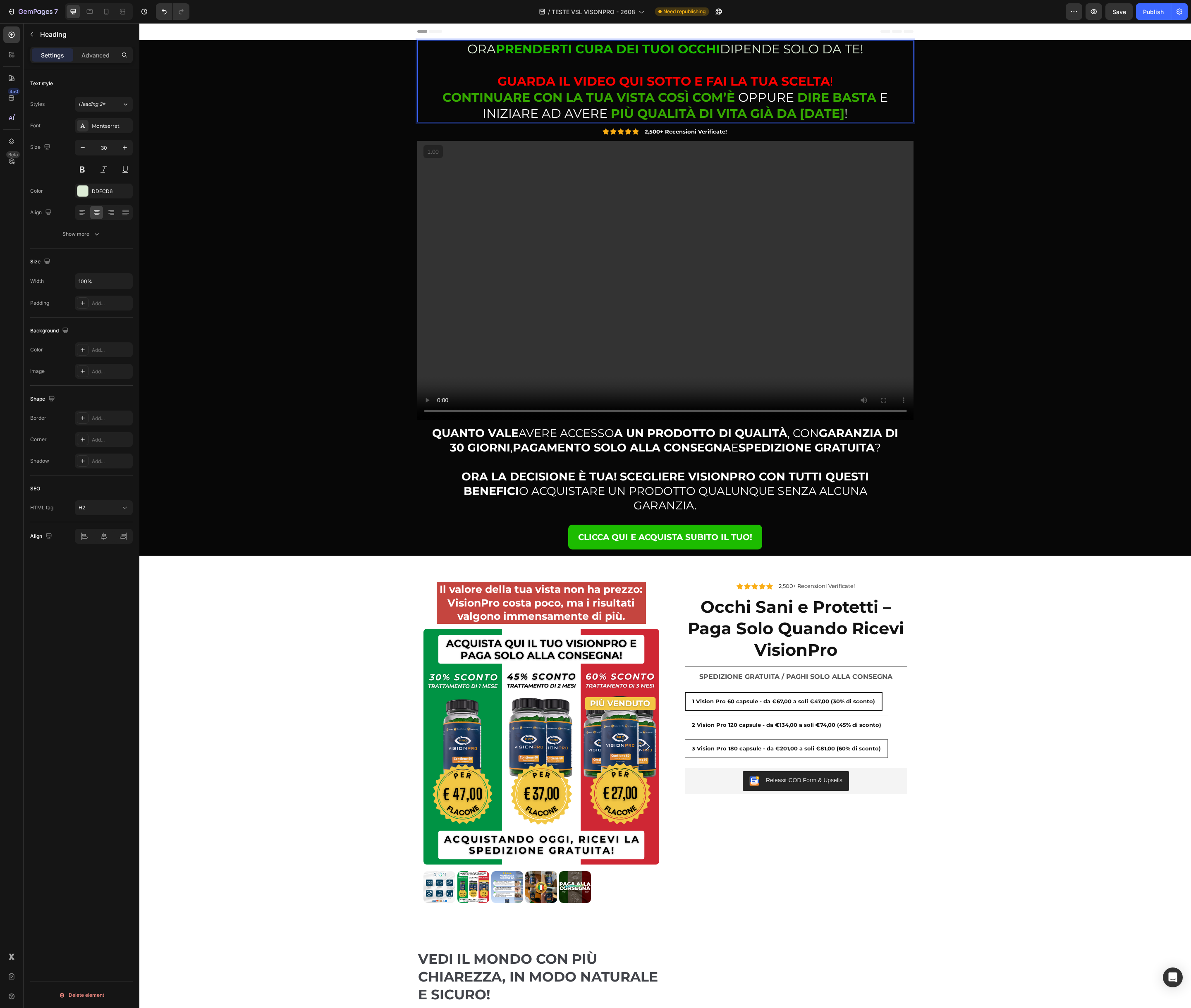
click at [754, 46] on p "ORA PRENDERTI CURA DEI TUOI OCCHI DIPENDE SOLO DA TE! GUARDA IL VIDEO QUI SOTTO…" at bounding box center [665, 81] width 495 height 80
click at [735, 61] on p "ORA PRENDERTI CURA DEI TUOI OCCHI DIPENDE SOLO DA TE! GUARDA IL VIDEO QUI SOTTO…" at bounding box center [665, 81] width 495 height 80
click at [979, 160] on div "ORA PRENDERTI CURA DEI TUOI OCCHI DIPENDE SOLO DA TE! ⁠⁠⁠⁠⁠⁠⁠ GUARDA IL VIDEO Q…" at bounding box center [665, 298] width 1039 height 515
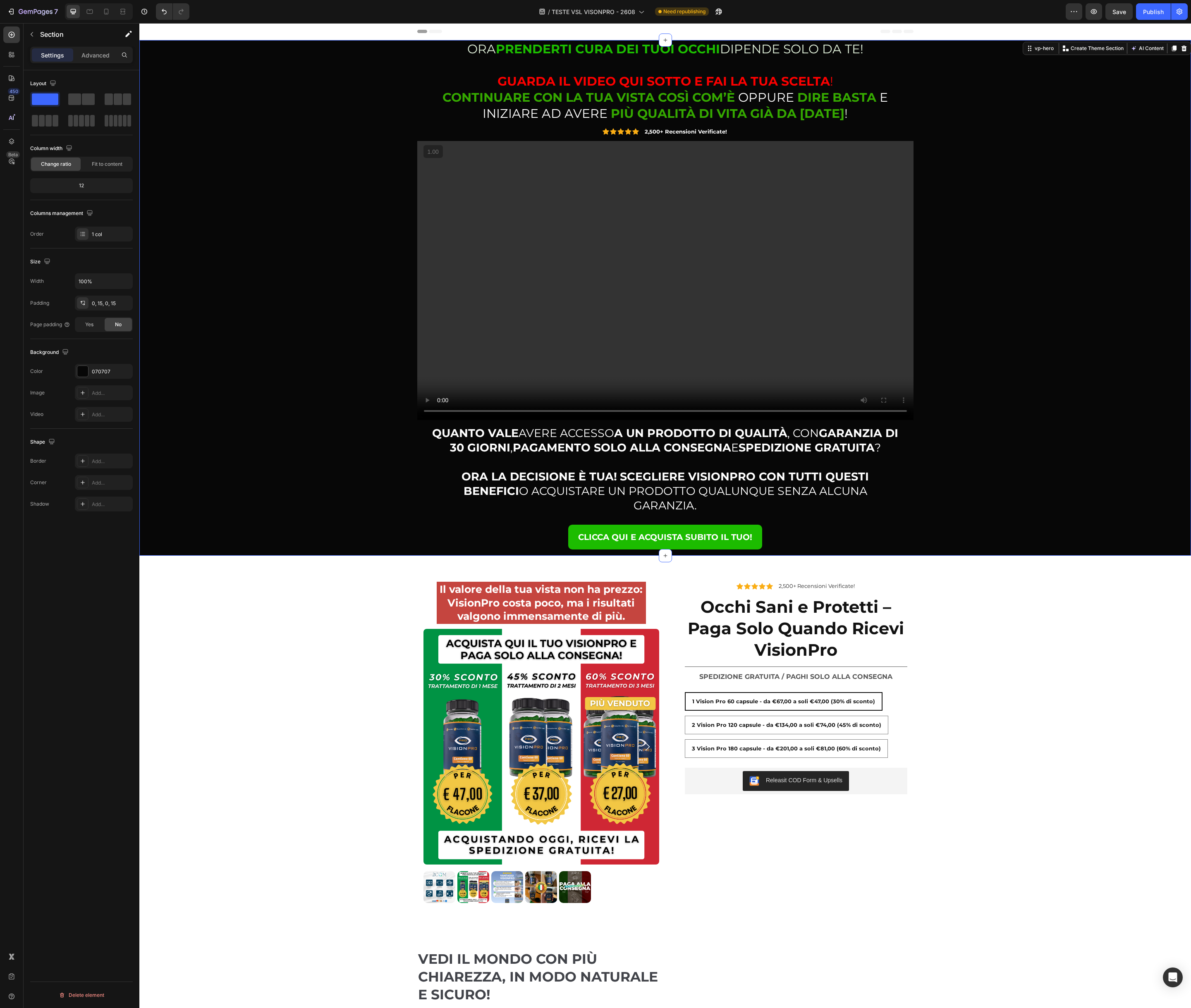
click at [349, 106] on div "ORA PRENDERTI CURA DEI TUOI OCCHI DIPENDE SOLO DA TE! GUARDA IL VIDEO QUI SOTTO…" at bounding box center [665, 298] width 1039 height 515
click at [727, 49] on p "ORA PRENDERTI CURA DEI TUOI OCCHI DIPENDE SOLO DA TE! GUARDA IL VIDEO QUI SOTTO…" at bounding box center [665, 81] width 495 height 80
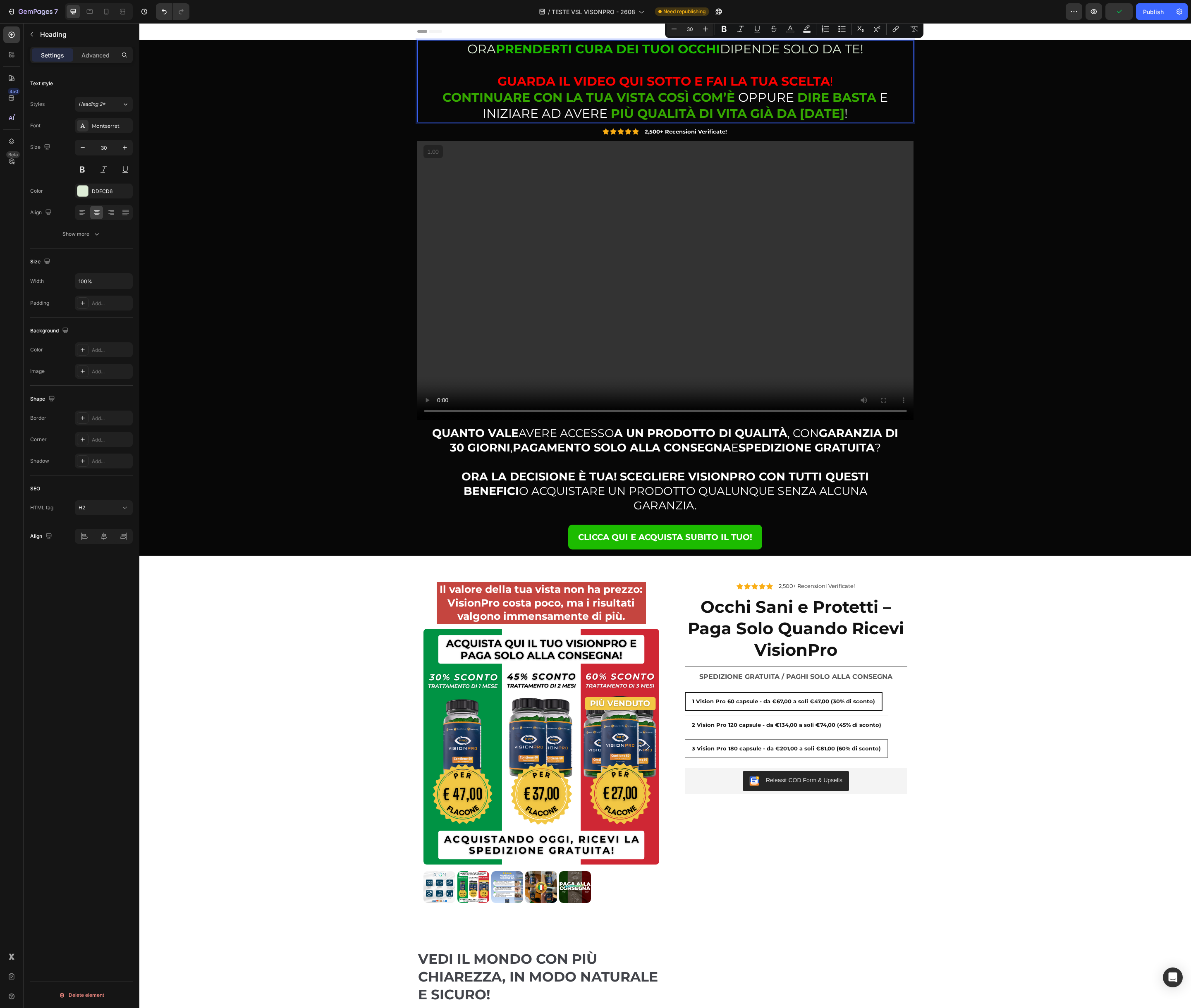
drag, startPoint x: 724, startPoint y: 50, endPoint x: 868, endPoint y: 53, distance: 144.0
click at [868, 53] on p "ORA PRENDERTI CURA DEI TUOI OCCHI DIPENDE SOLO DA TE! GUARDA IL VIDEO QUI SOTTO…" at bounding box center [665, 81] width 495 height 80
drag, startPoint x: 792, startPoint y: 28, endPoint x: 780, endPoint y: 36, distance: 14.4
click at [792, 28] on icon "Editor contextual toolbar" at bounding box center [789, 28] width 8 height 8
drag, startPoint x: 891, startPoint y: 113, endPoint x: 871, endPoint y: 109, distance: 20.4
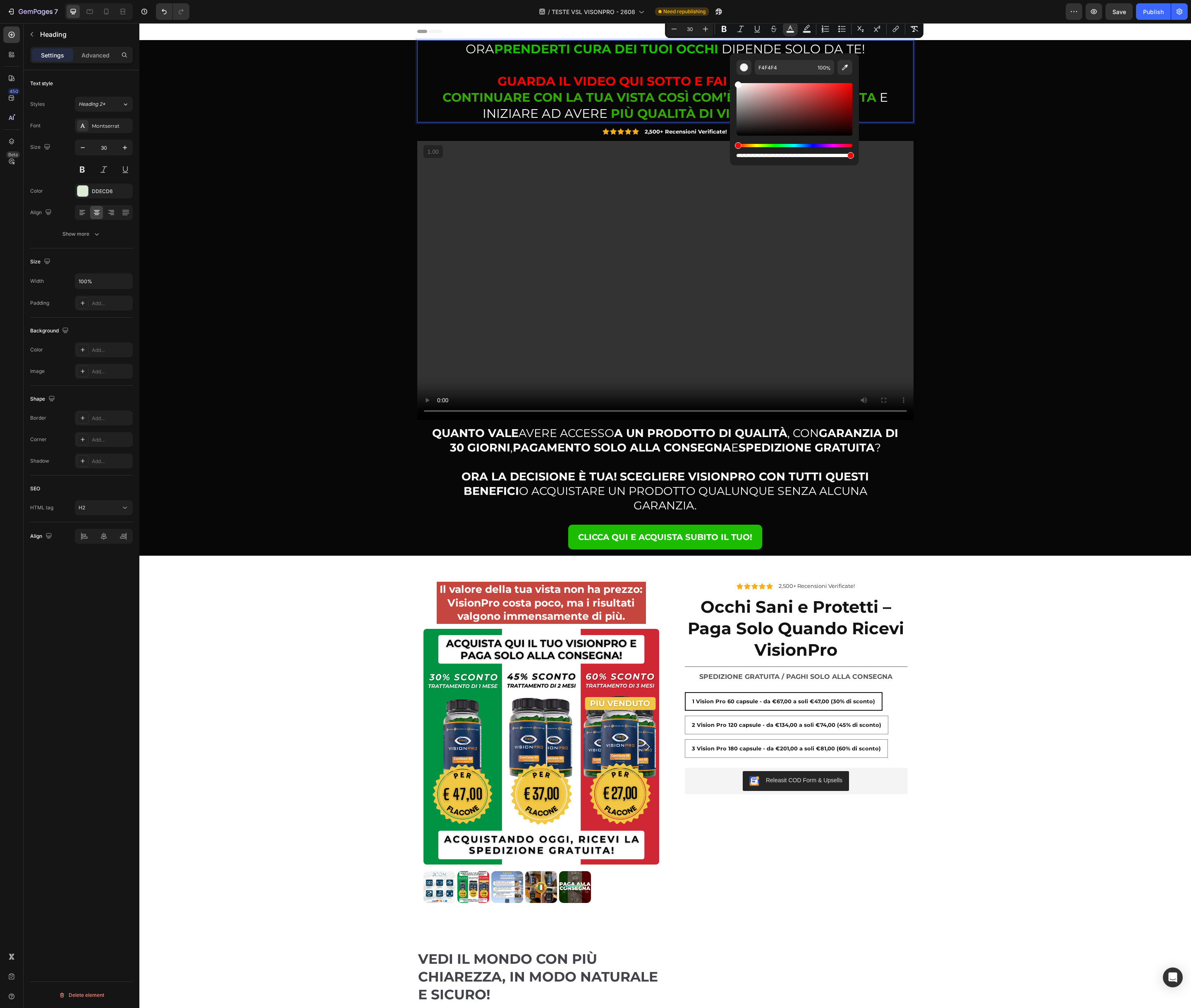
type input "FFFFFF"
drag, startPoint x: 736, startPoint y: 87, endPoint x: 732, endPoint y: 72, distance: 15.5
click at [732, 72] on div "FFFFFF 100 %" at bounding box center [794, 106] width 129 height 106
click at [477, 48] on p "ORA PRENDERTI CURA DEI TUOI OCCHI DIPENDE SOLO DA TE! GUARDA IL VIDEO QUI SOTTO…" at bounding box center [665, 81] width 495 height 80
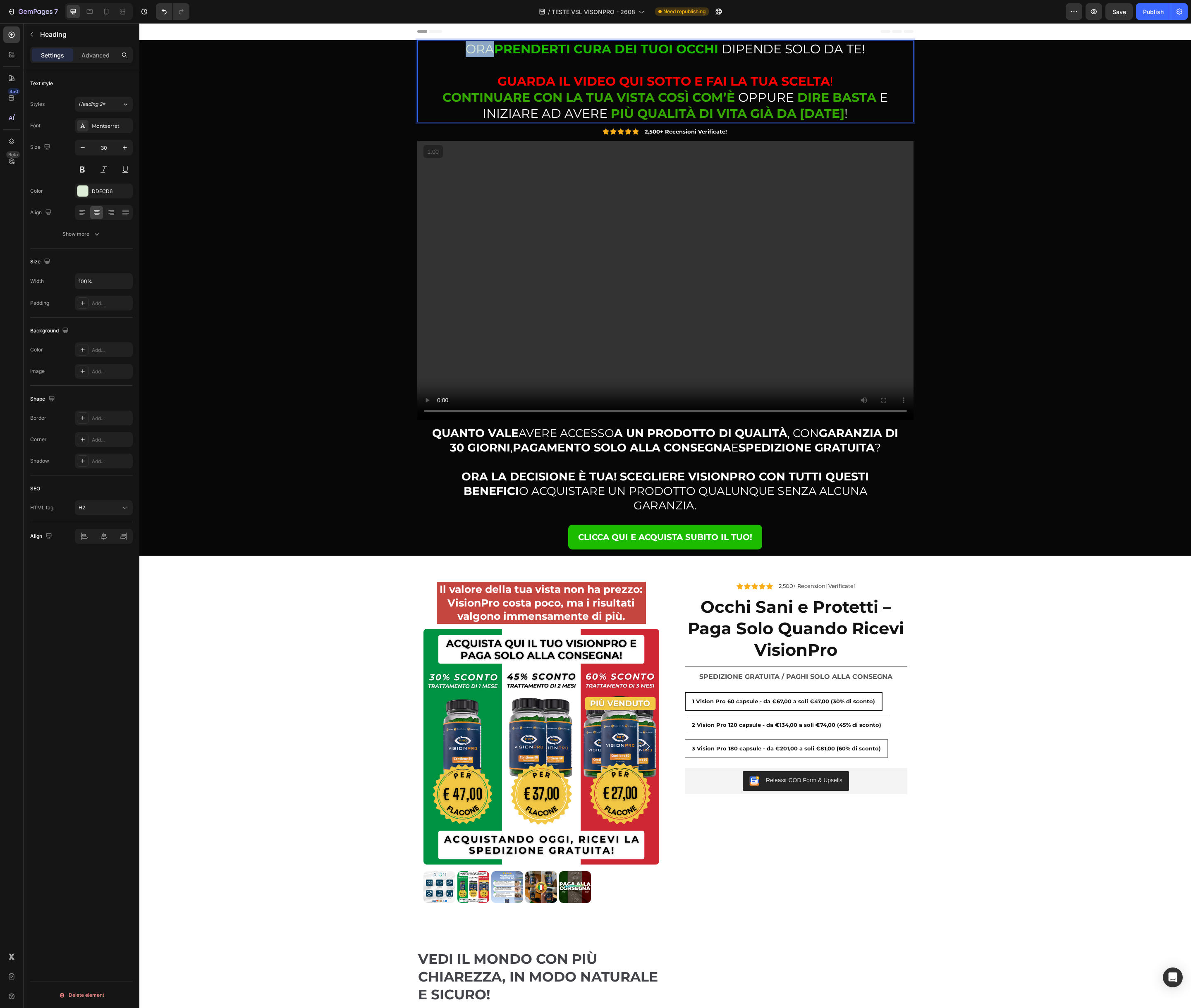
click at [477, 48] on p "ORA PRENDERTI CURA DEI TUOI OCCHI DIPENDE SOLO DA TE! GUARDA IL VIDEO QUI SOTTO…" at bounding box center [665, 81] width 495 height 80
click at [474, 32] on icon "Editor contextual toolbar" at bounding box center [474, 28] width 8 height 8
type input "DDECD6"
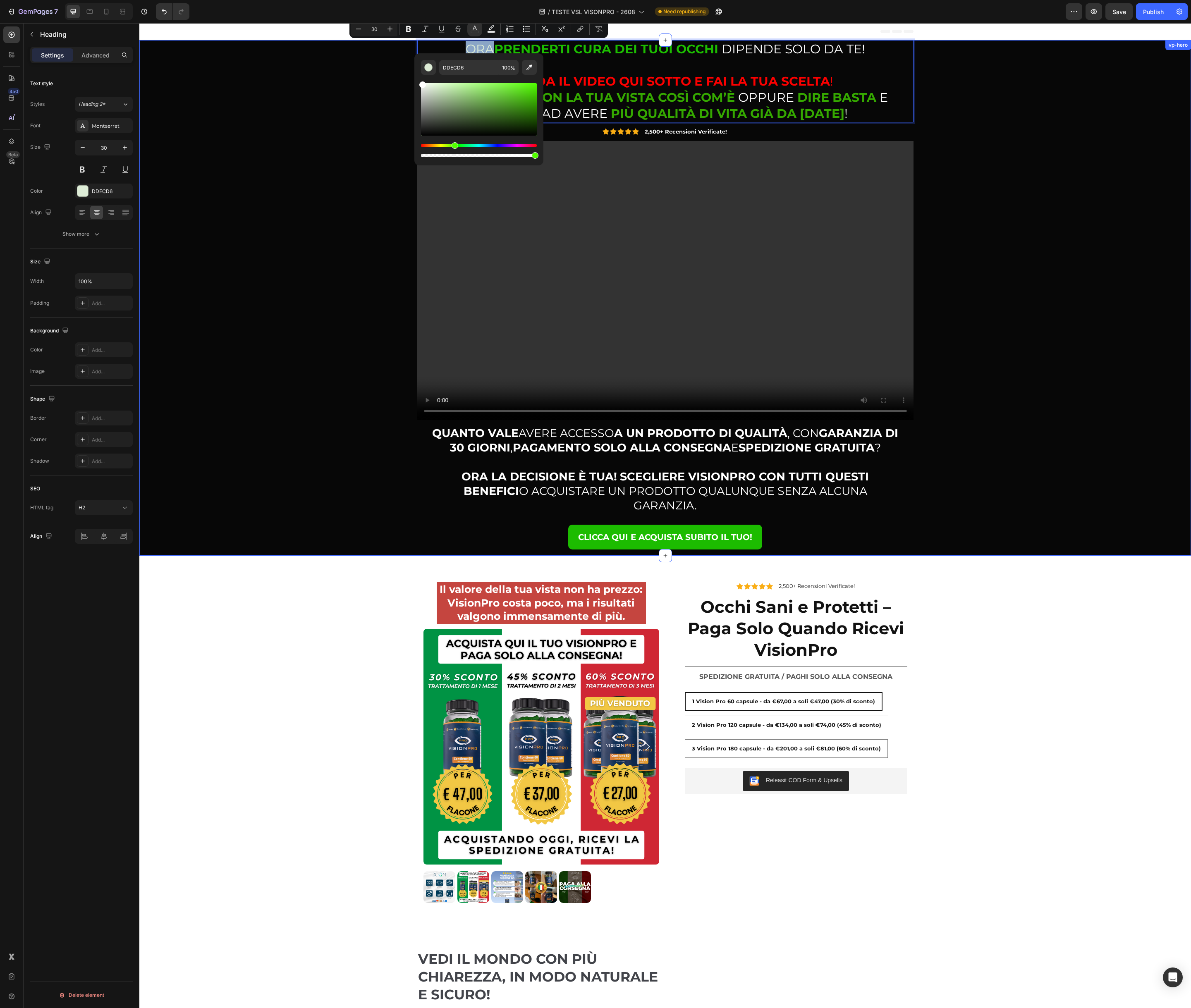
type input "FFFFFF"
drag, startPoint x: 570, startPoint y: 109, endPoint x: 407, endPoint y: 77, distance: 166.1
click at [368, 84] on div "ORA PRENDERTI CURA DEI TUOI OCCHI DIPENDE SOLO DA TE! GUARDA IL VIDEO QUI SOTTO…" at bounding box center [665, 298] width 1039 height 515
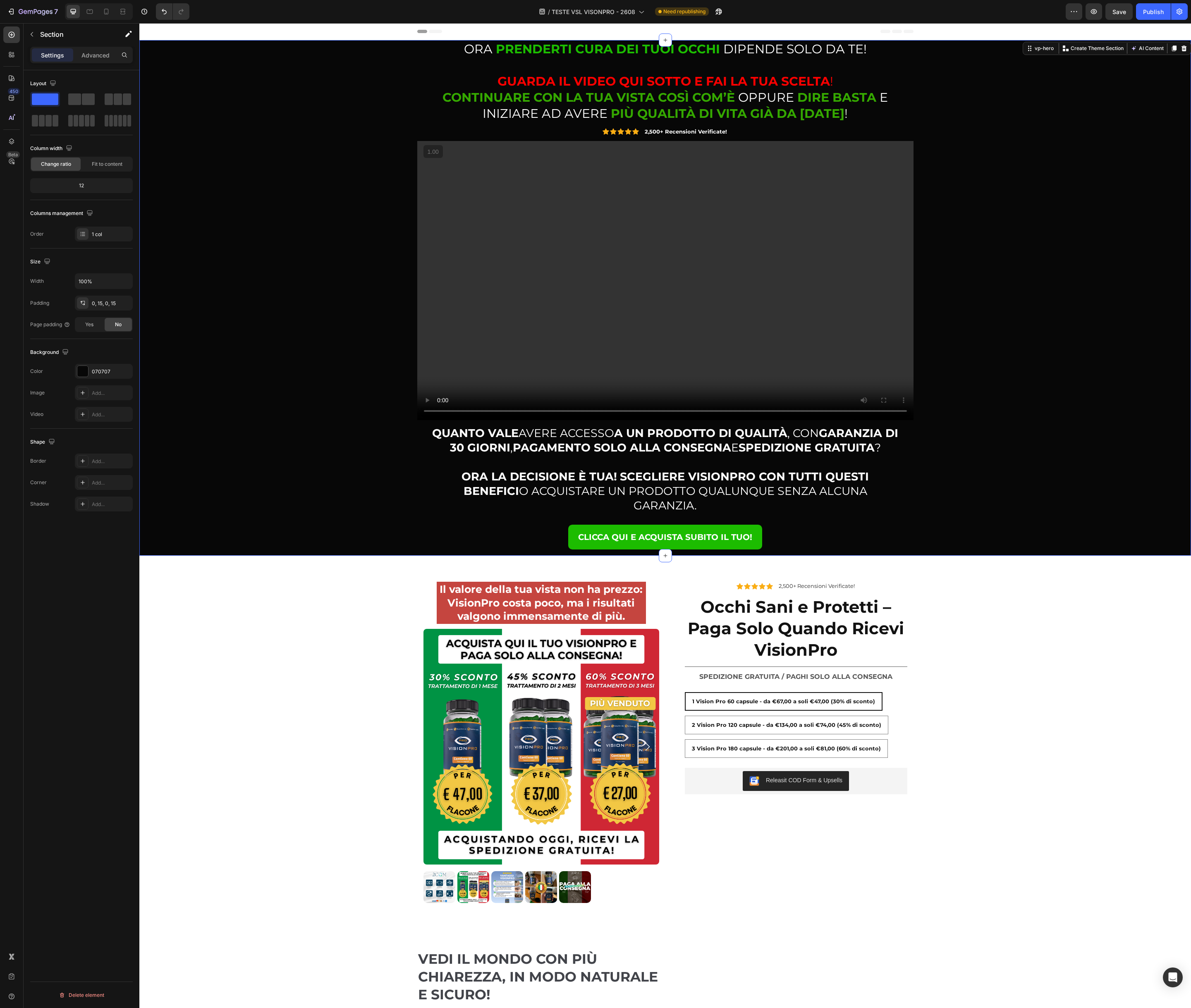
click at [321, 86] on div "⁠⁠⁠⁠⁠⁠⁠ ORA PRENDERTI CURA DEI TUOI OCCHI DIPENDE SOLO DA TE! GUARDA IL VIDEO Q…" at bounding box center [665, 298] width 1039 height 515
click at [1150, 14] on div "Publish" at bounding box center [1153, 12] width 21 height 9
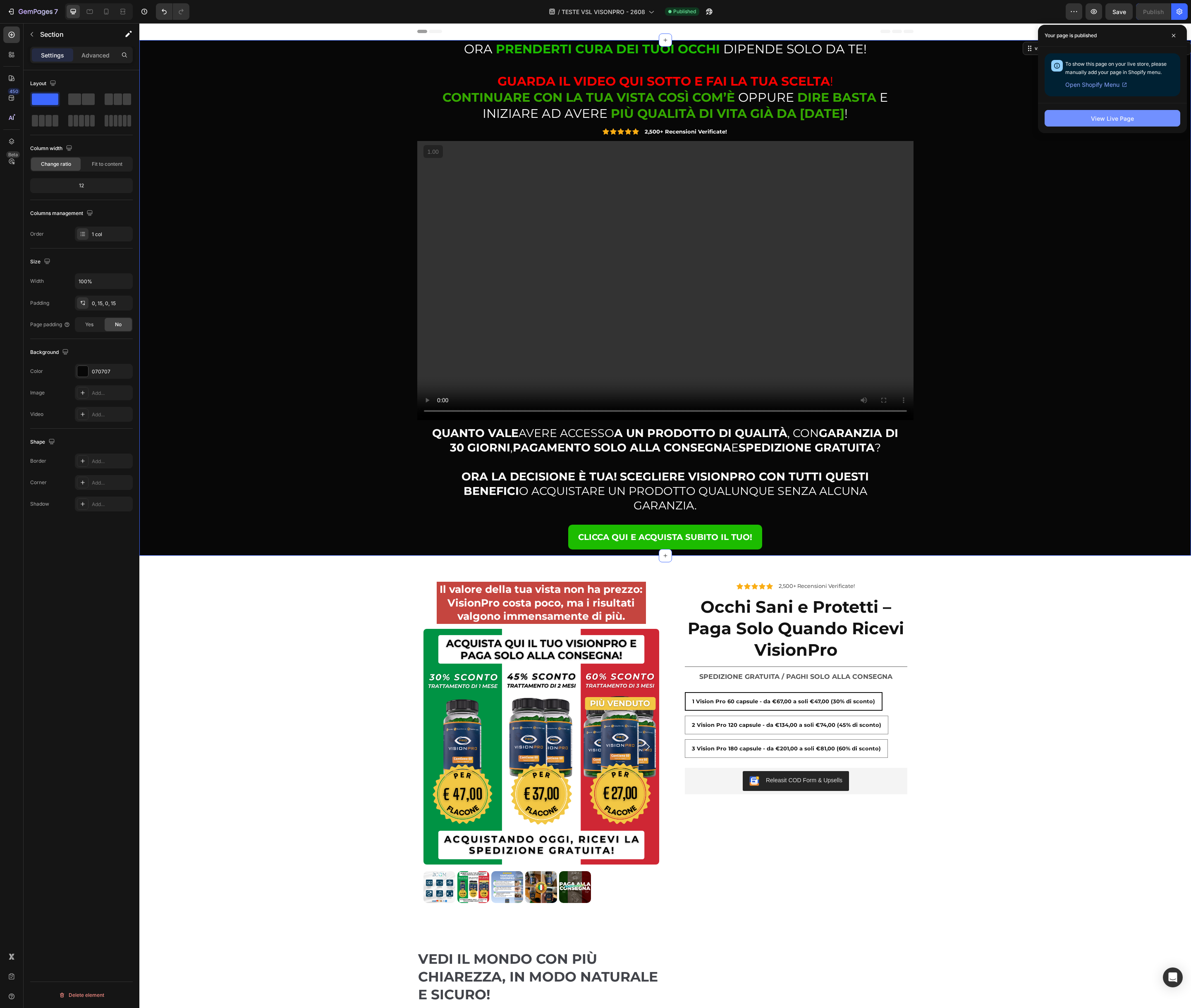
click at [1107, 121] on div "View Live Page" at bounding box center [1112, 118] width 43 height 9
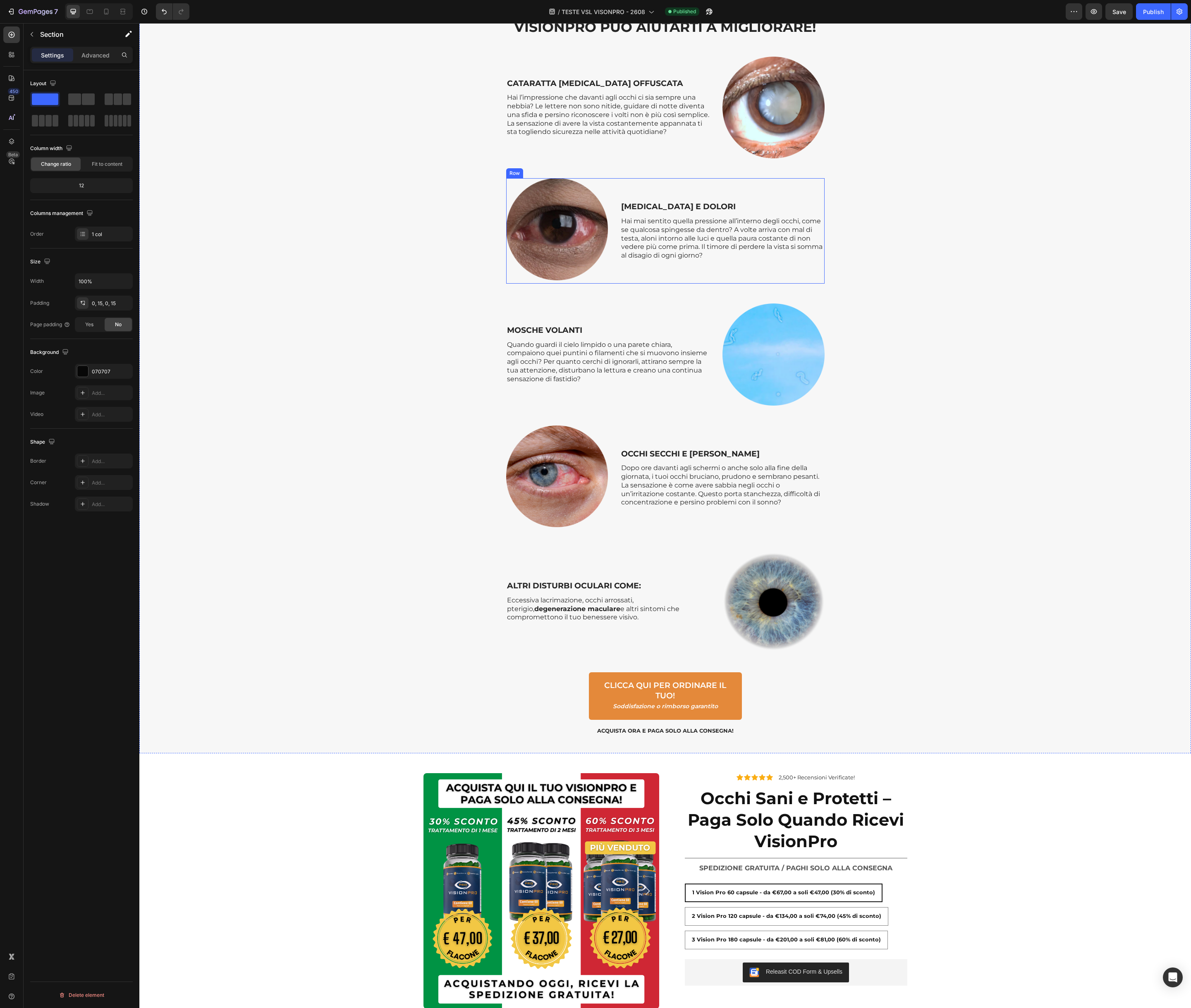
scroll to position [3106, 0]
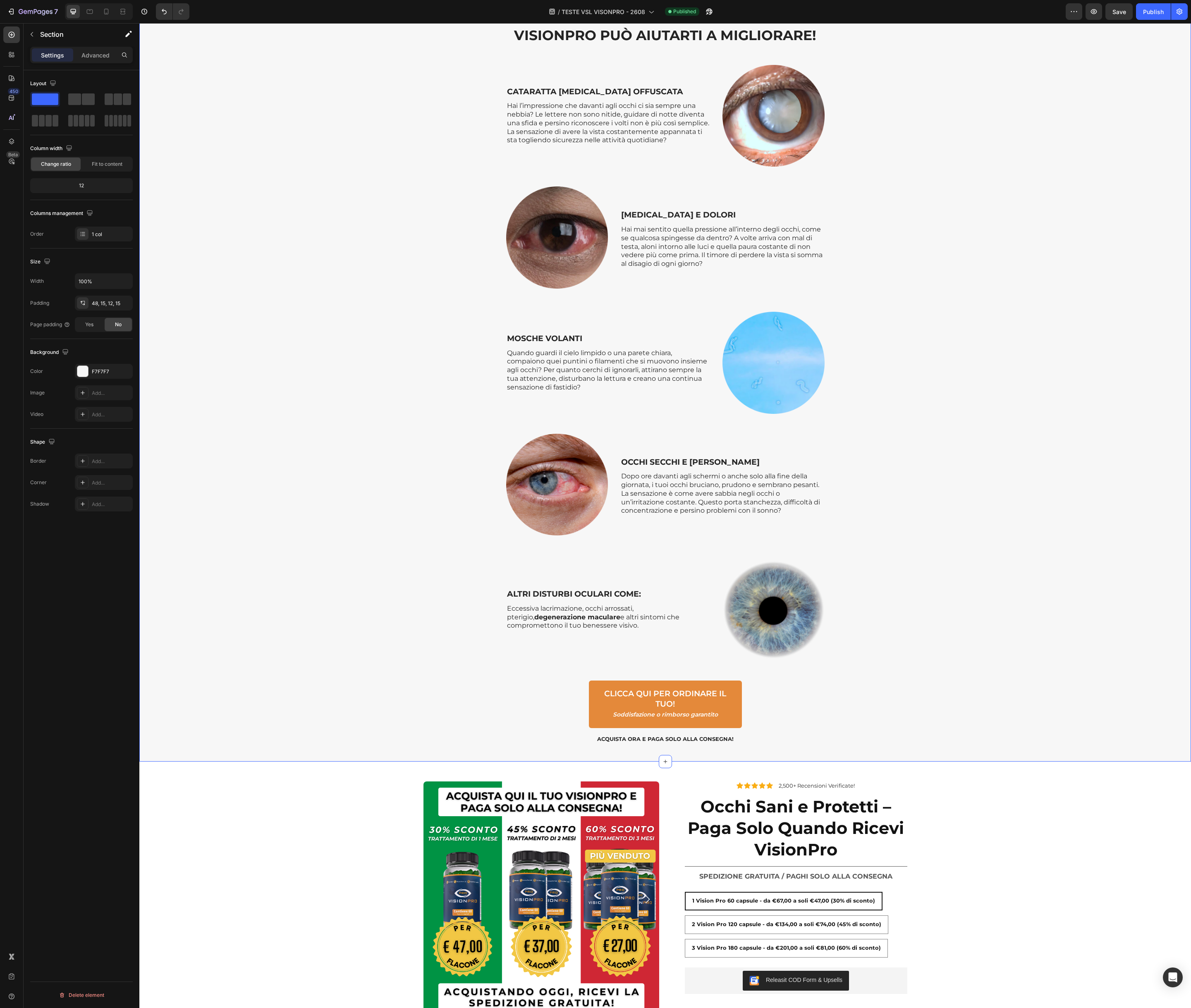
click at [938, 254] on div "SCOPRI I SINTOMI OCULARI CHE VISIONPRO PUÒ AIUTARTI A MIGLIORARE! Heading Row C…" at bounding box center [665, 382] width 1039 height 748
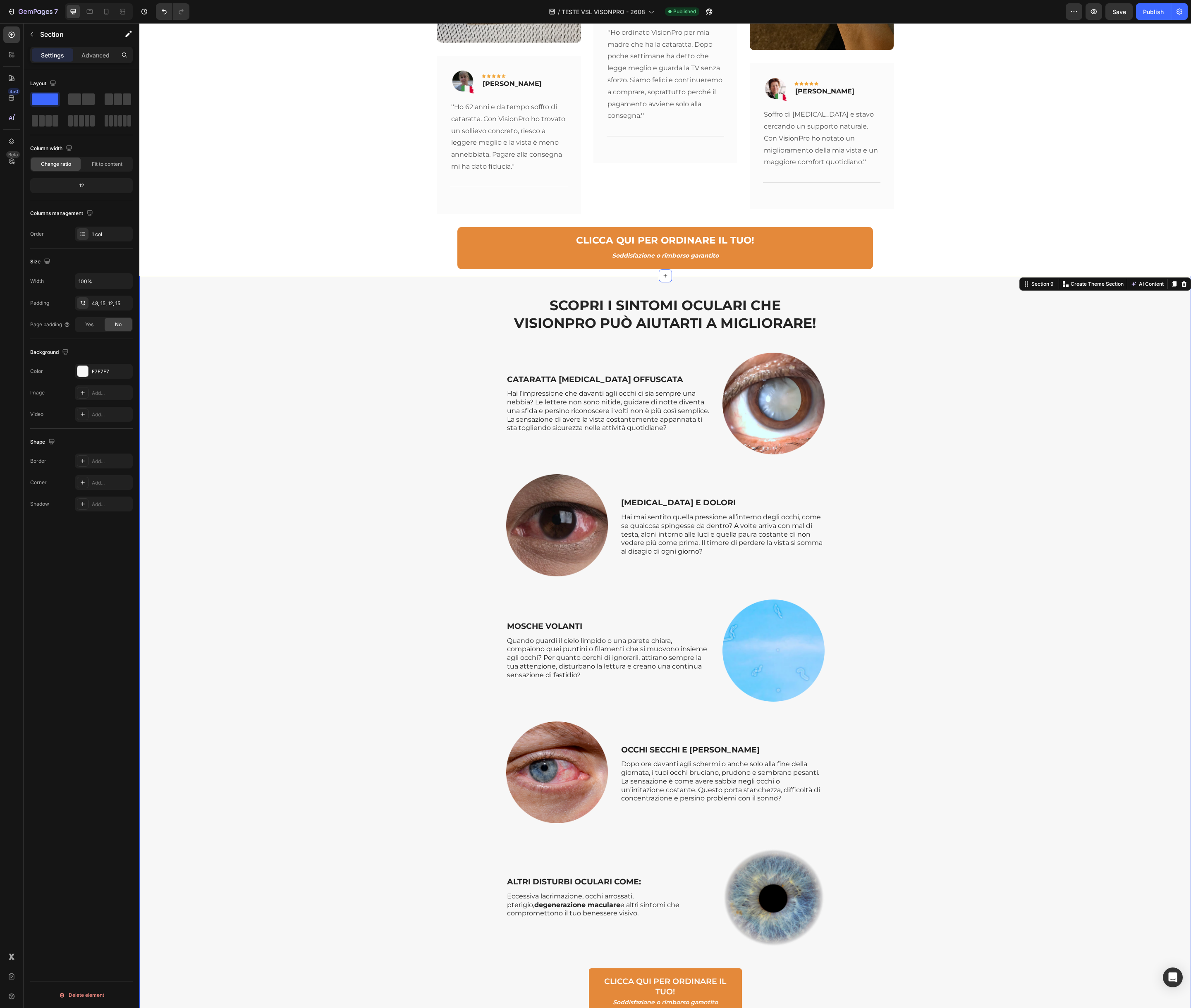
scroll to position [2832, 0]
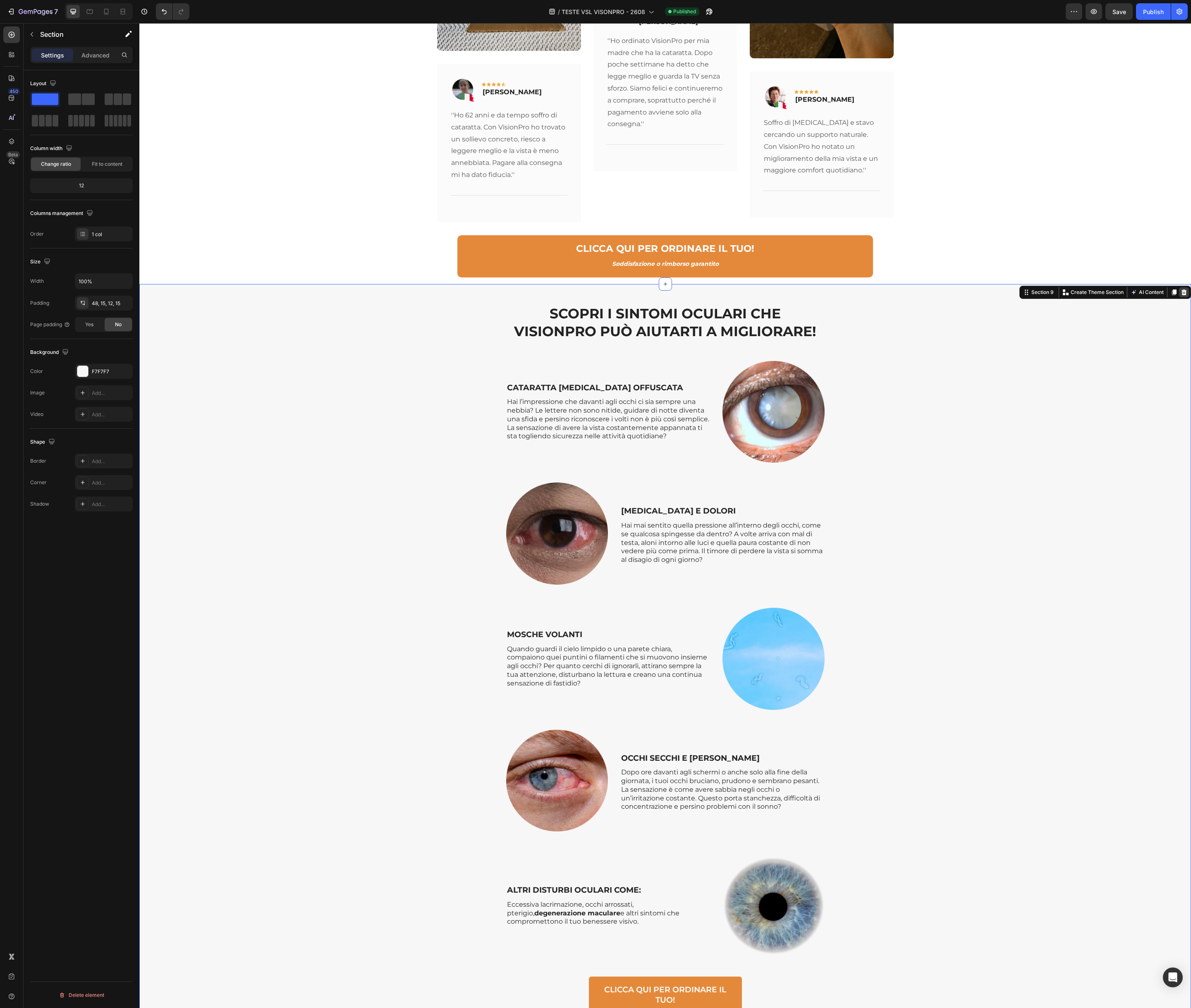
click at [1182, 289] on icon at bounding box center [1183, 292] width 5 height 6
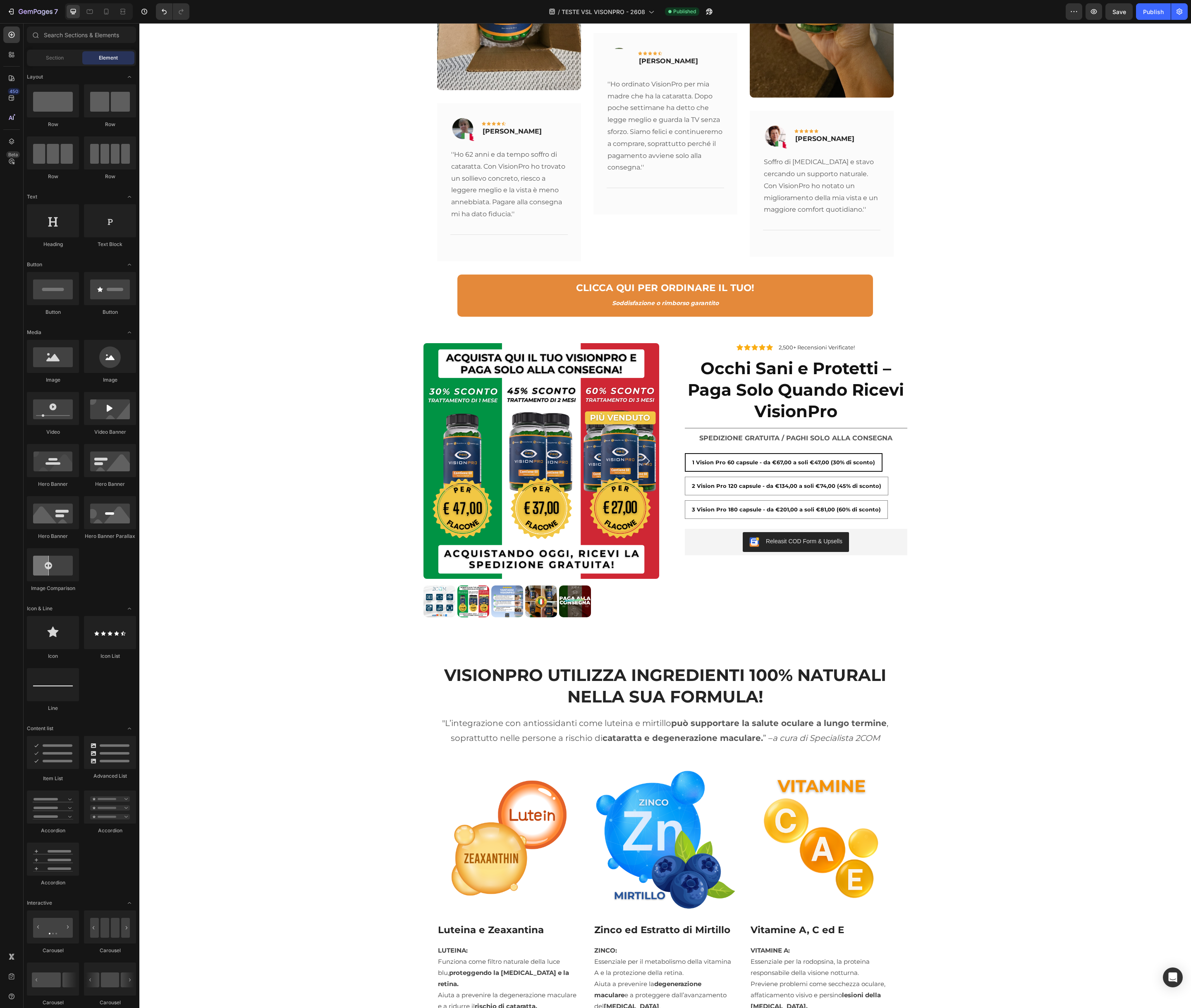
scroll to position [2509, 0]
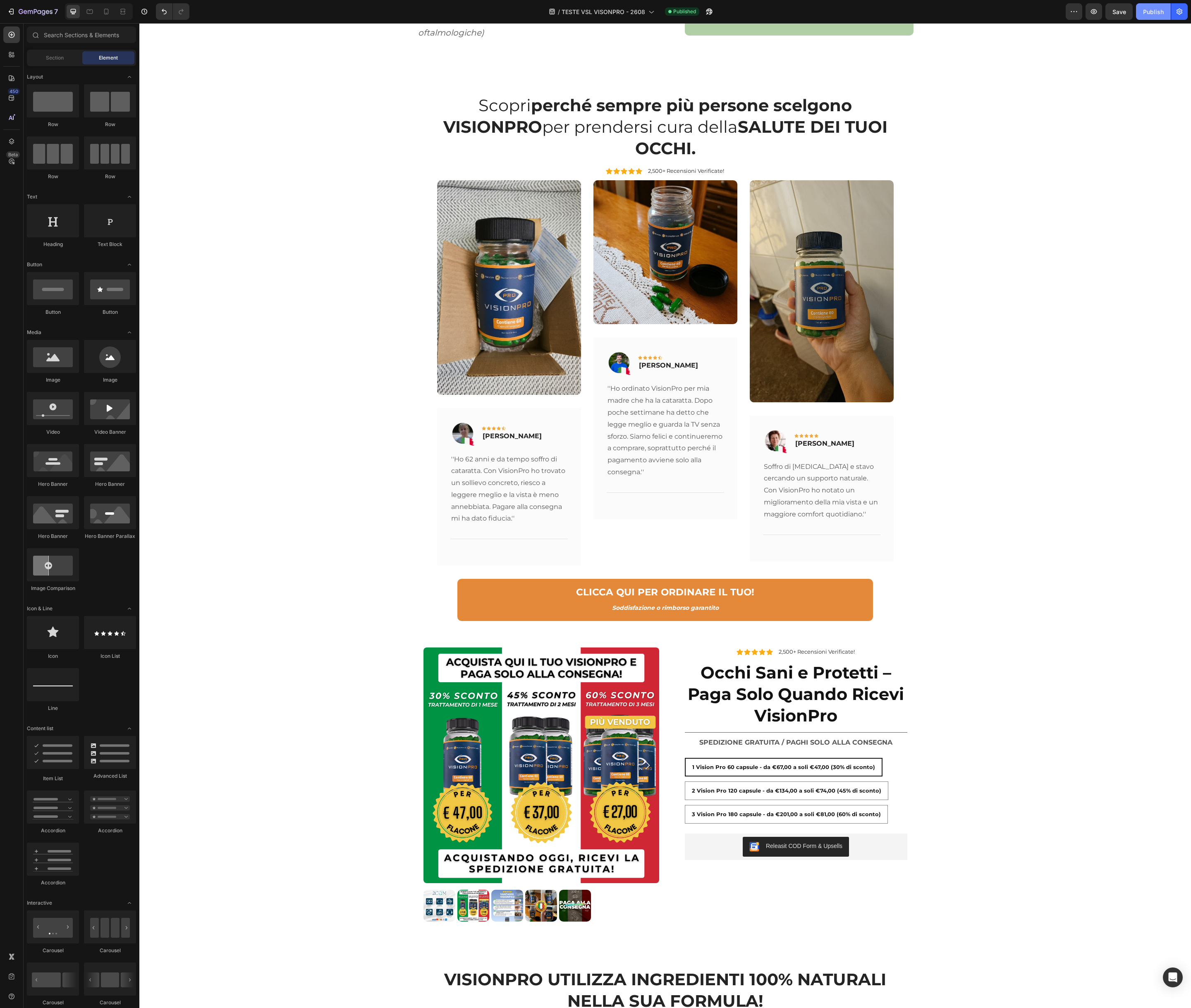
click at [1152, 9] on div "Publish" at bounding box center [1153, 12] width 21 height 9
